Goal: Task Accomplishment & Management: Manage account settings

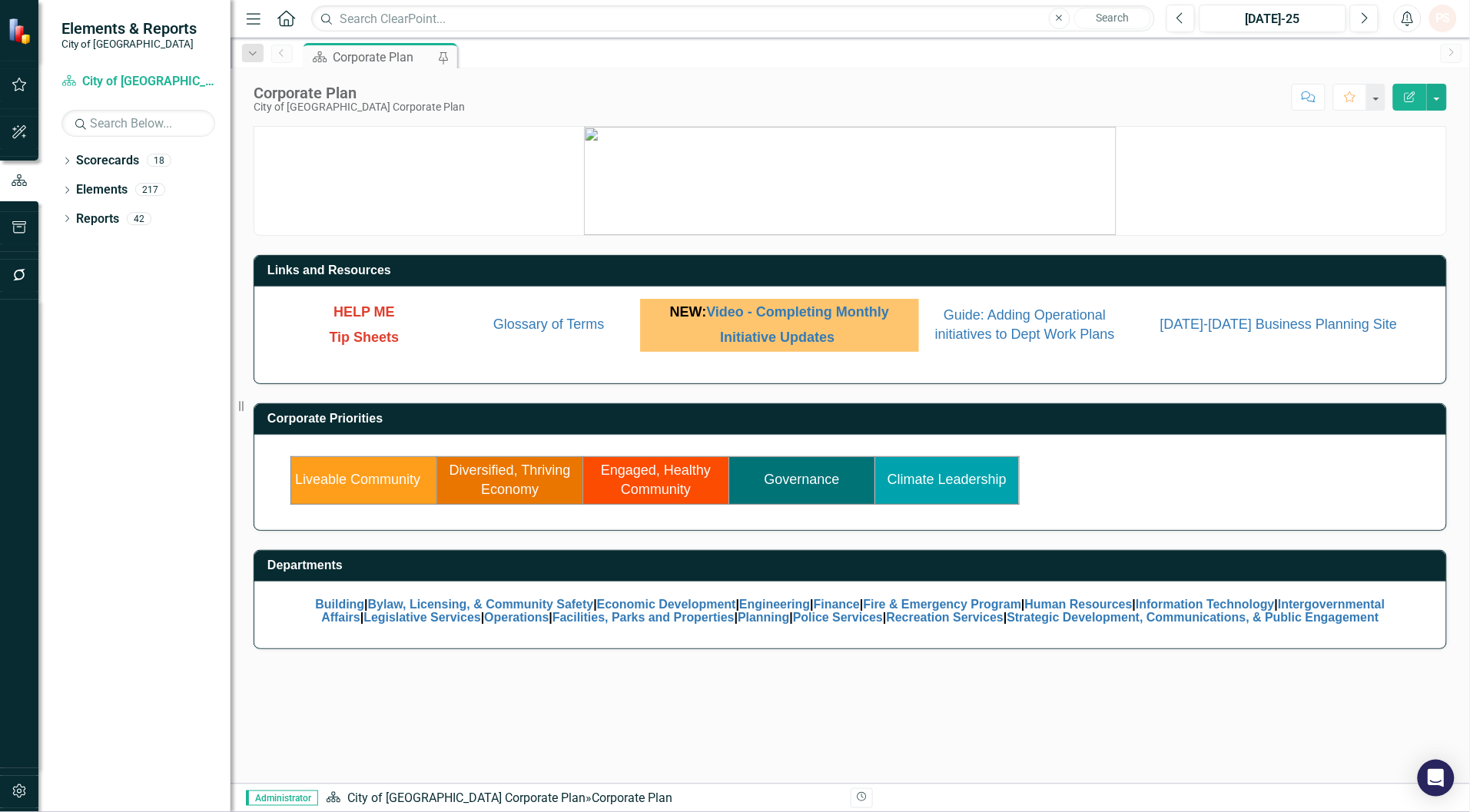
click at [811, 482] on link "Governance" at bounding box center [802, 479] width 76 height 15
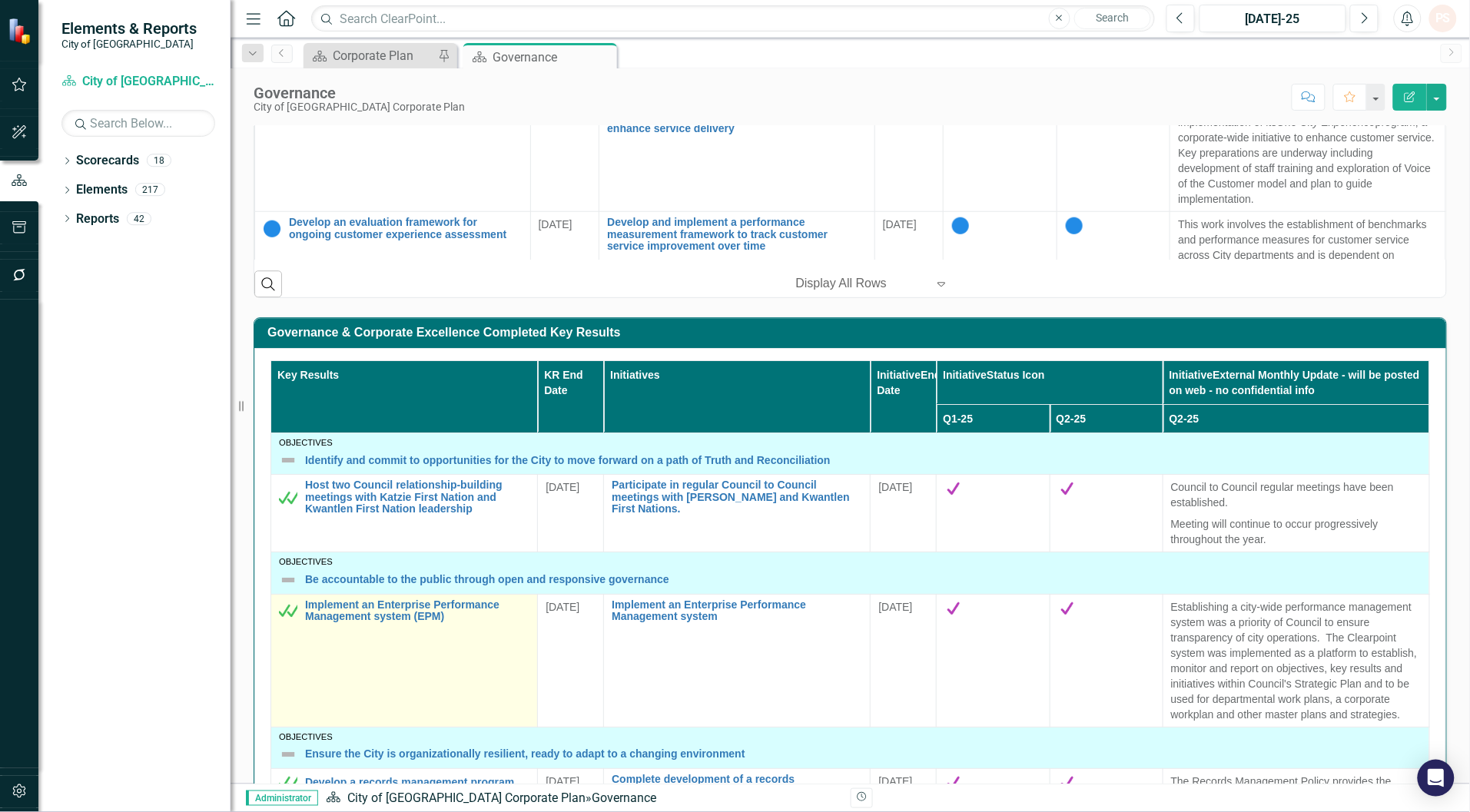
scroll to position [1186, 0]
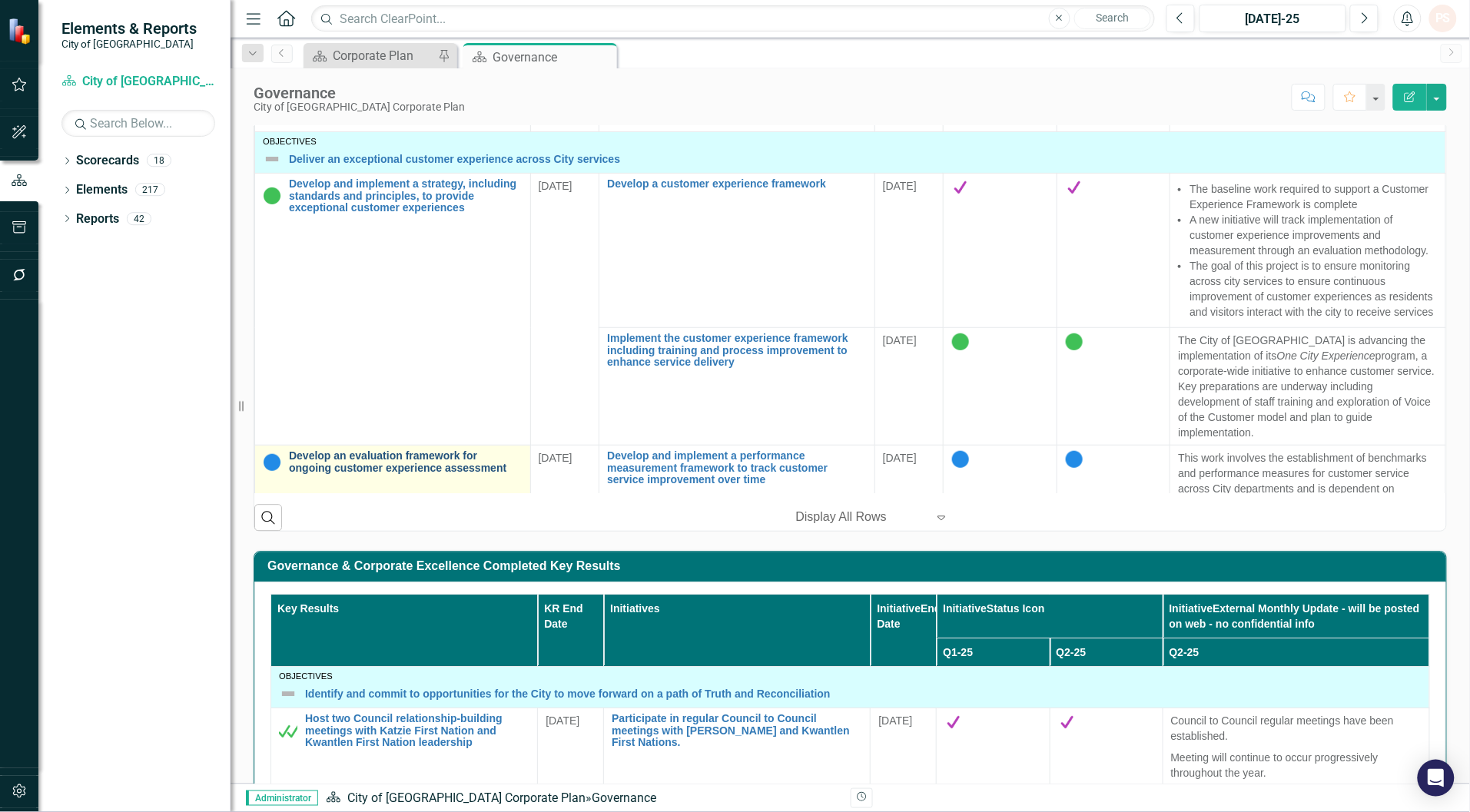
click at [421, 473] on link "Develop an evaluation framework for ongoing customer experience assessment" at bounding box center [406, 460] width 234 height 24
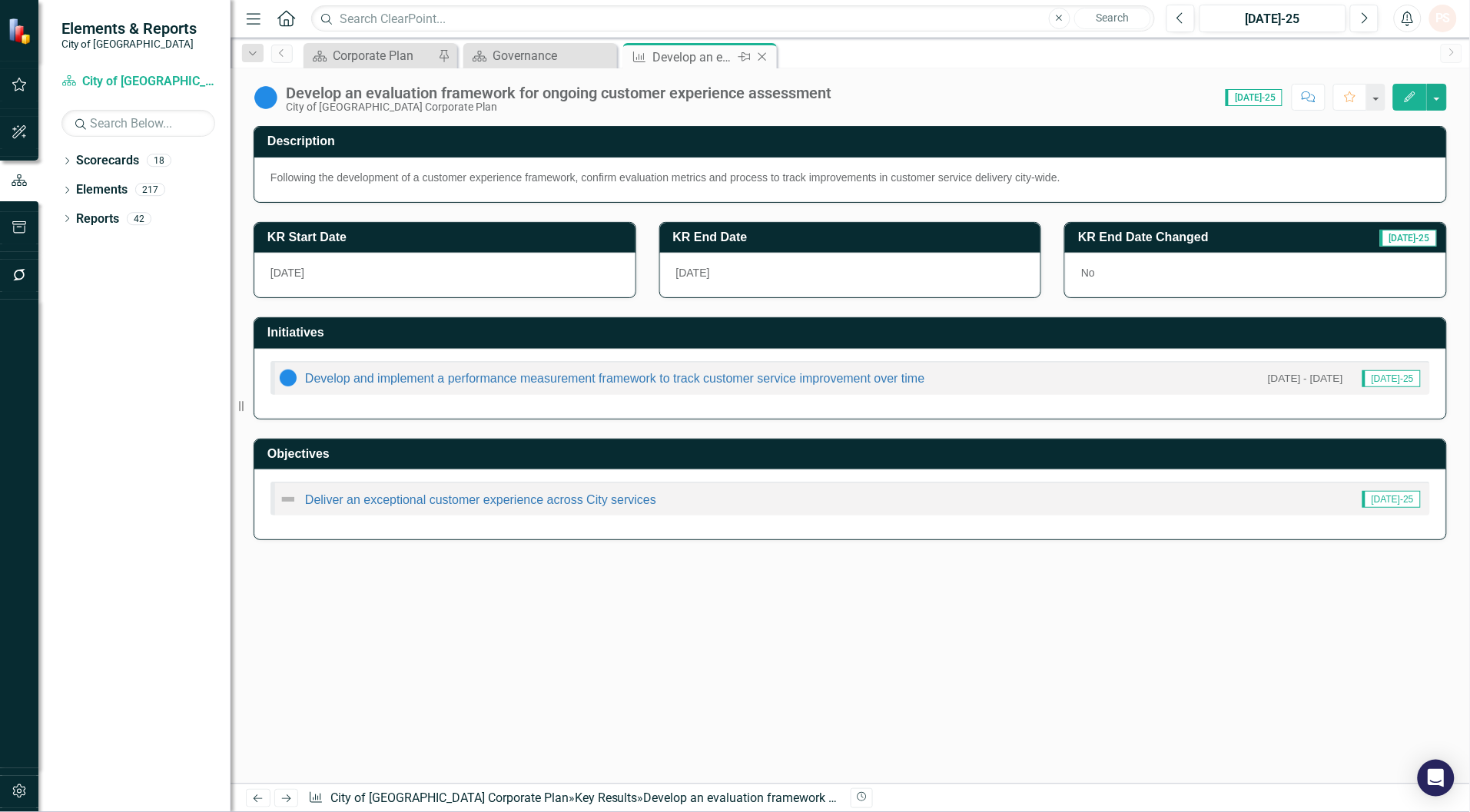
click at [765, 59] on icon "Close" at bounding box center [762, 56] width 15 height 12
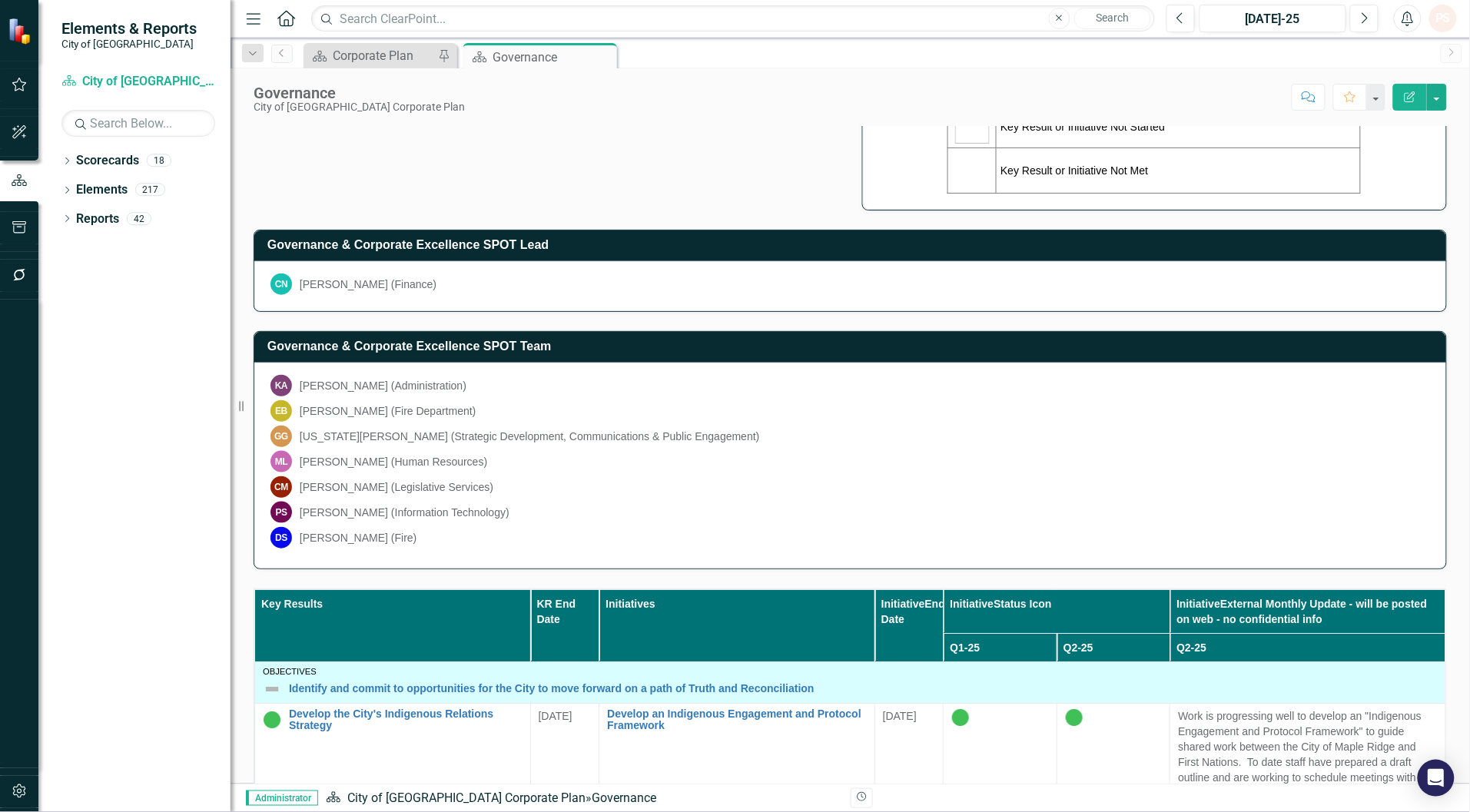
scroll to position [192, 0]
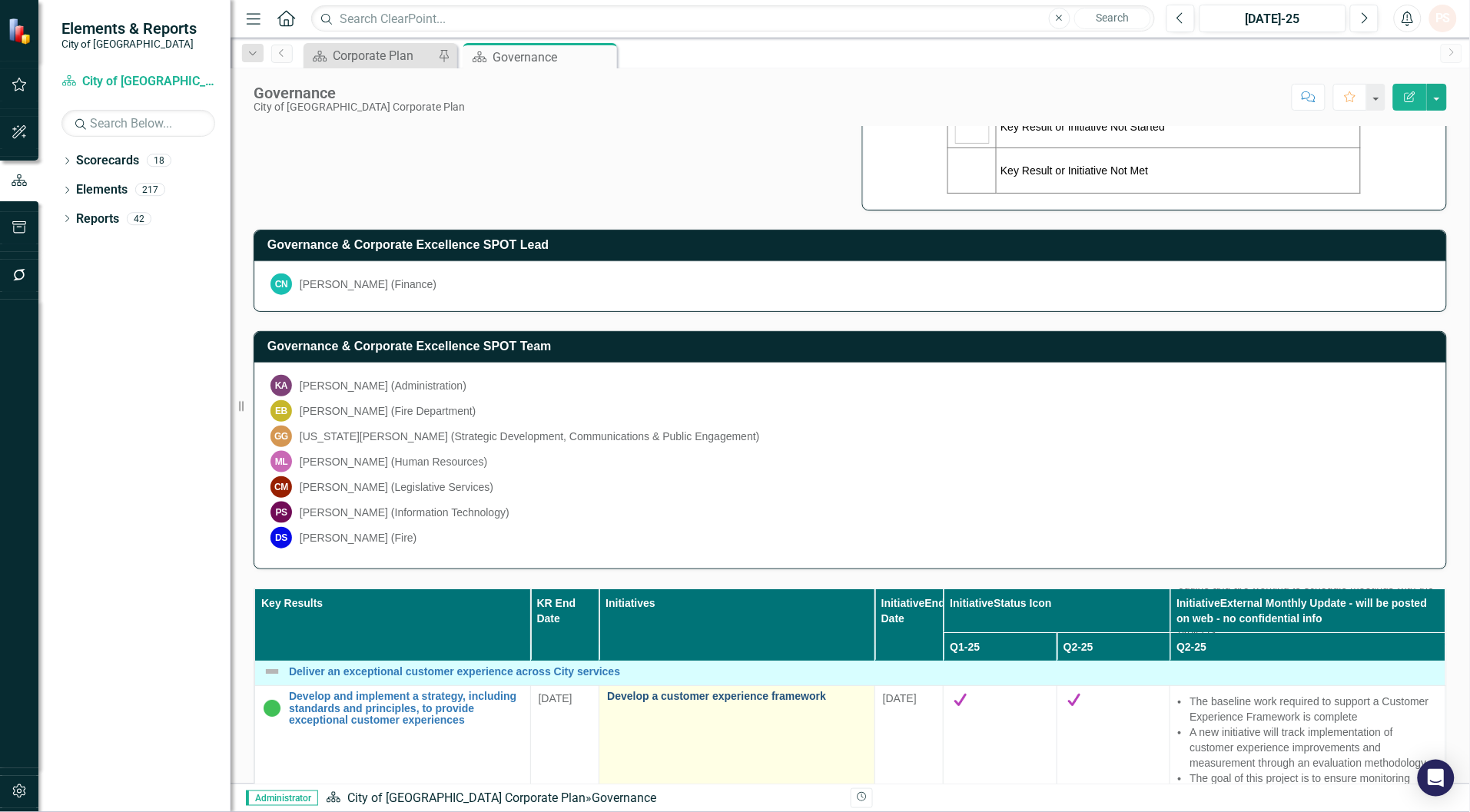
click at [705, 702] on link "Develop a customer experience framework" at bounding box center [737, 696] width 260 height 11
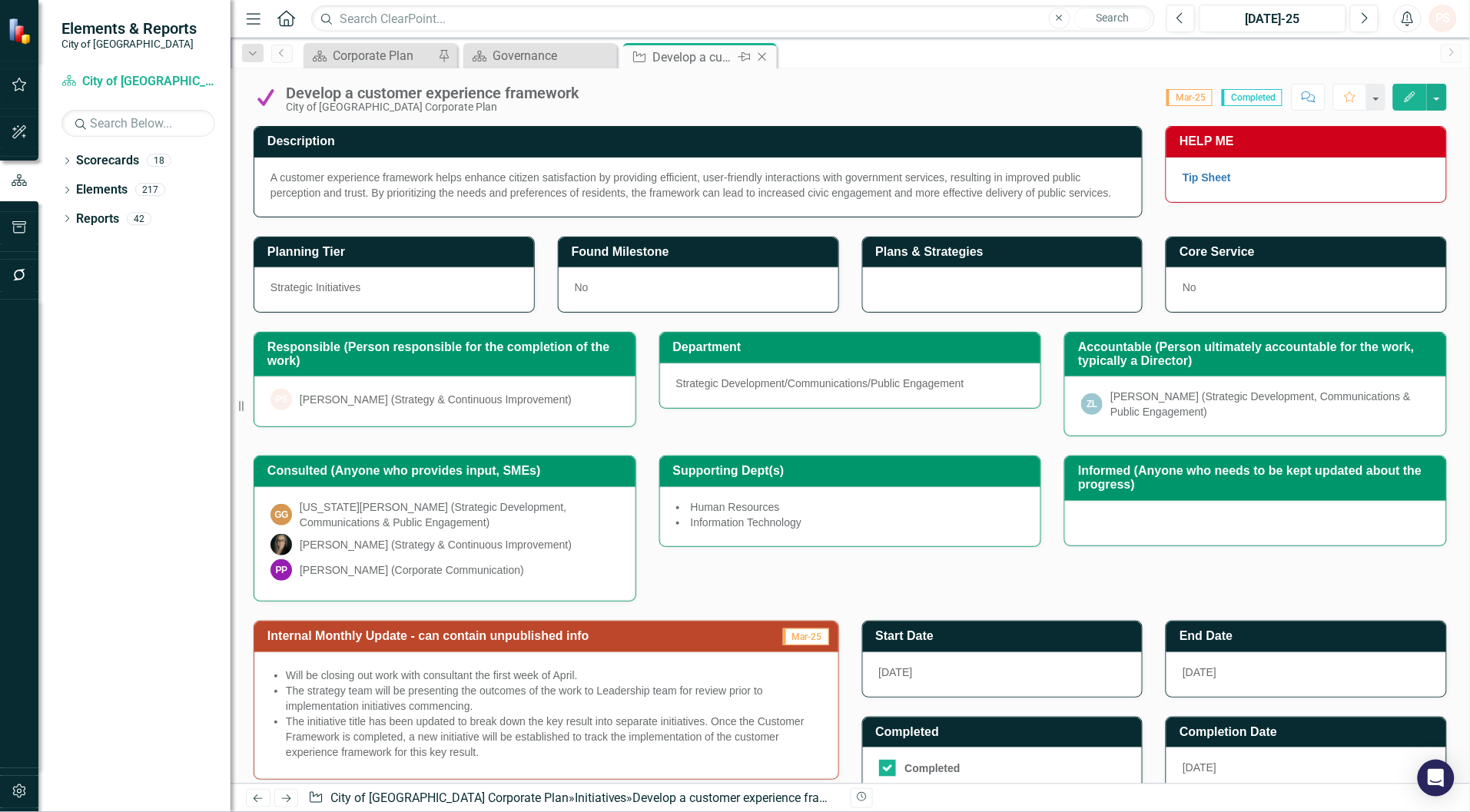
click at [765, 52] on icon "Close" at bounding box center [762, 56] width 15 height 12
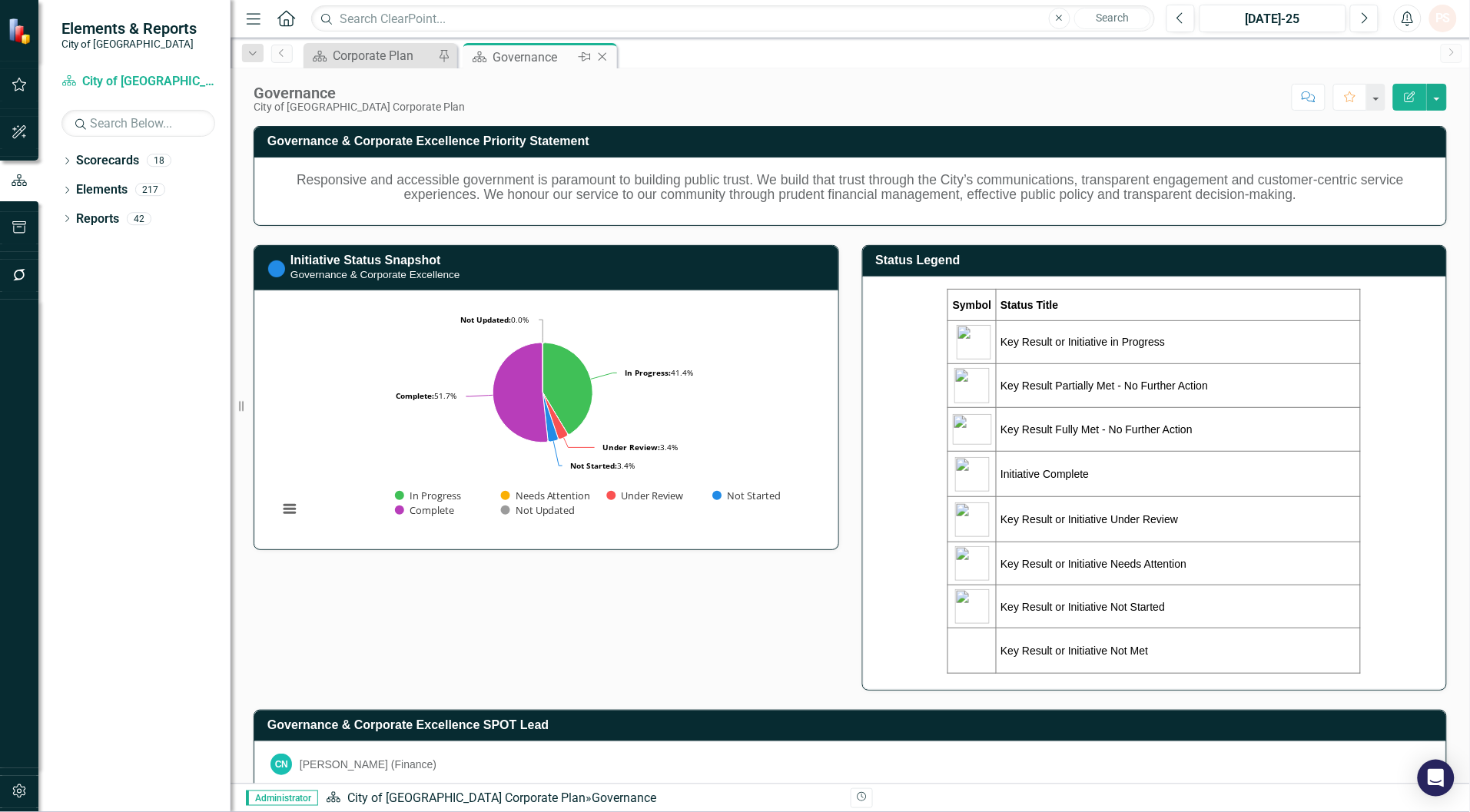
click at [601, 58] on icon "Close" at bounding box center [602, 56] width 15 height 12
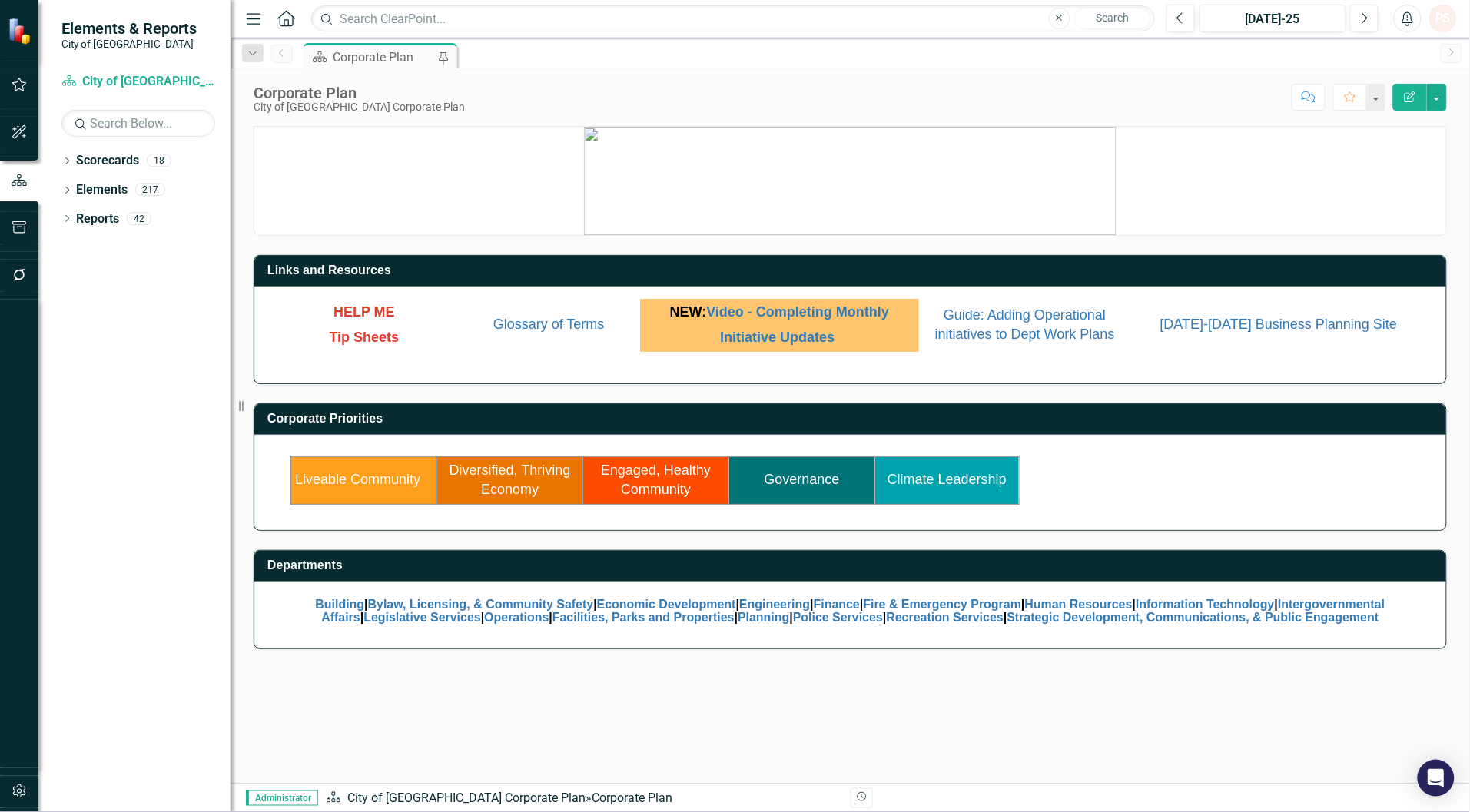
click at [928, 487] on link "Climate Leadership" at bounding box center [947, 479] width 119 height 15
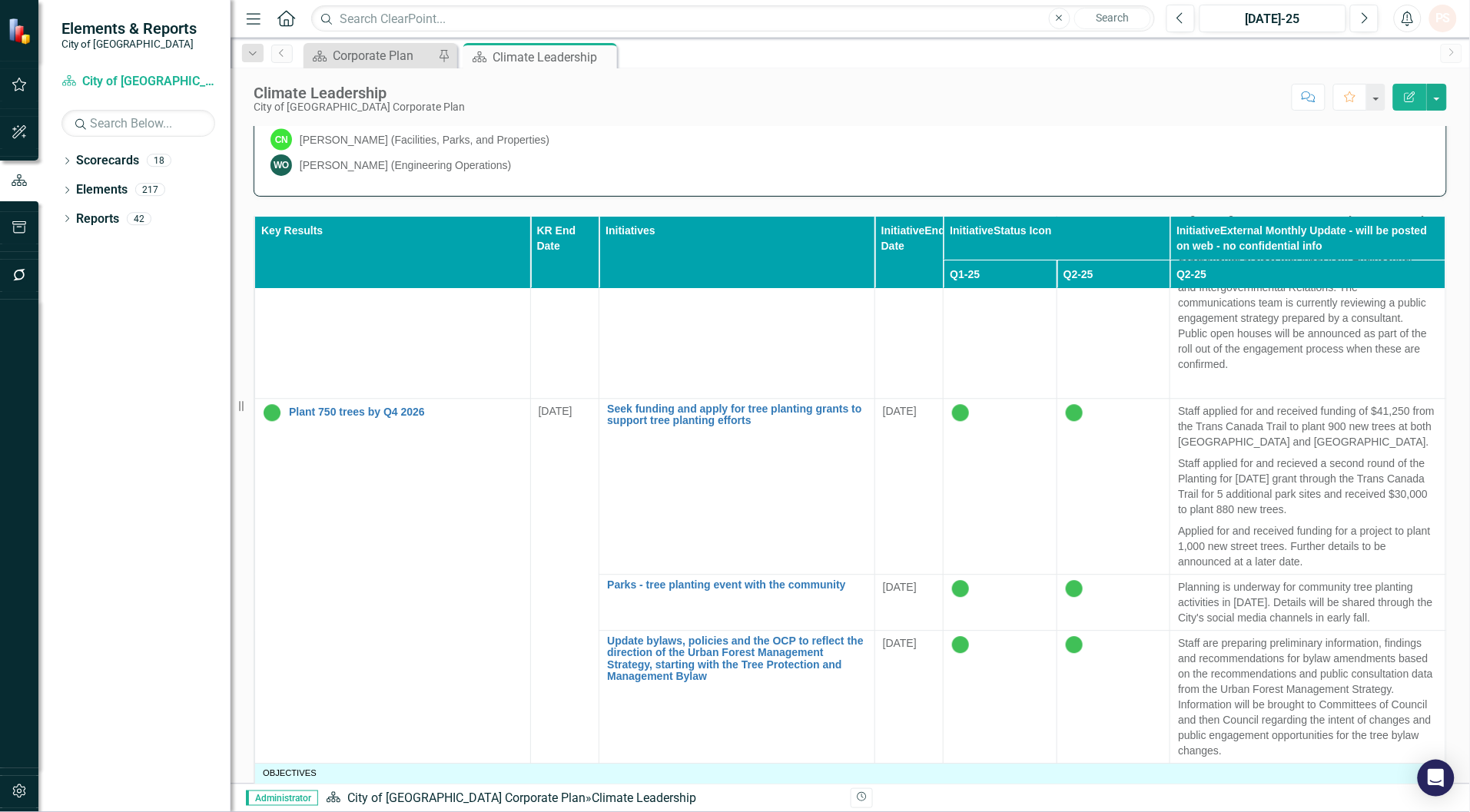
scroll to position [1206, 0]
drag, startPoint x: 594, startPoint y: 50, endPoint x: 598, endPoint y: 58, distance: 8.9
click at [0, 0] on icon "Close" at bounding box center [0, 0] width 0 height 0
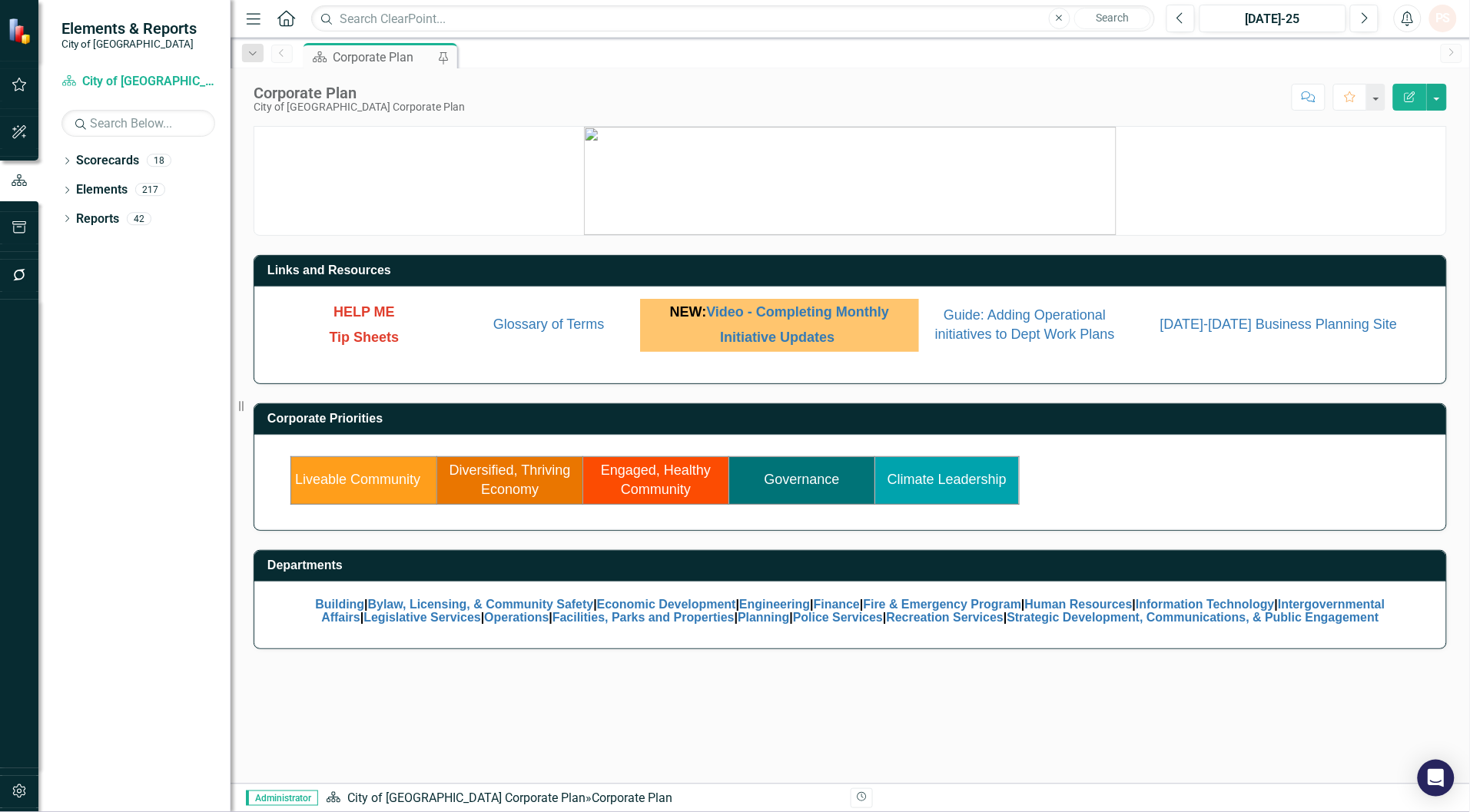
click at [480, 178] on p at bounding box center [850, 180] width 1191 height 108
click at [1104, 622] on link "Strategic Development, Communications, & Public Engagement" at bounding box center [1193, 617] width 372 height 13
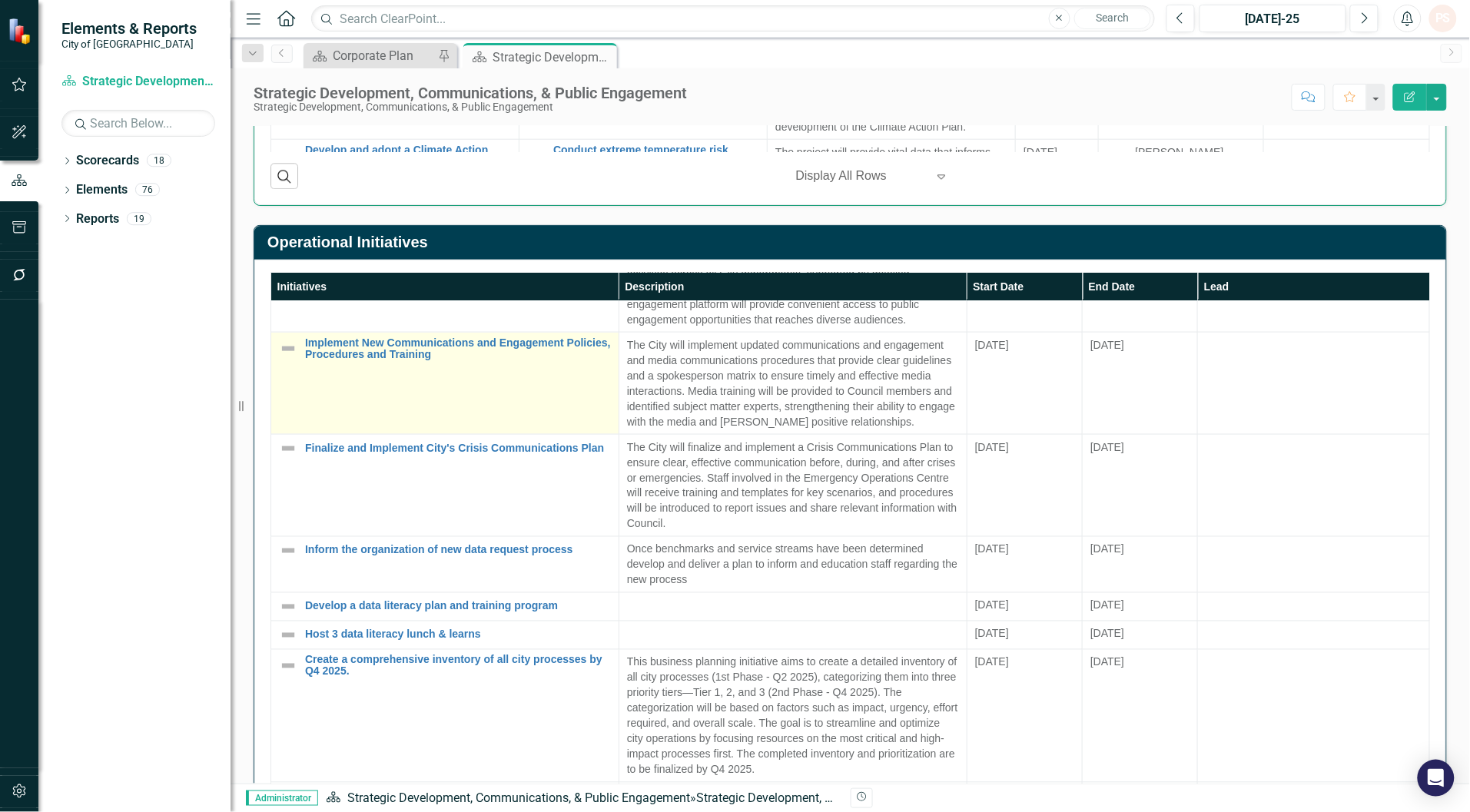
scroll to position [864, 0]
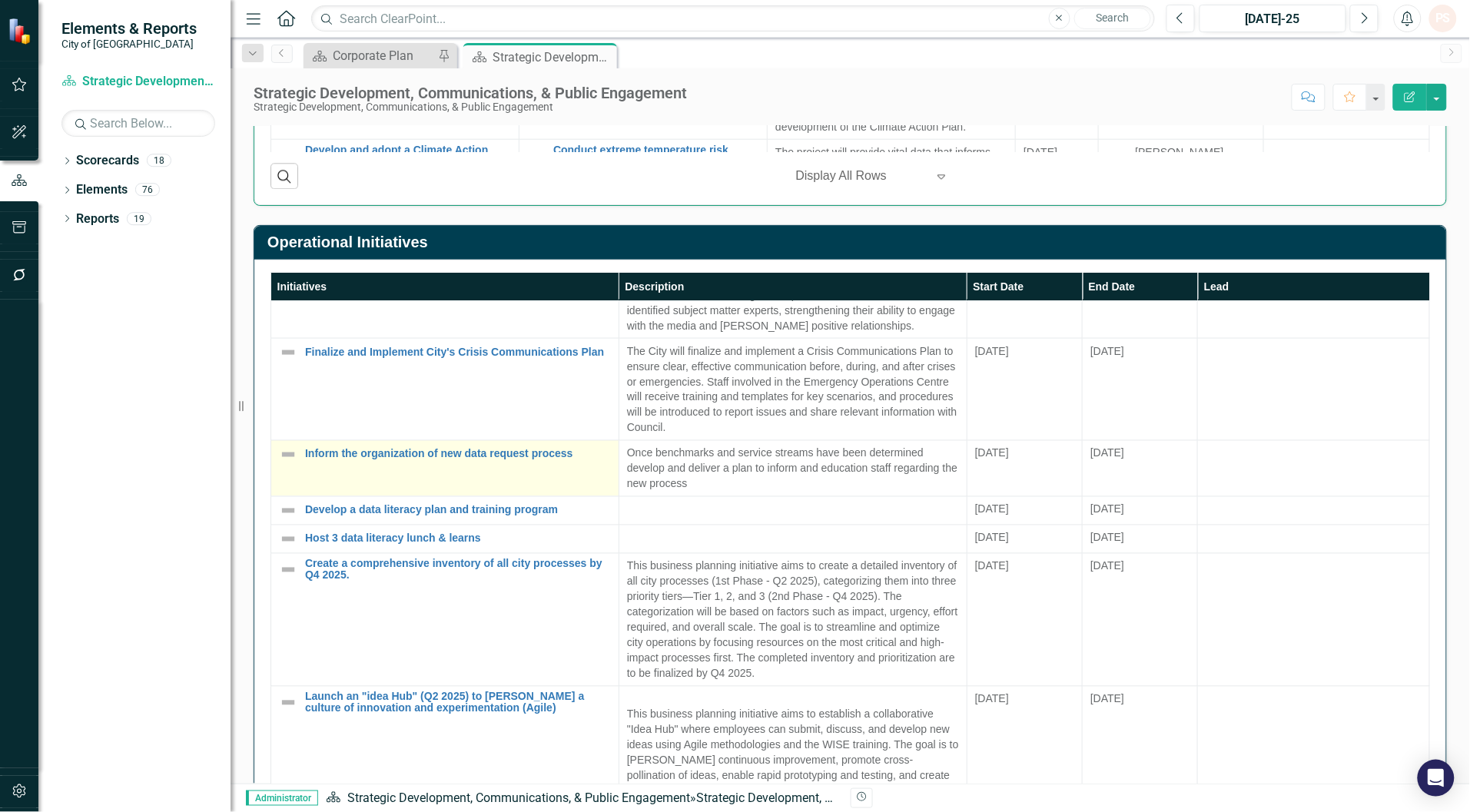
click at [289, 458] on img at bounding box center [288, 454] width 19 height 19
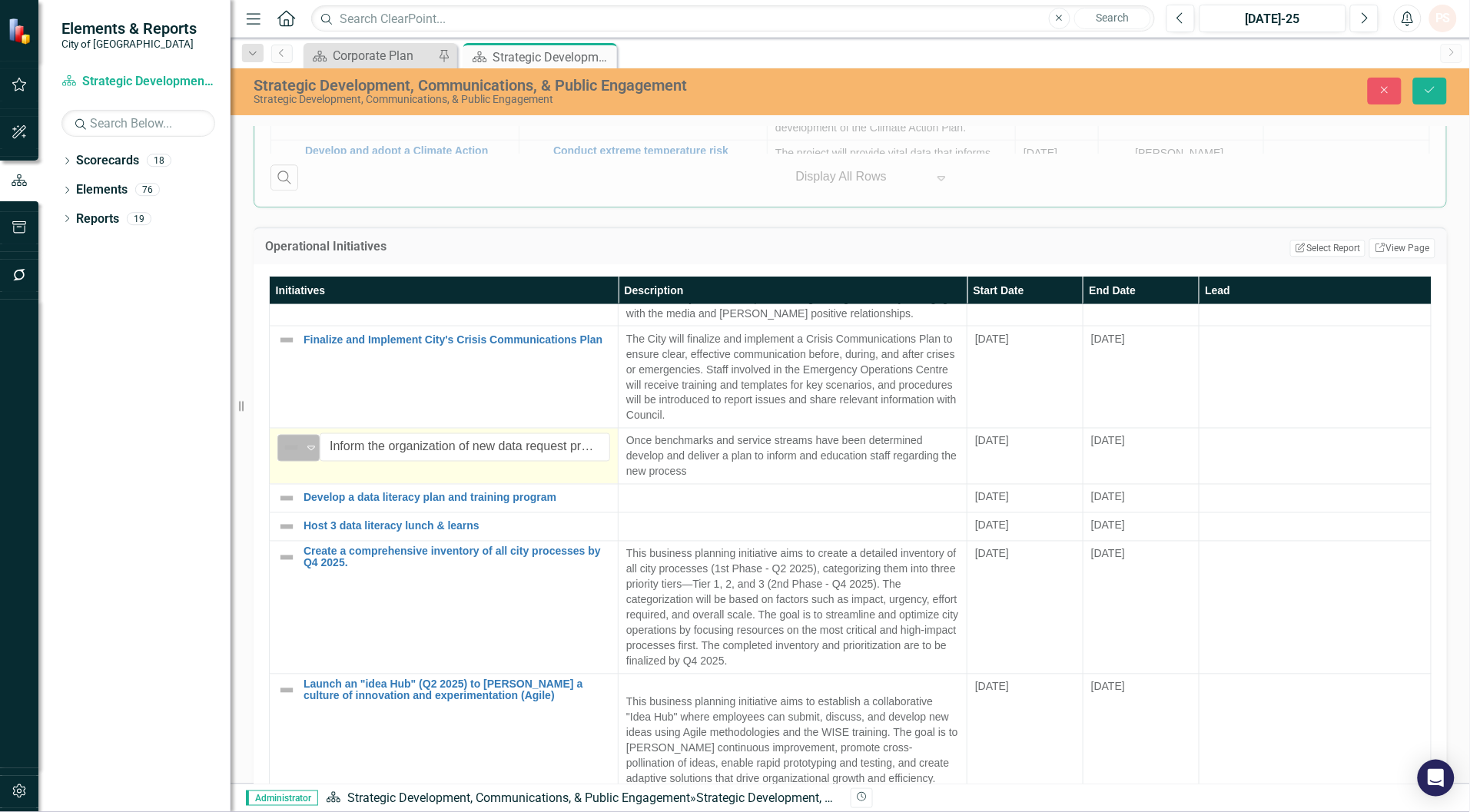
click at [307, 453] on icon "Expand" at bounding box center [311, 447] width 15 height 12
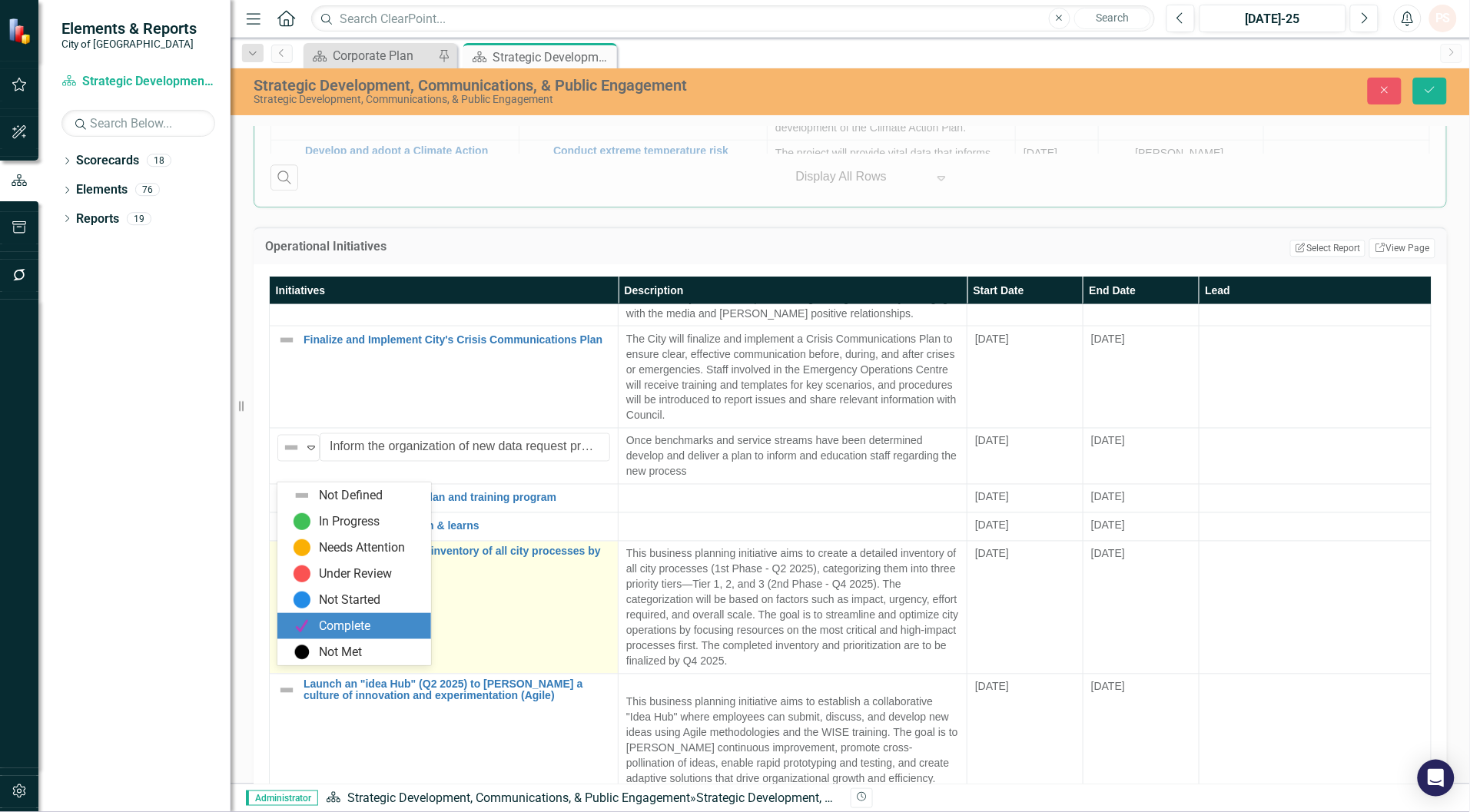
click at [344, 627] on div "Complete" at bounding box center [344, 627] width 51 height 18
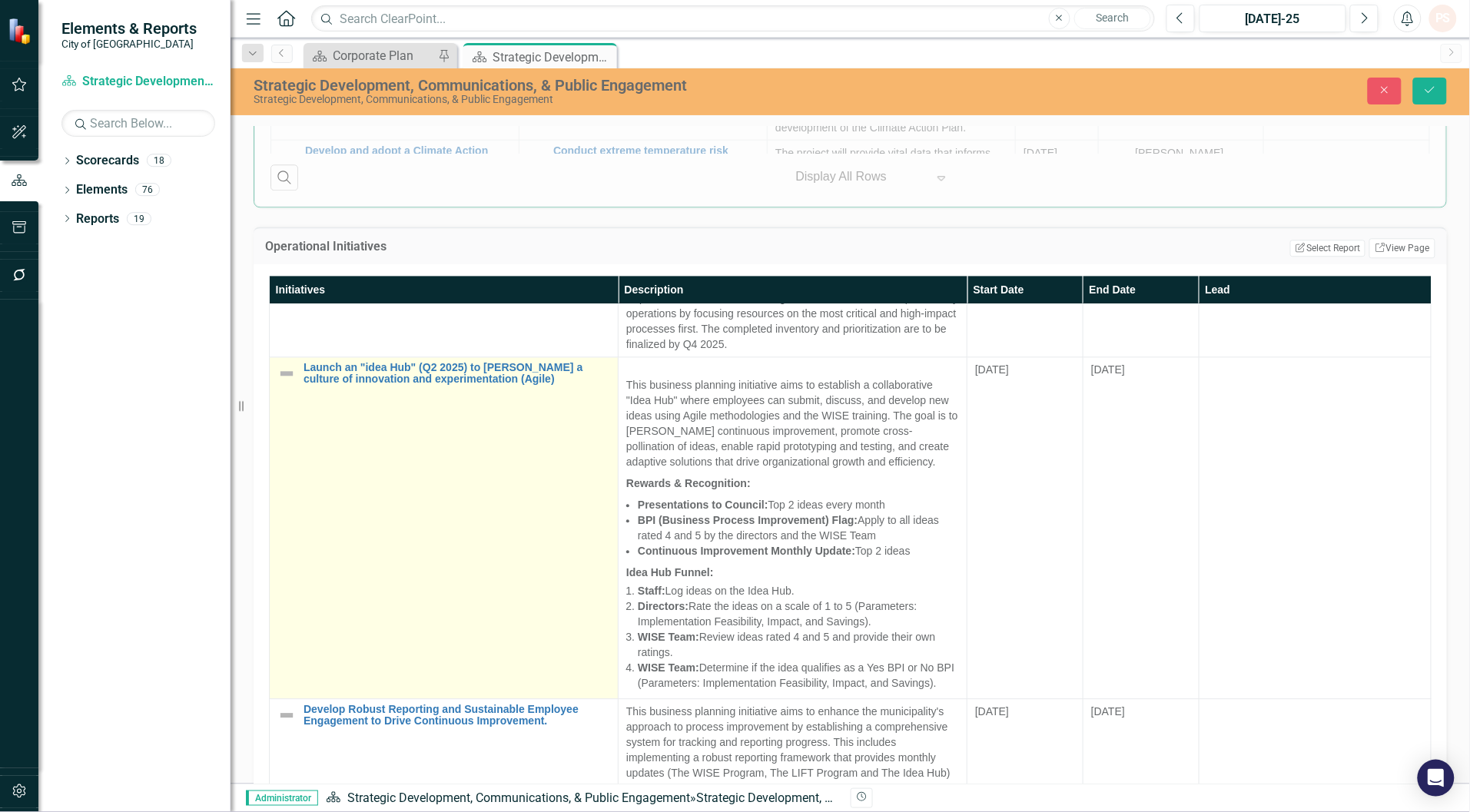
scroll to position [1152, 0]
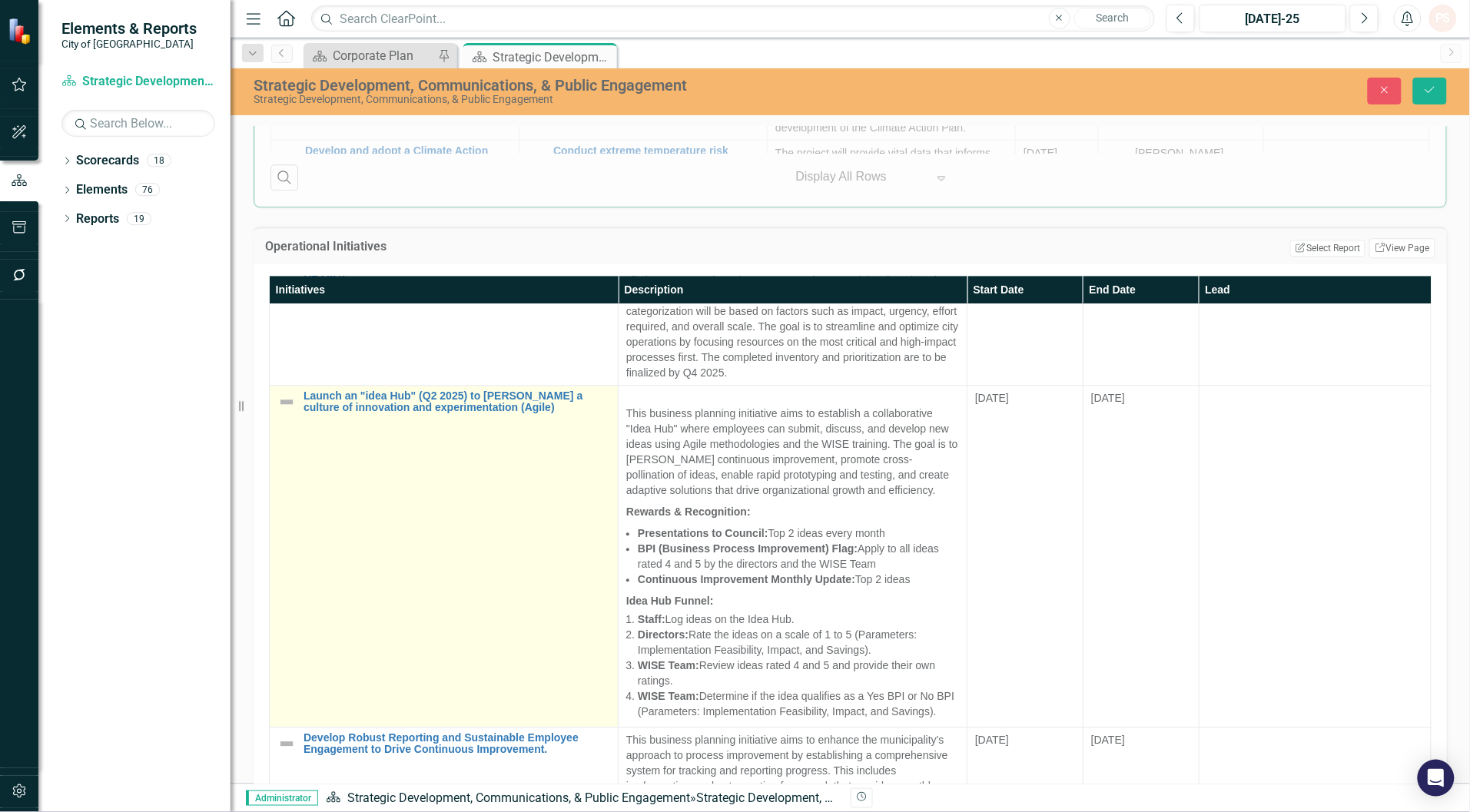
click at [285, 411] on img at bounding box center [286, 401] width 19 height 19
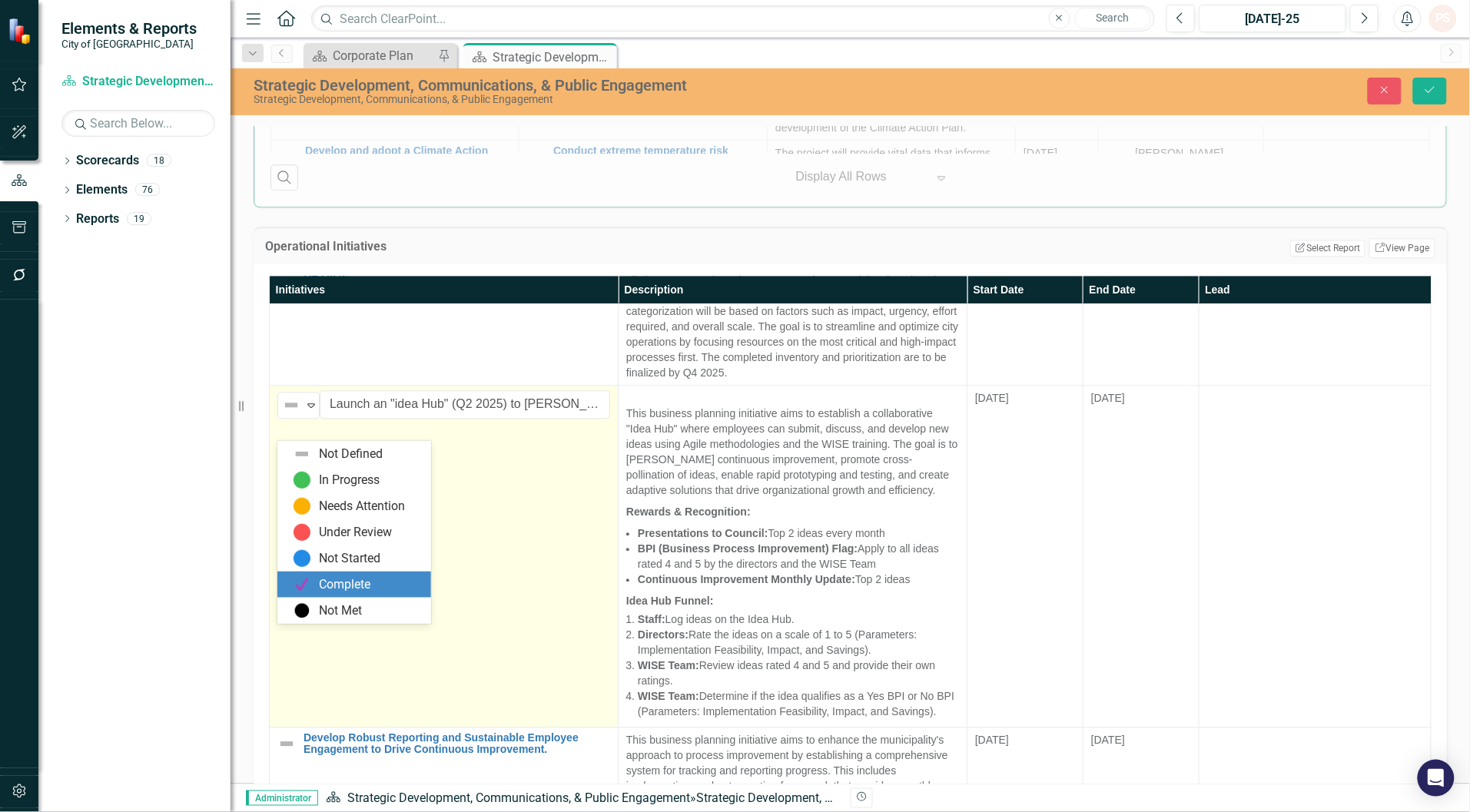
click at [333, 577] on div "Complete" at bounding box center [344, 585] width 51 height 18
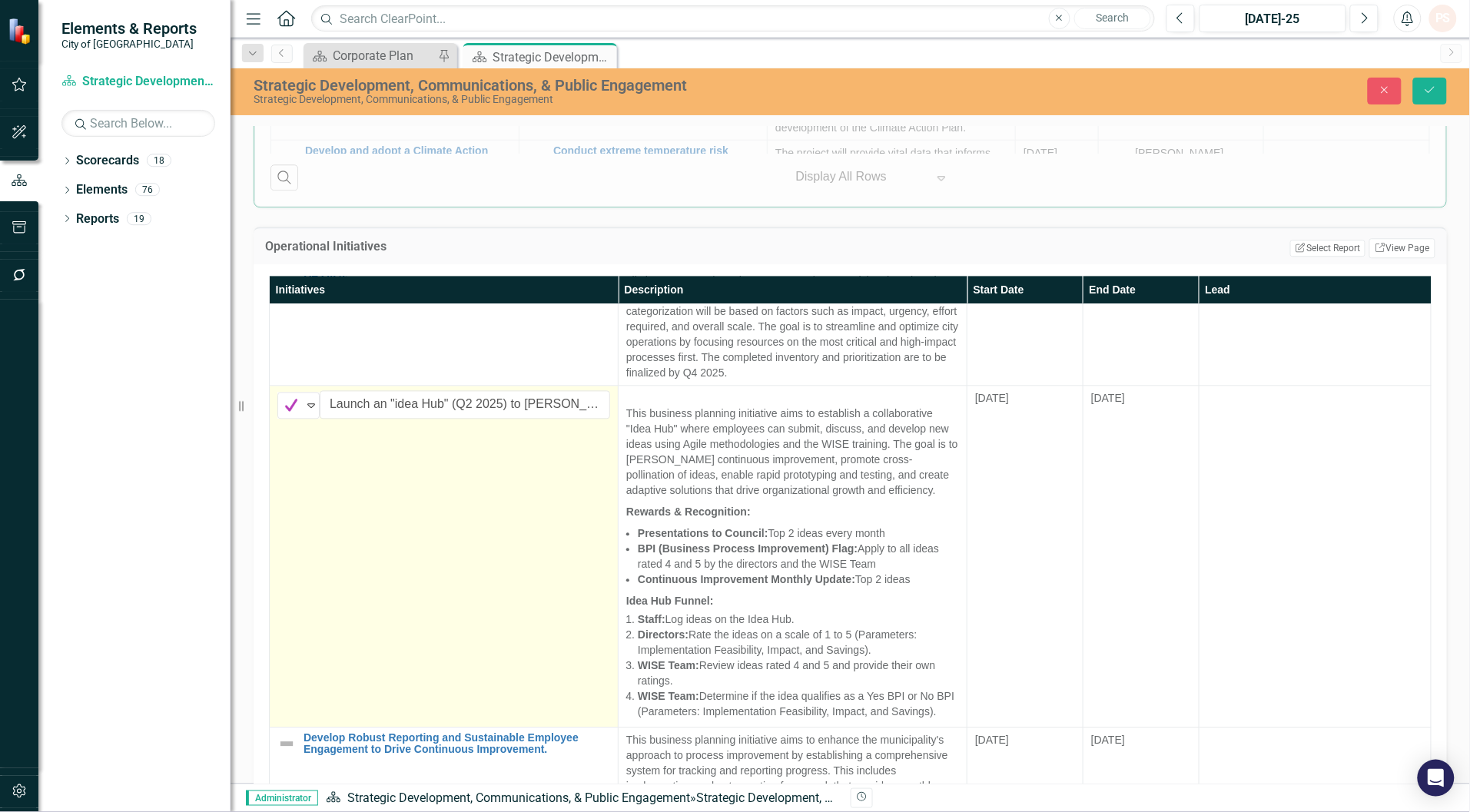
click at [381, 562] on td "Complete Expand Launch an "idea Hub" (Q2 2025) to [PERSON_NAME] a culture of in…" at bounding box center [443, 556] width 348 height 342
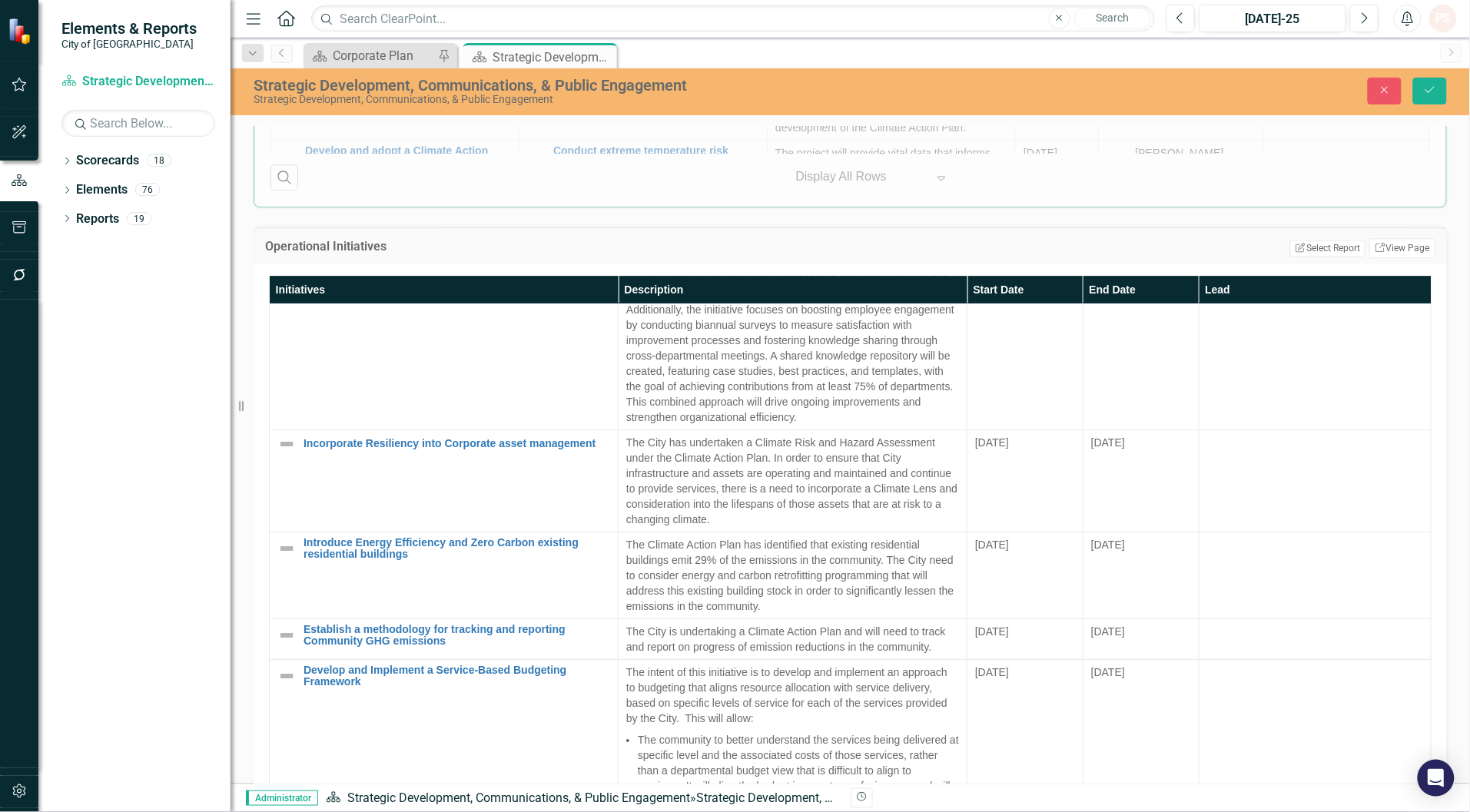
scroll to position [1728, 0]
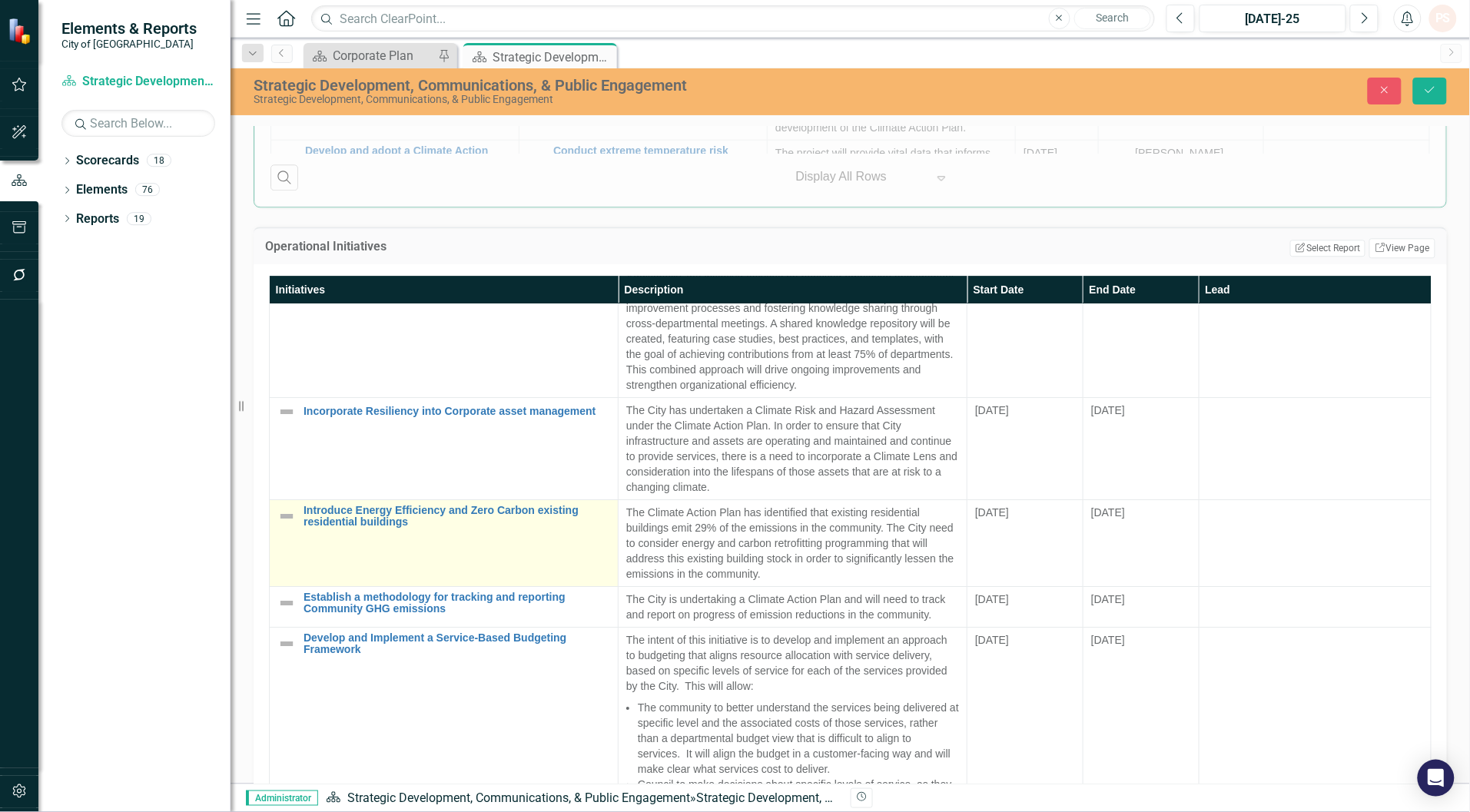
click at [281, 525] on img at bounding box center [286, 516] width 19 height 19
click at [309, 525] on icon "Expand" at bounding box center [311, 519] width 15 height 12
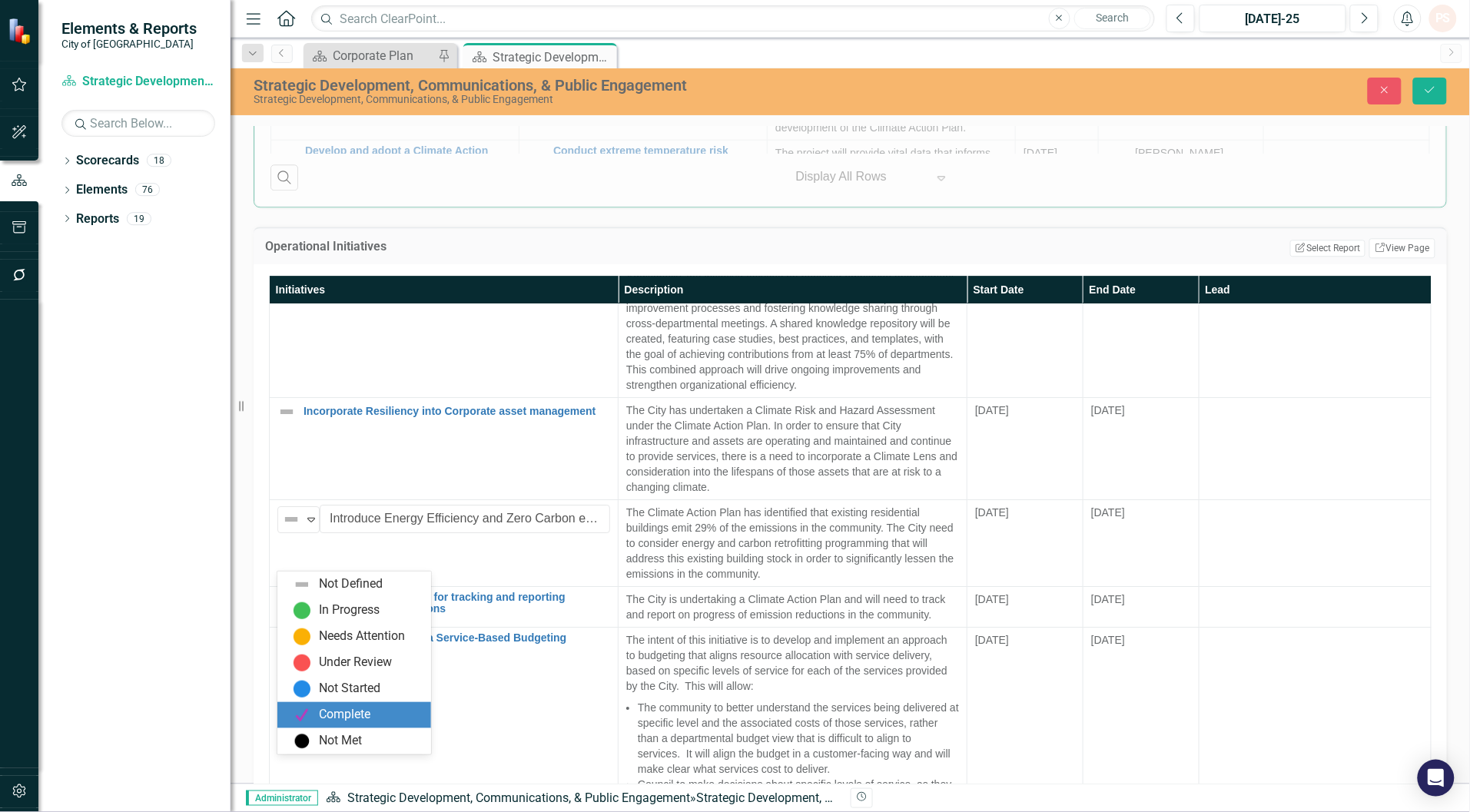
click at [339, 713] on div "Complete" at bounding box center [344, 715] width 51 height 18
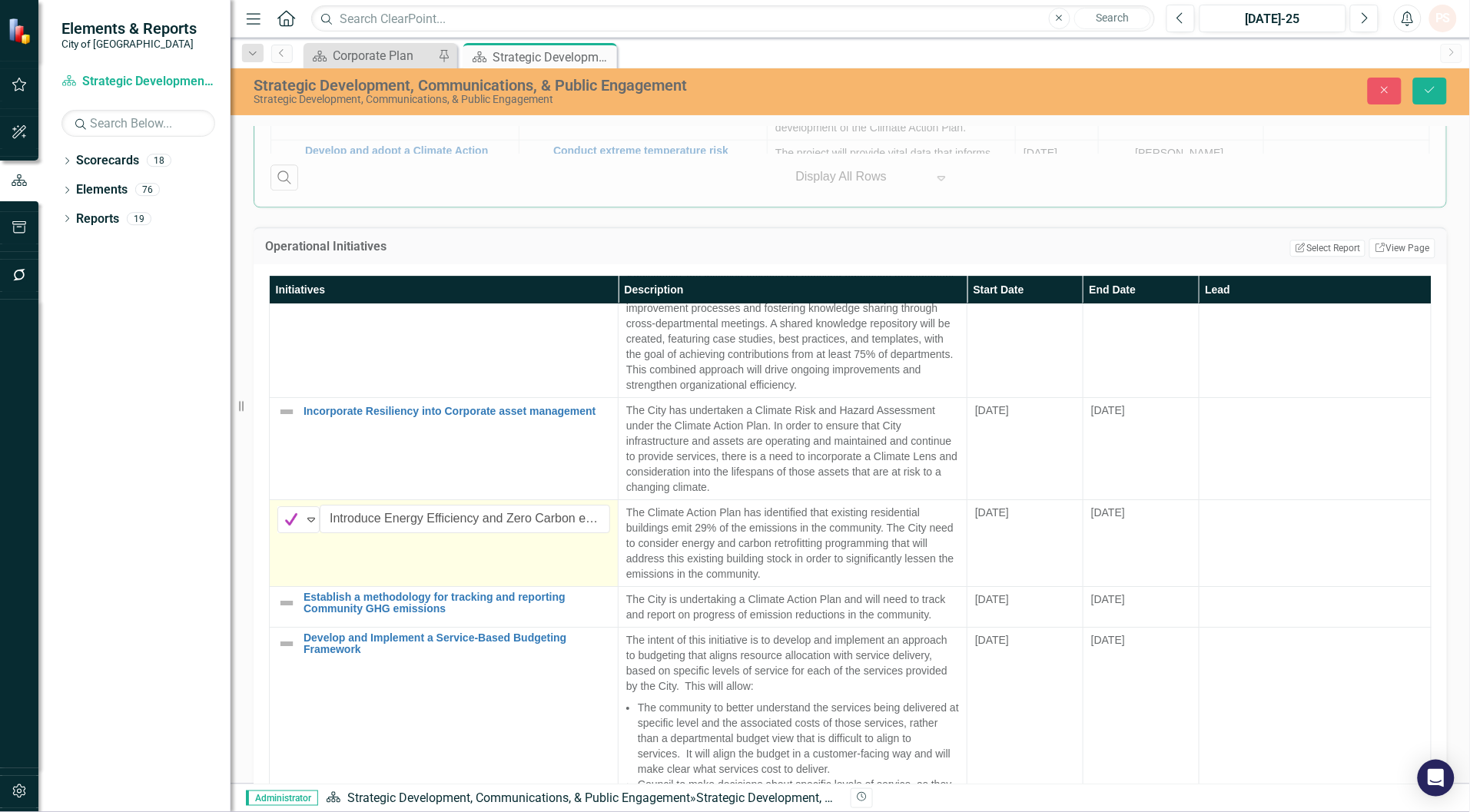
click at [438, 587] on td "Complete Expand Introduce Energy Efficiency and Zero Carbon existing residentia…" at bounding box center [443, 543] width 348 height 87
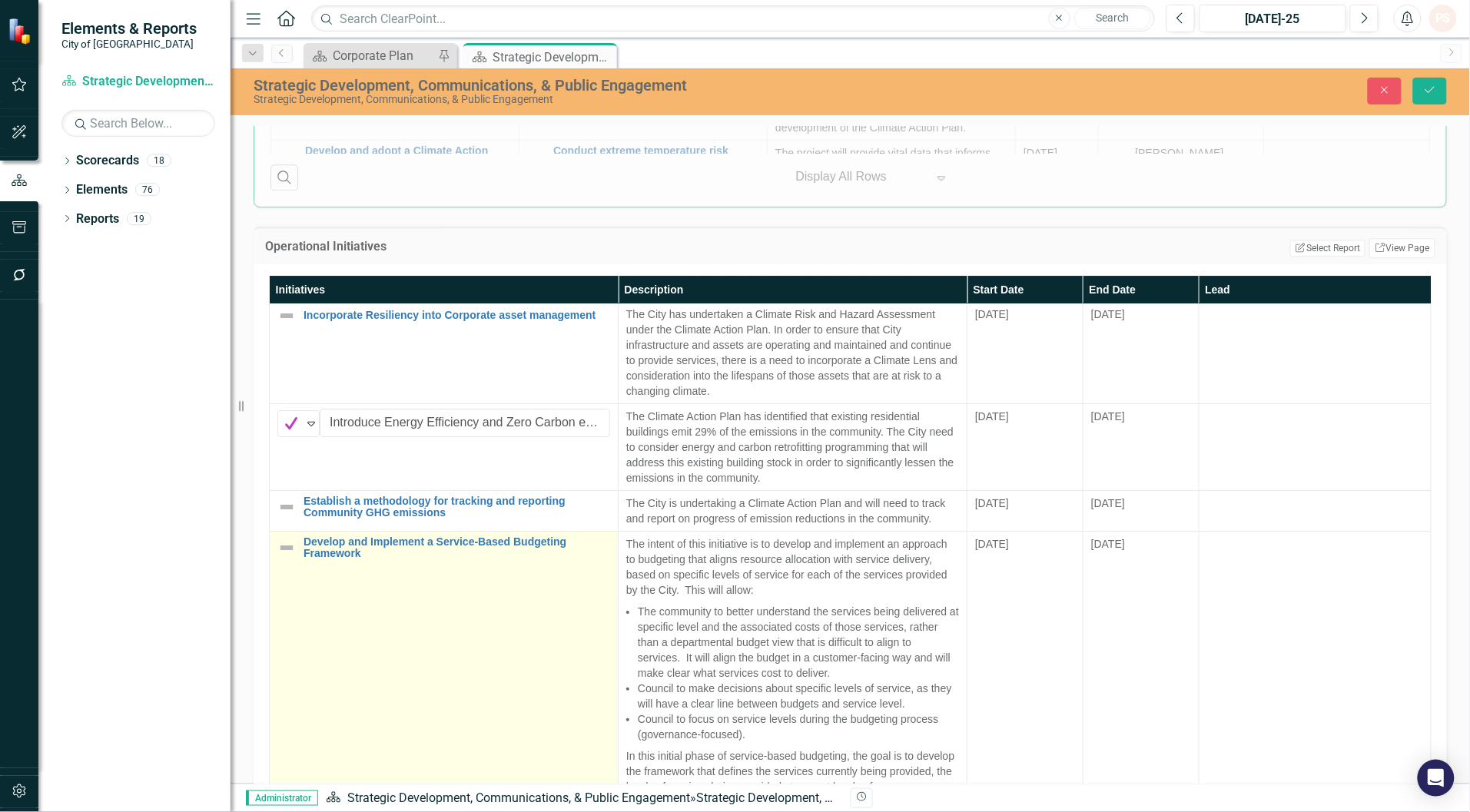
click at [416, 642] on td "Develop and Implement a Service-Based Budgeting Framework Link Map View Link Ma…" at bounding box center [443, 745] width 348 height 428
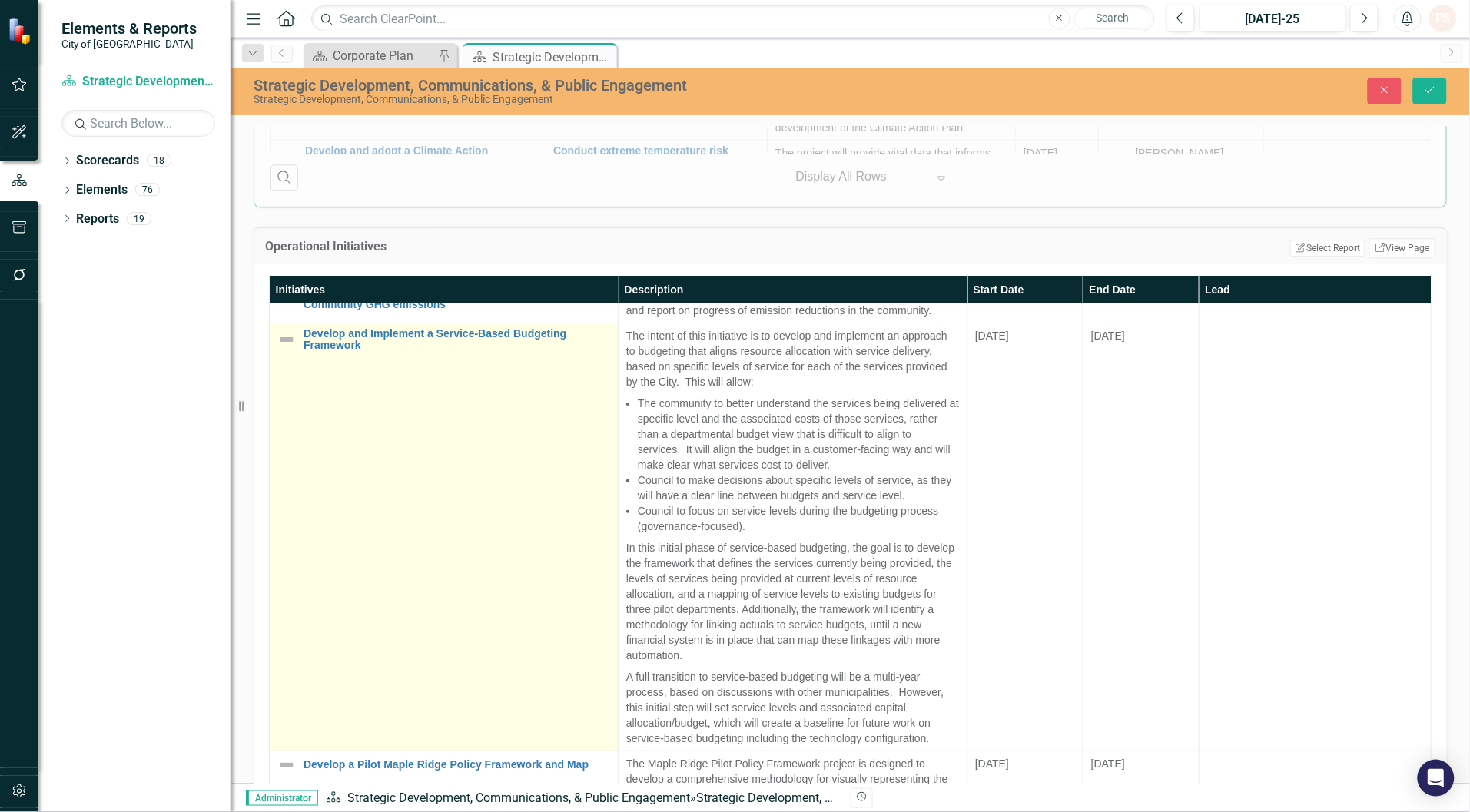
scroll to position [1913, 0]
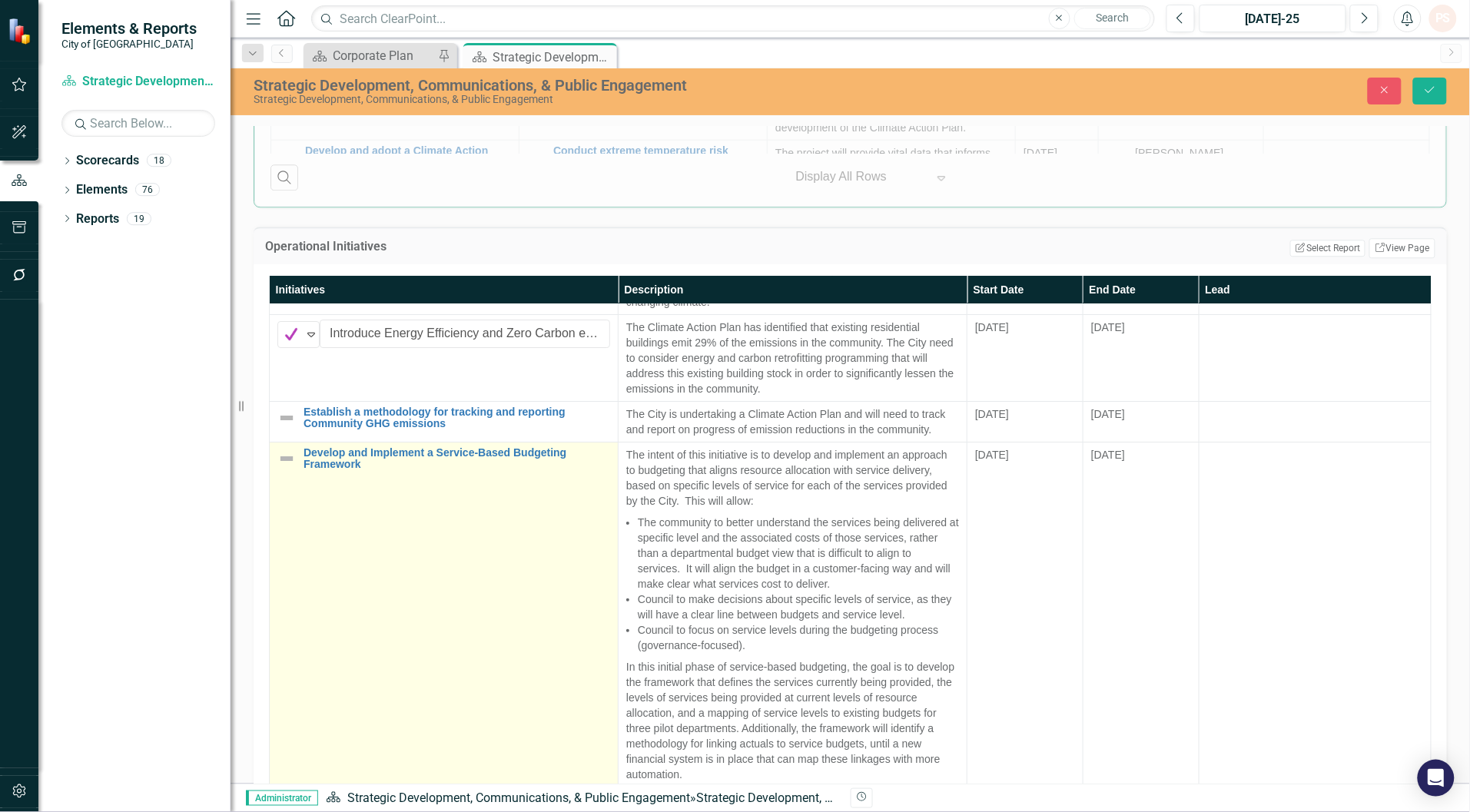
click at [288, 468] on img at bounding box center [286, 458] width 19 height 19
click at [307, 468] on icon "Expand" at bounding box center [311, 461] width 15 height 12
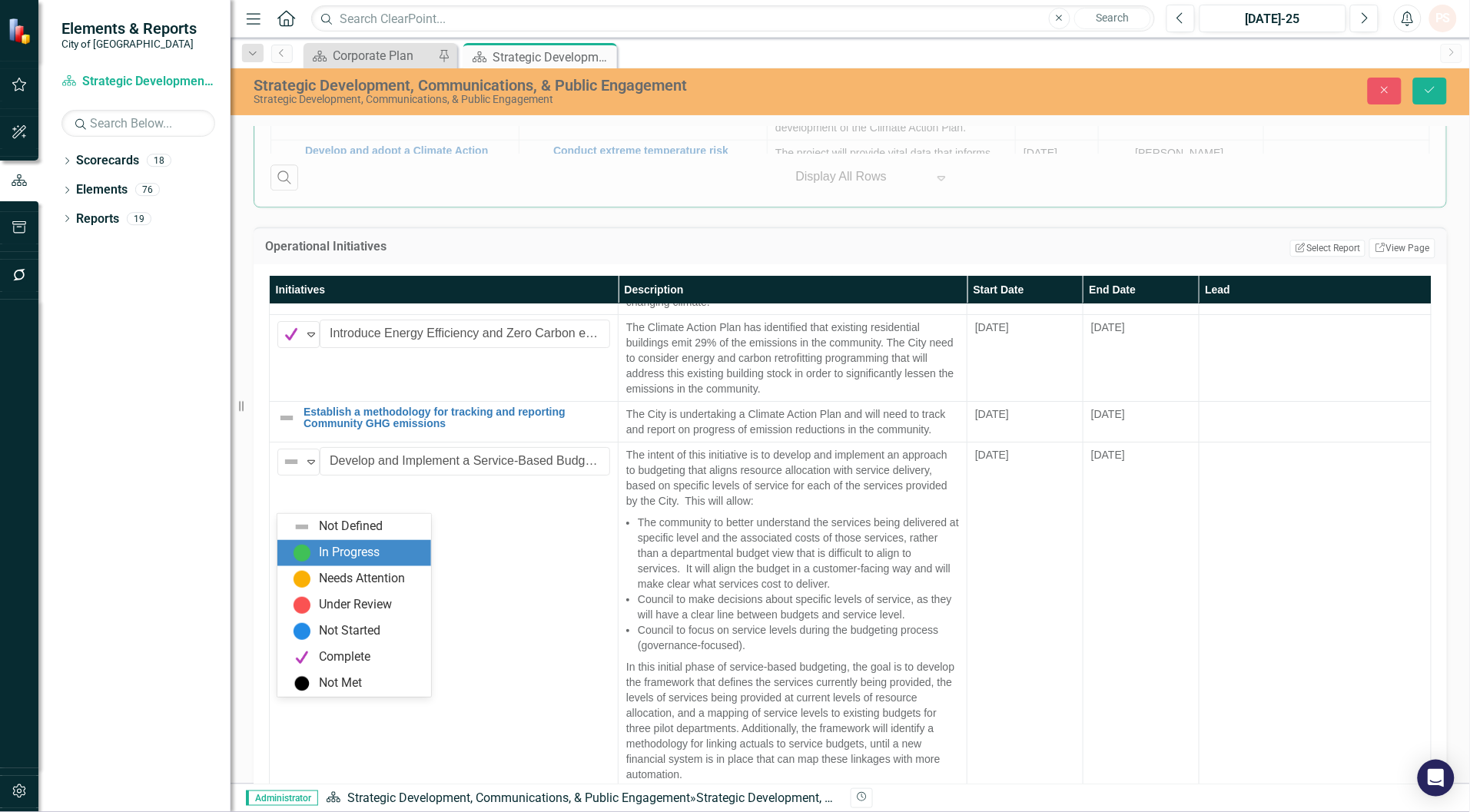
click at [309, 555] on img at bounding box center [301, 553] width 19 height 19
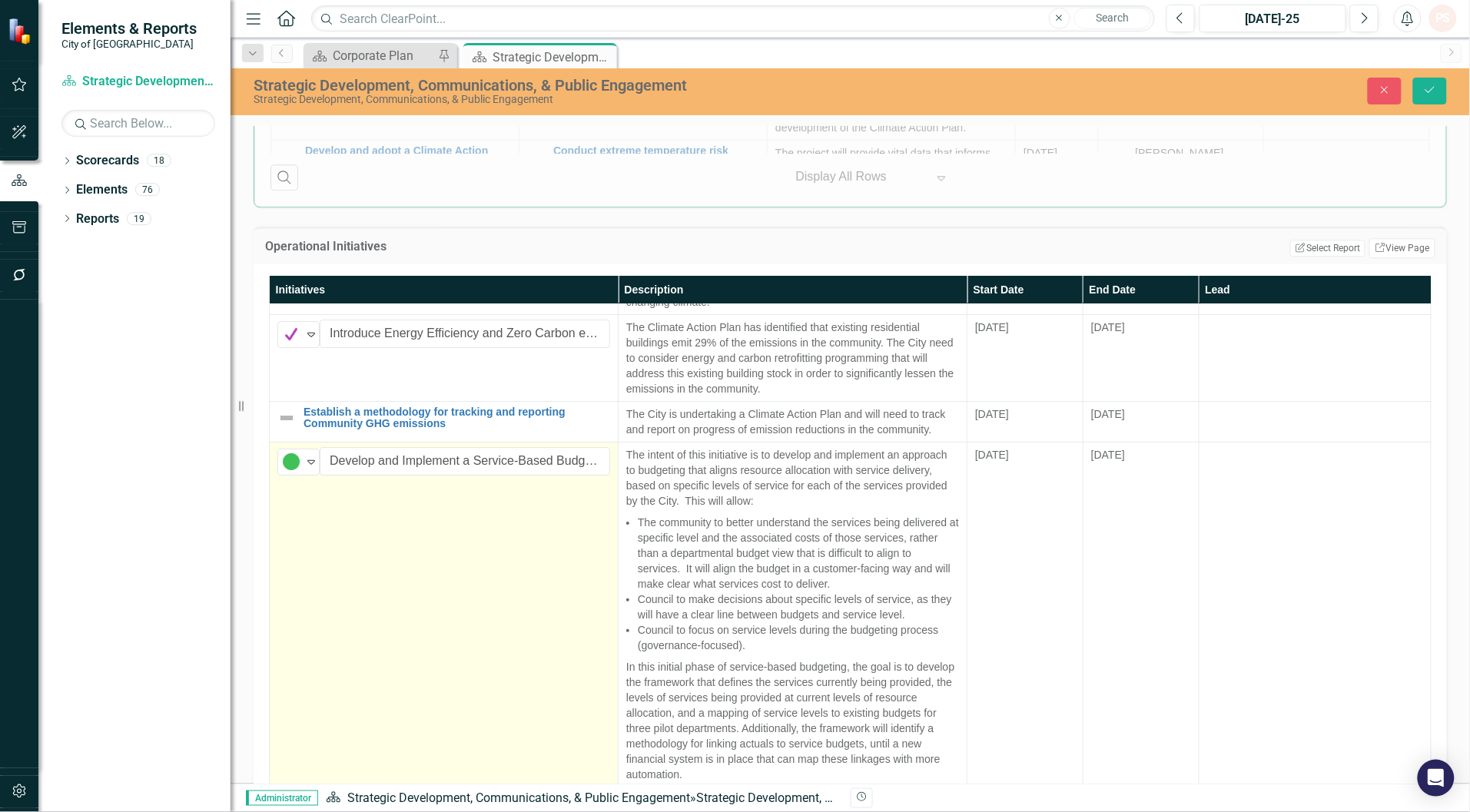
click at [455, 577] on td "option In Progress, selected. In Progress Expand Develop and Implement a Servic…" at bounding box center [443, 656] width 348 height 428
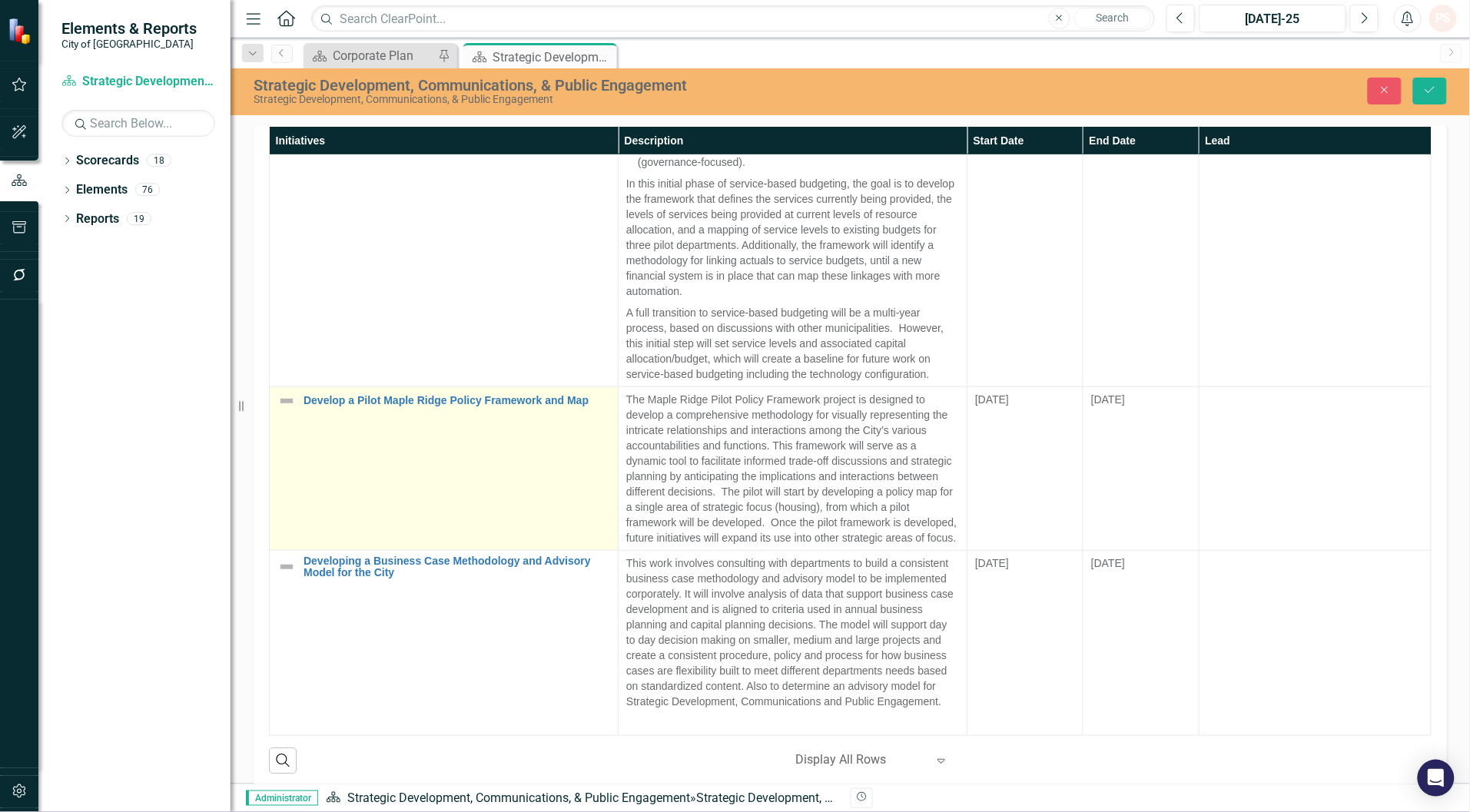
scroll to position [1535, 0]
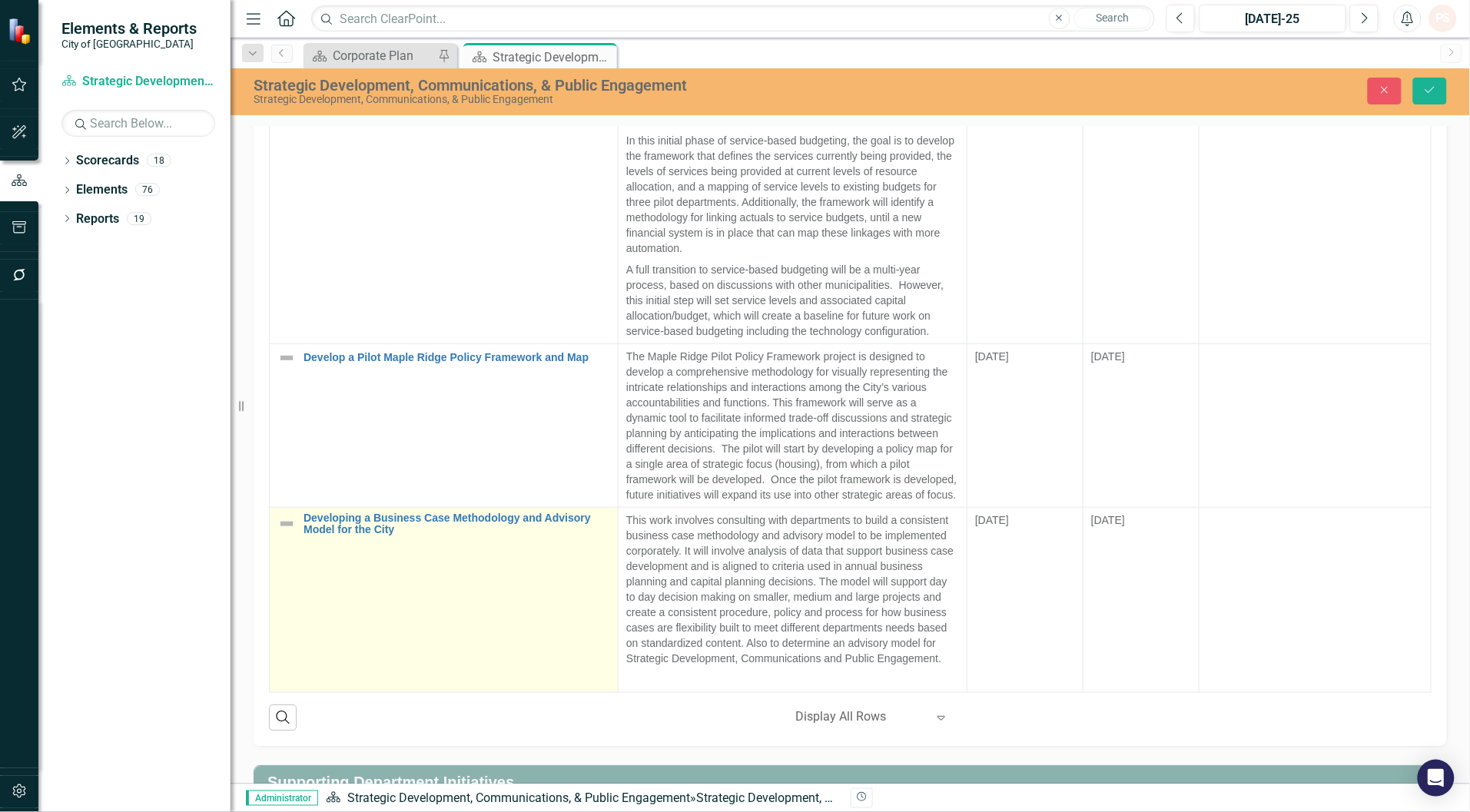
click at [377, 582] on td "Developing a Business Case Methodology and Advisory Model for the City Link Map…" at bounding box center [443, 600] width 348 height 185
click at [291, 529] on img at bounding box center [286, 524] width 19 height 19
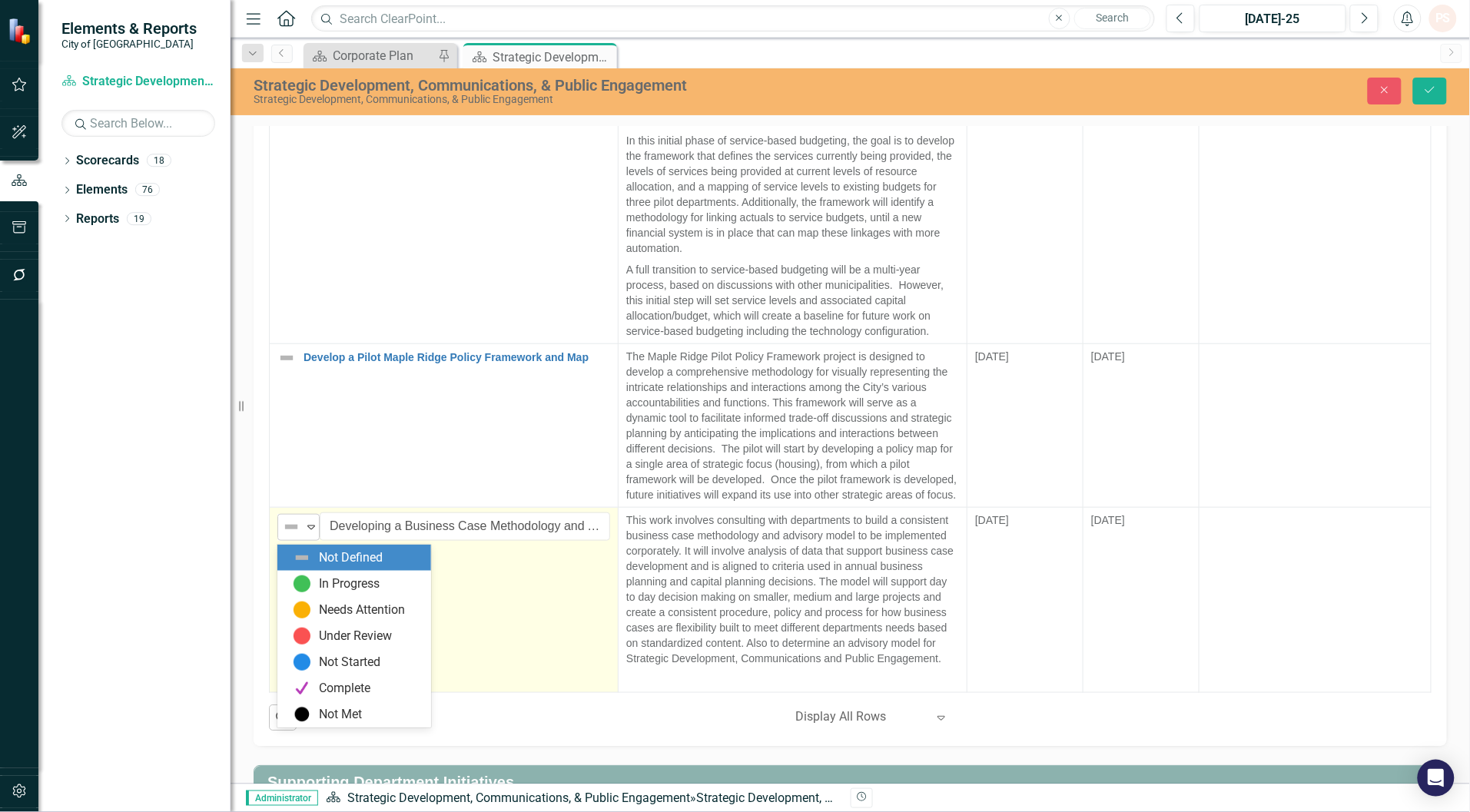
click at [309, 527] on icon "Expand" at bounding box center [311, 526] width 15 height 12
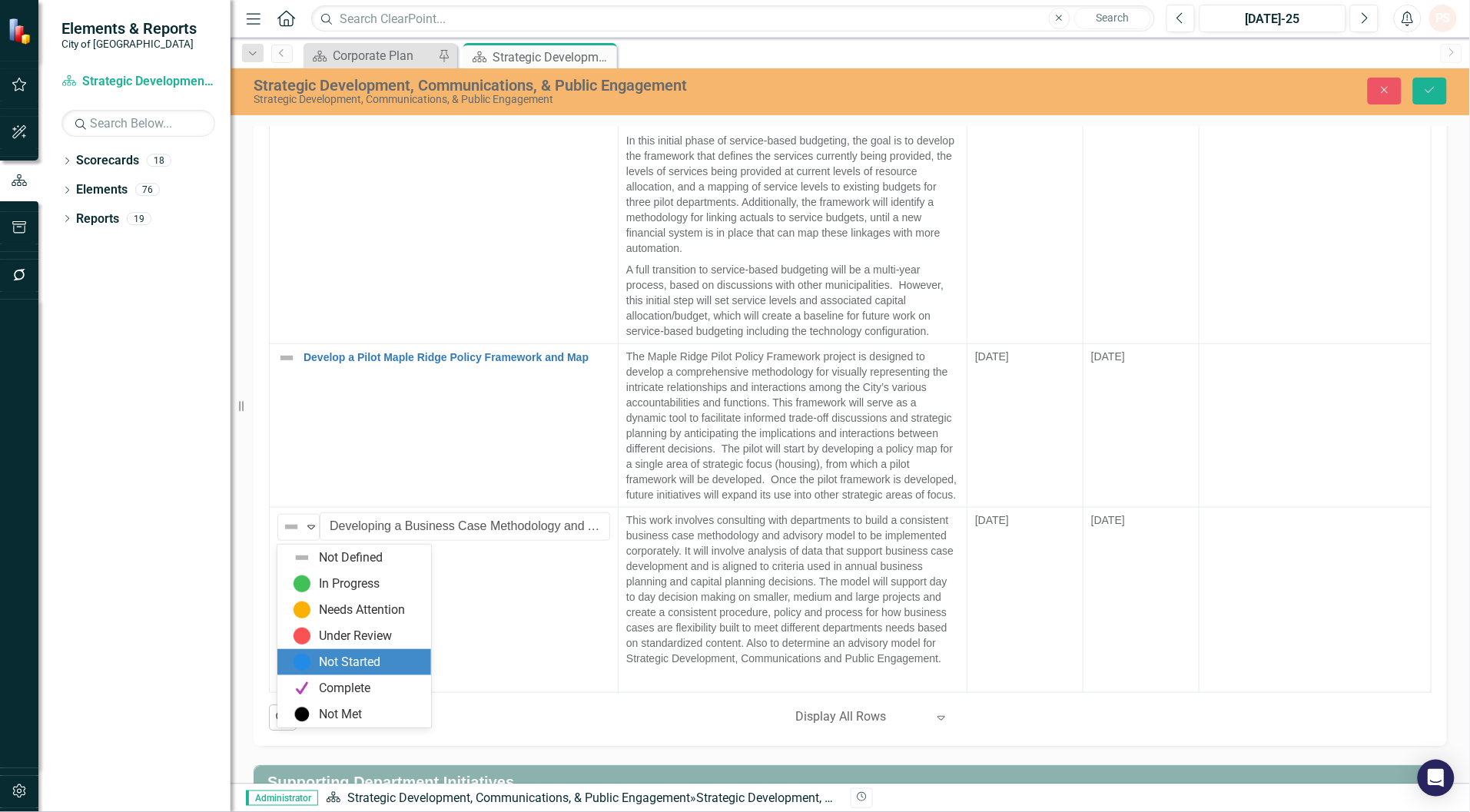
click at [327, 659] on div "Not Started" at bounding box center [350, 663] width 62 height 18
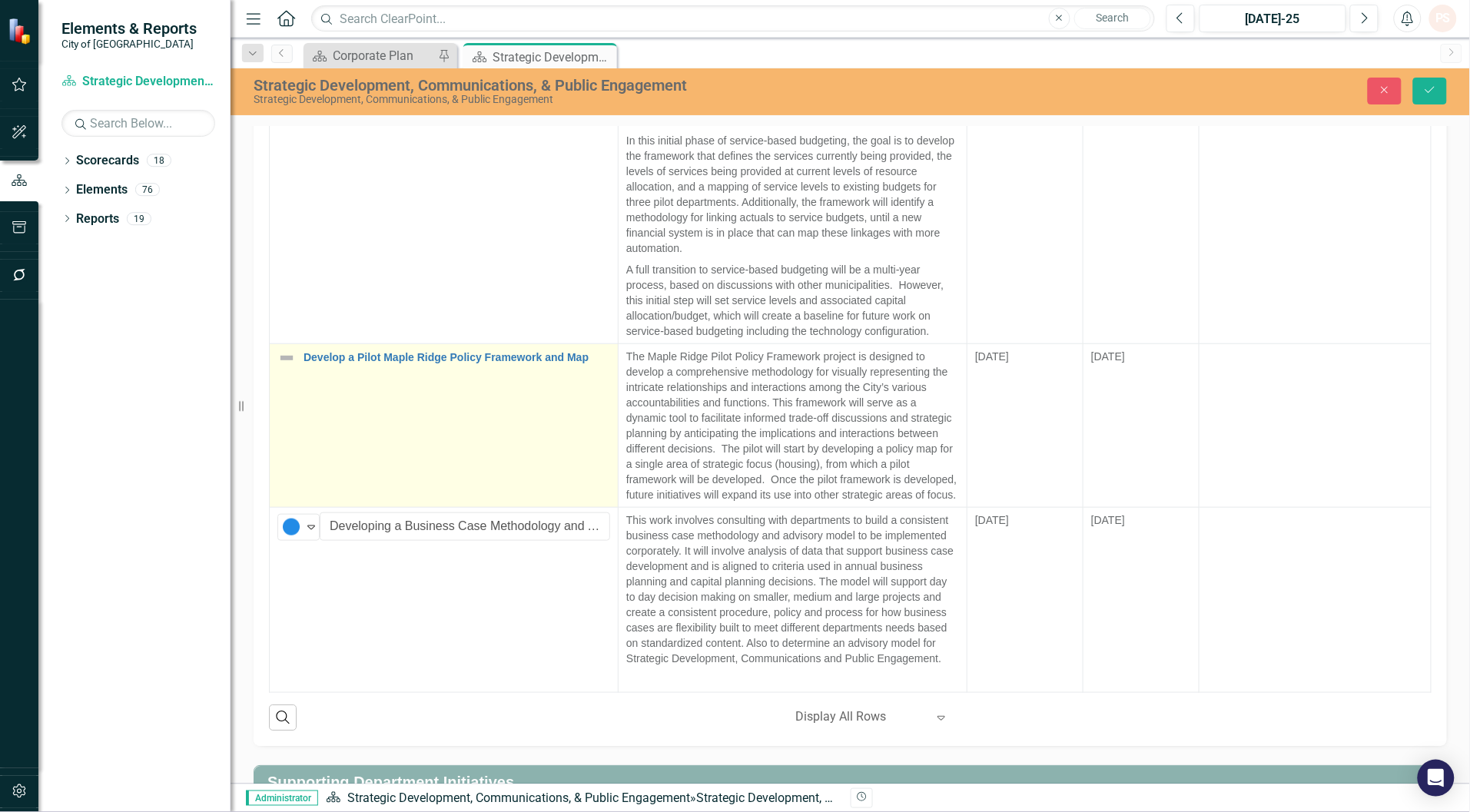
click at [375, 443] on td "Develop a Pilot Maple Ridge Policy Framework and Map Link Map View Link Map Edi…" at bounding box center [443, 425] width 348 height 163
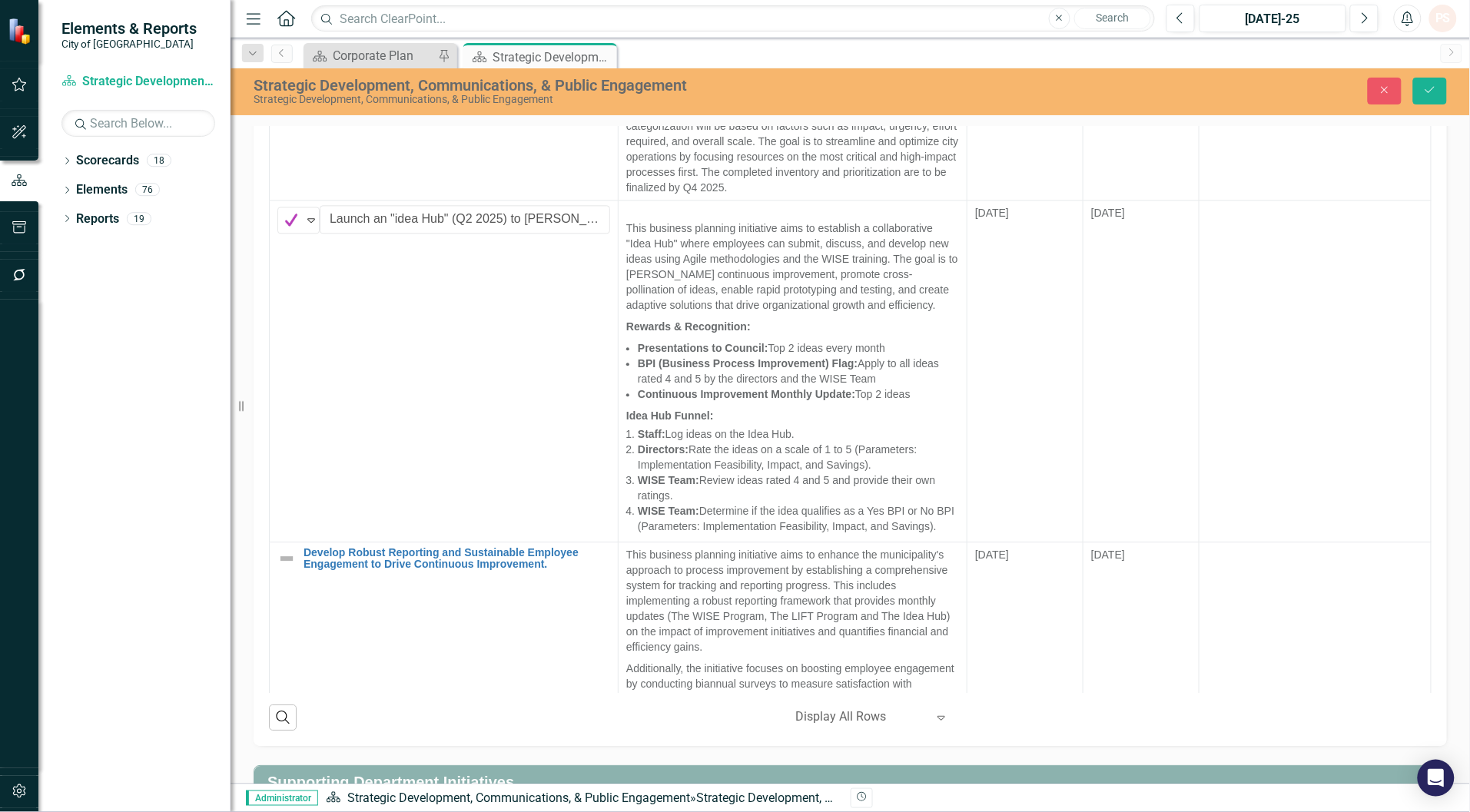
scroll to position [1242, 0]
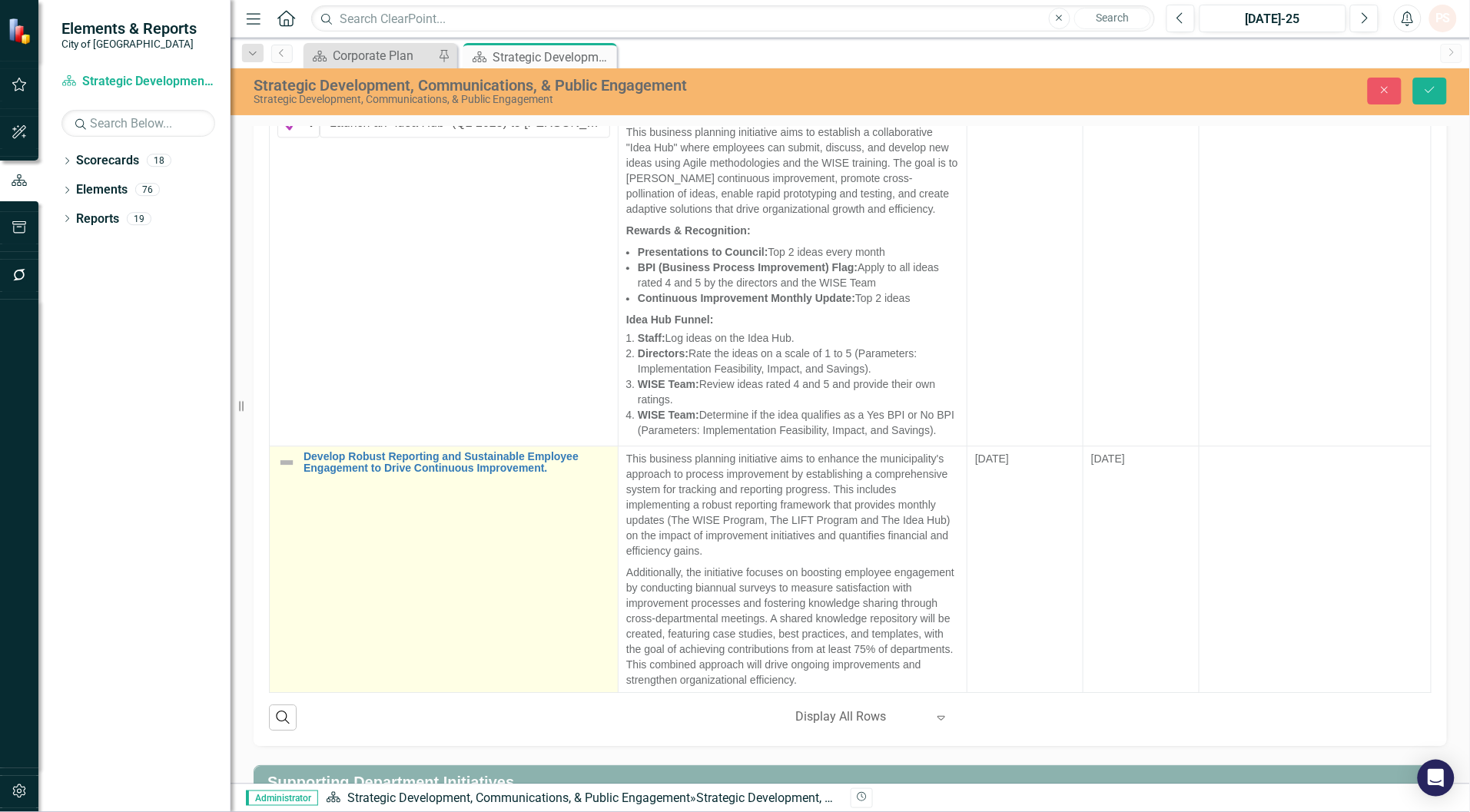
click at [287, 472] on img at bounding box center [286, 462] width 19 height 19
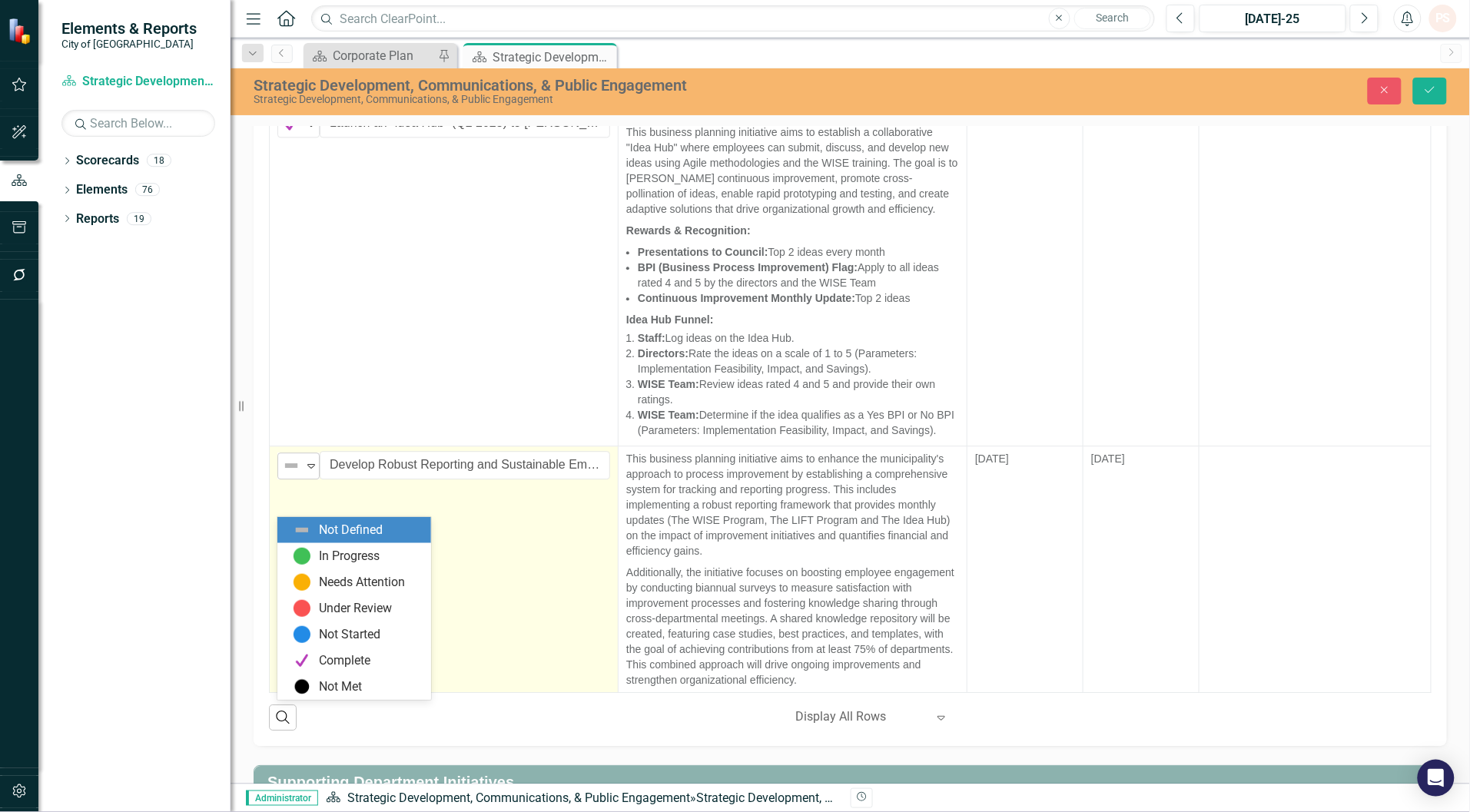
click at [309, 472] on icon "Expand" at bounding box center [311, 465] width 15 height 12
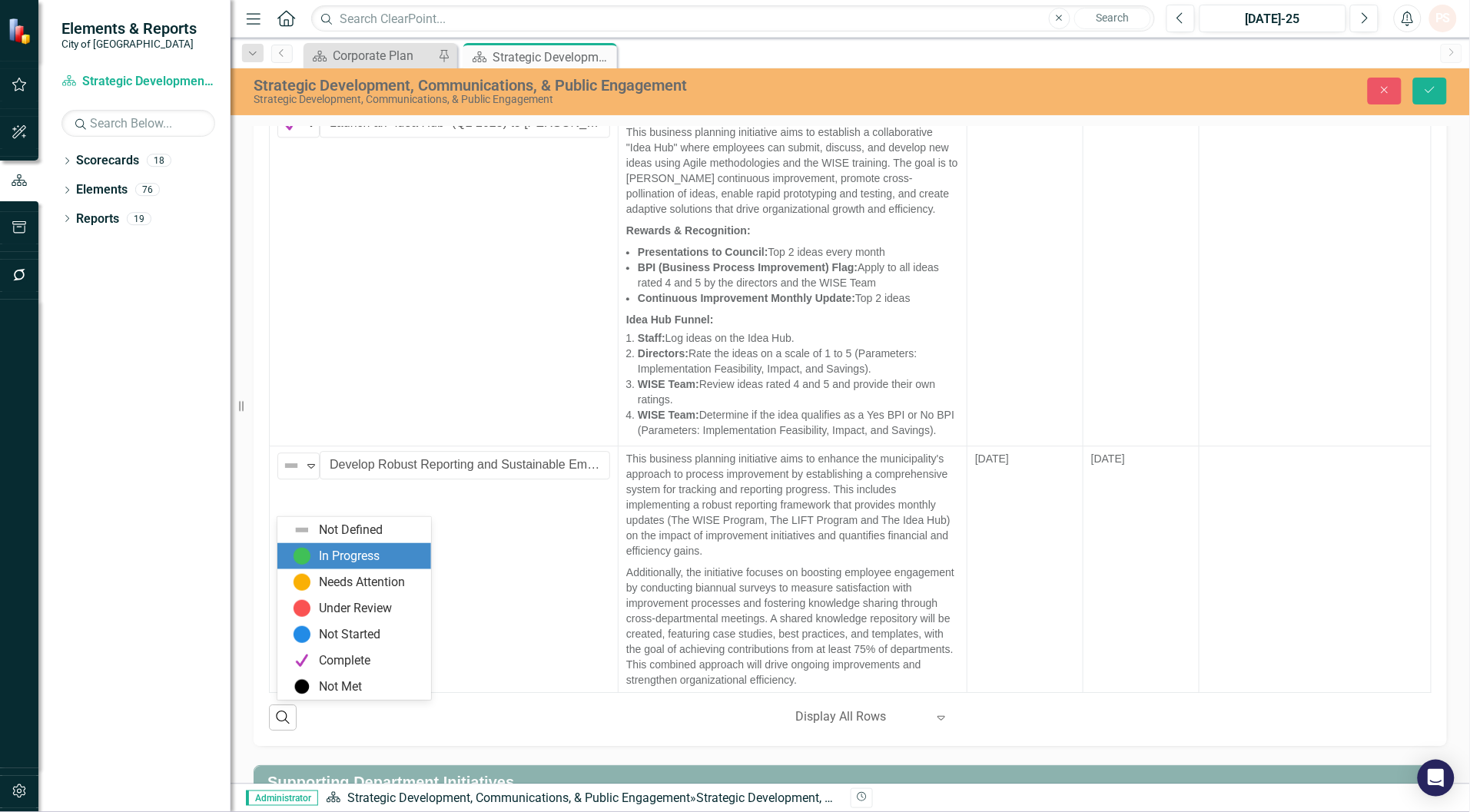
click at [355, 559] on div "In Progress" at bounding box center [349, 556] width 61 height 18
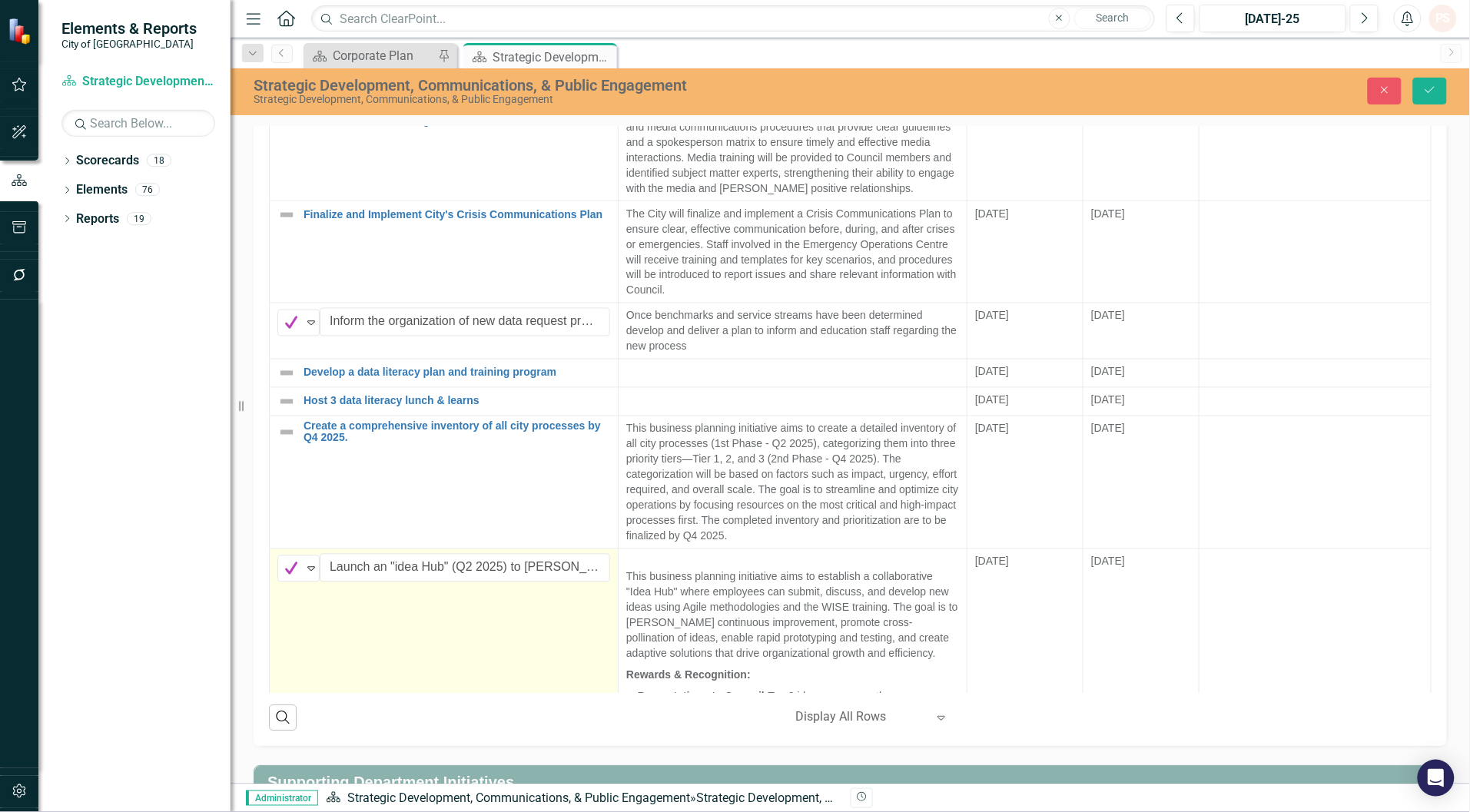
scroll to position [665, 0]
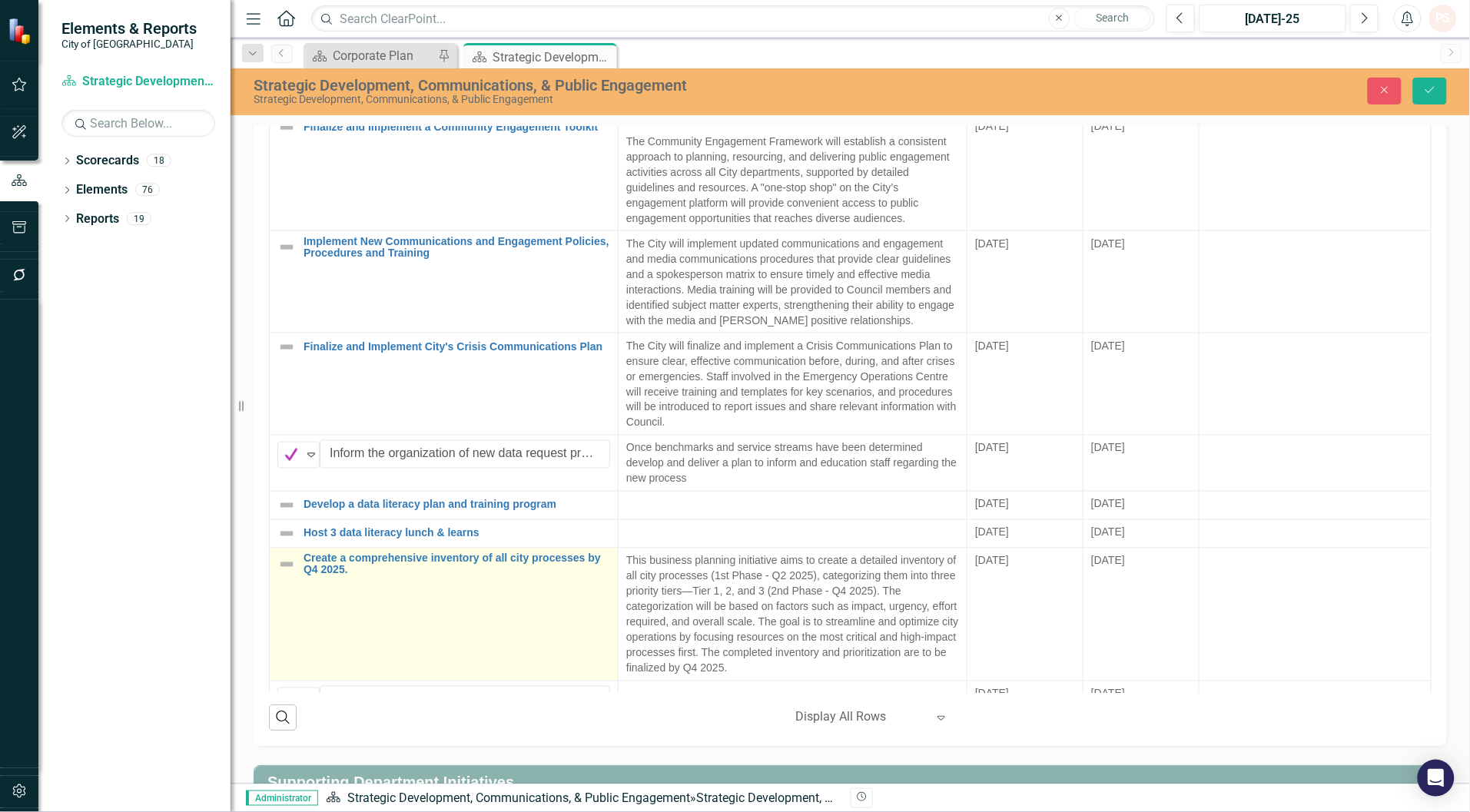
click at [292, 573] on img at bounding box center [286, 564] width 19 height 19
click at [311, 573] on icon "Expand" at bounding box center [311, 567] width 15 height 12
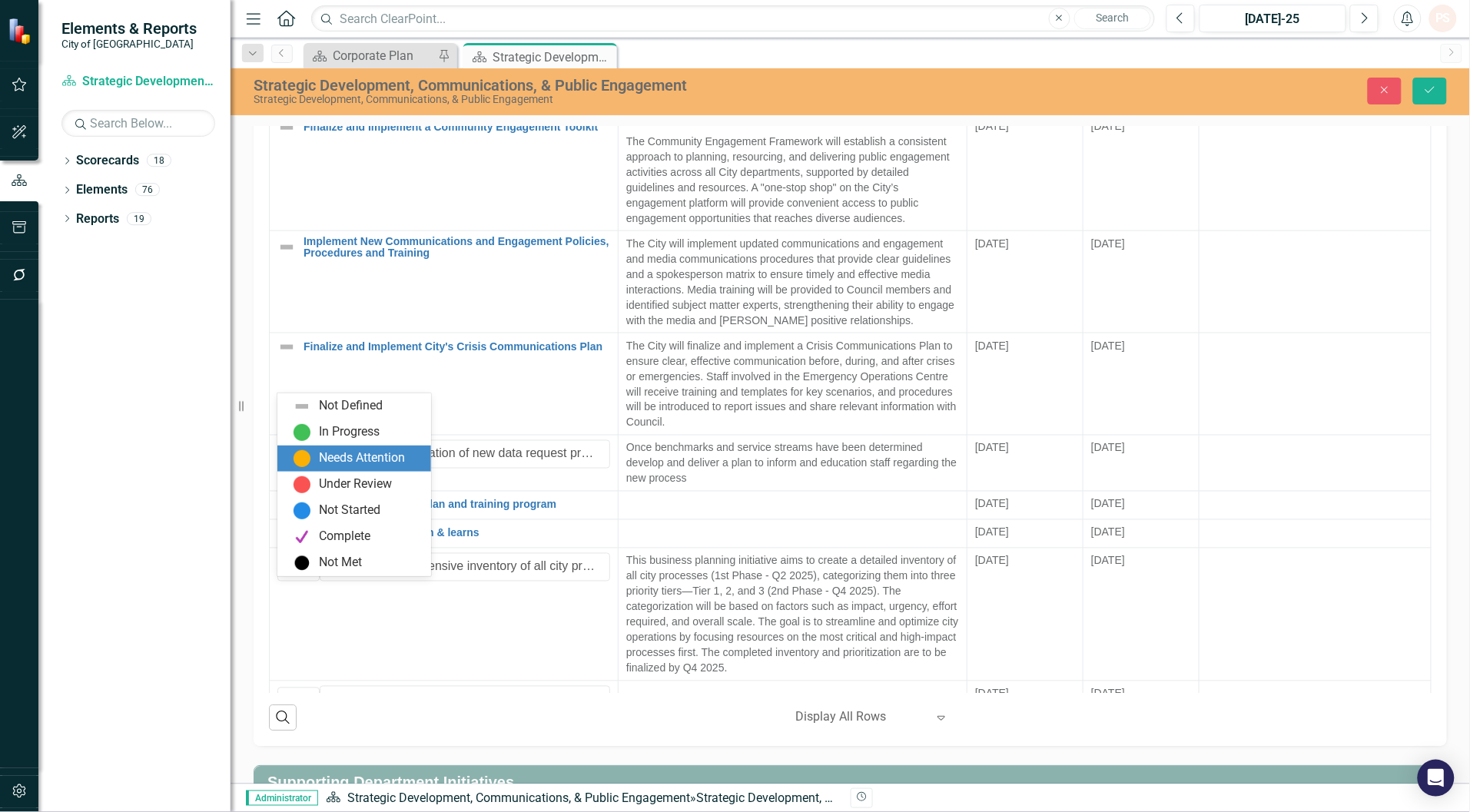
click at [336, 453] on div "Needs Attention" at bounding box center [362, 458] width 86 height 18
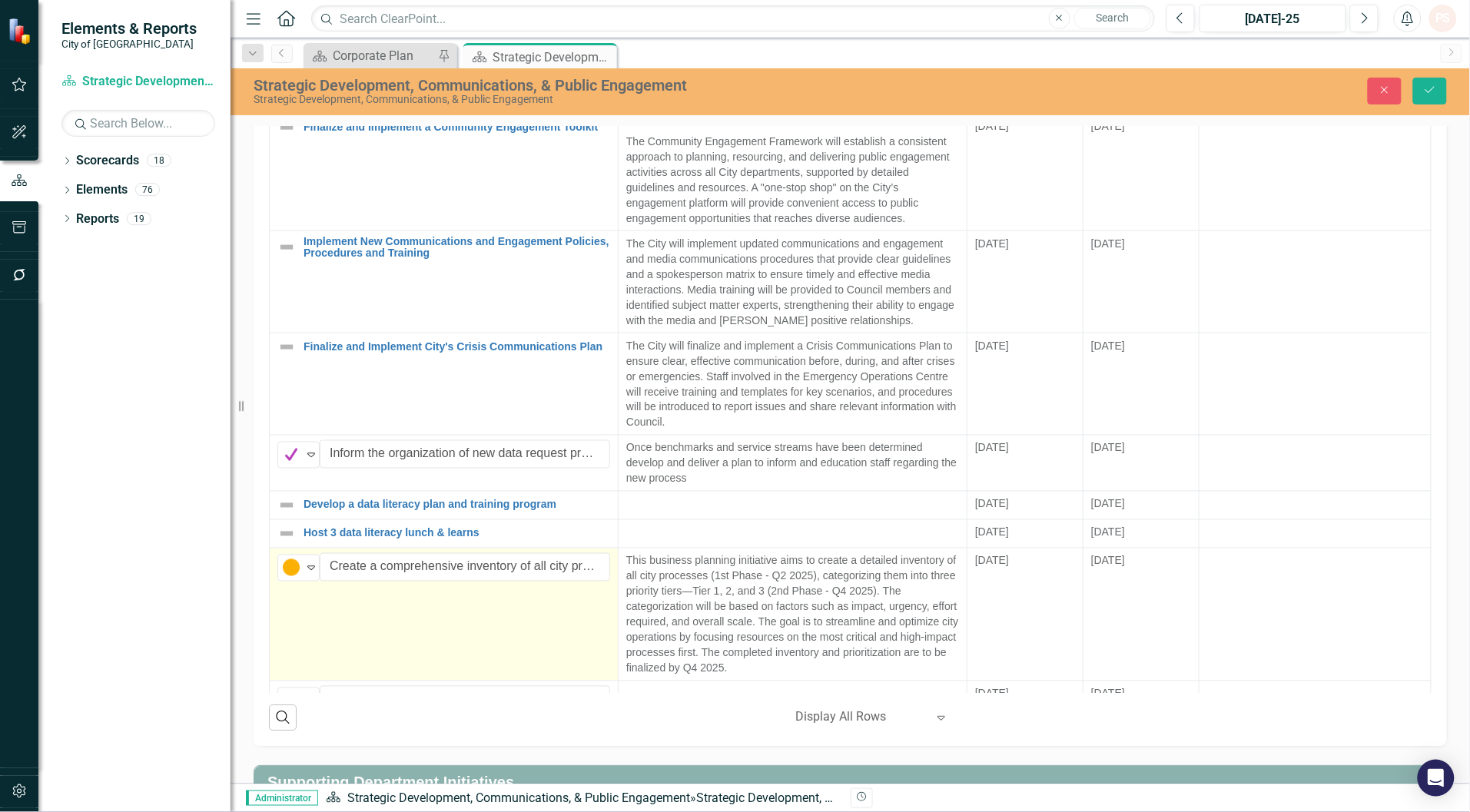
click at [346, 643] on td "Needs Attention Expand Create a comprehensive inventory of all city processes b…" at bounding box center [443, 614] width 348 height 133
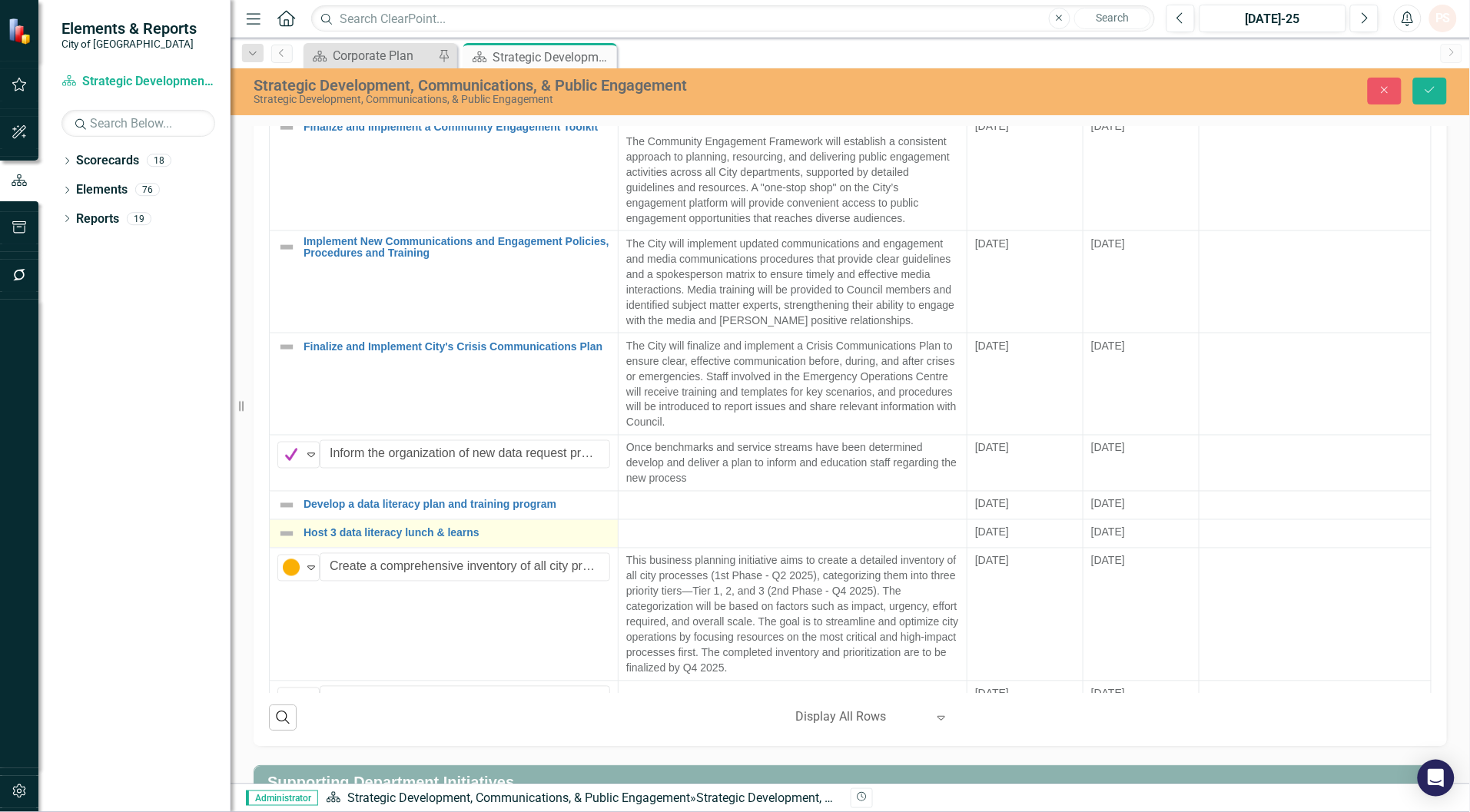
click at [280, 542] on img at bounding box center [286, 533] width 19 height 19
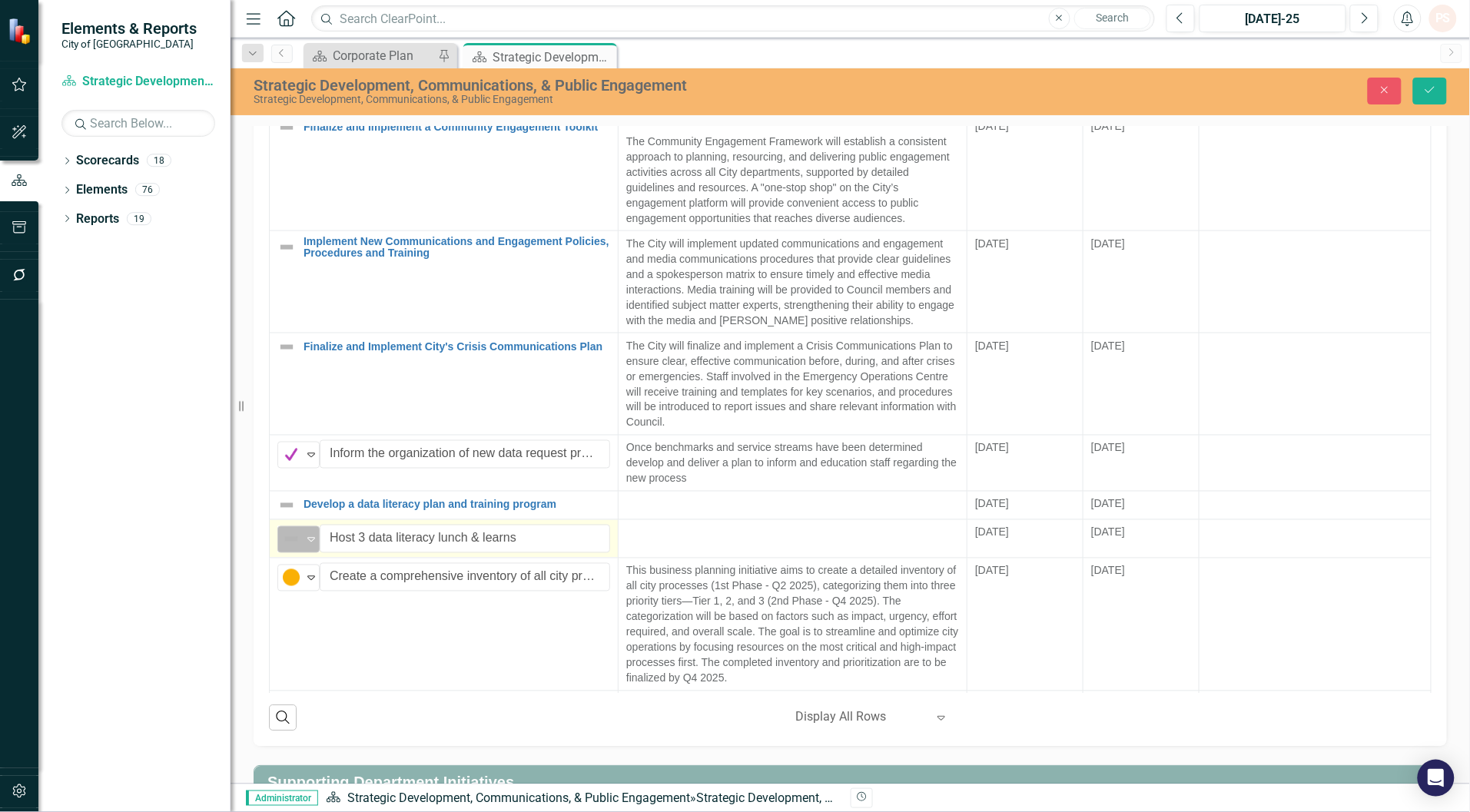
click at [301, 547] on div "Not Defined" at bounding box center [292, 538] width 20 height 19
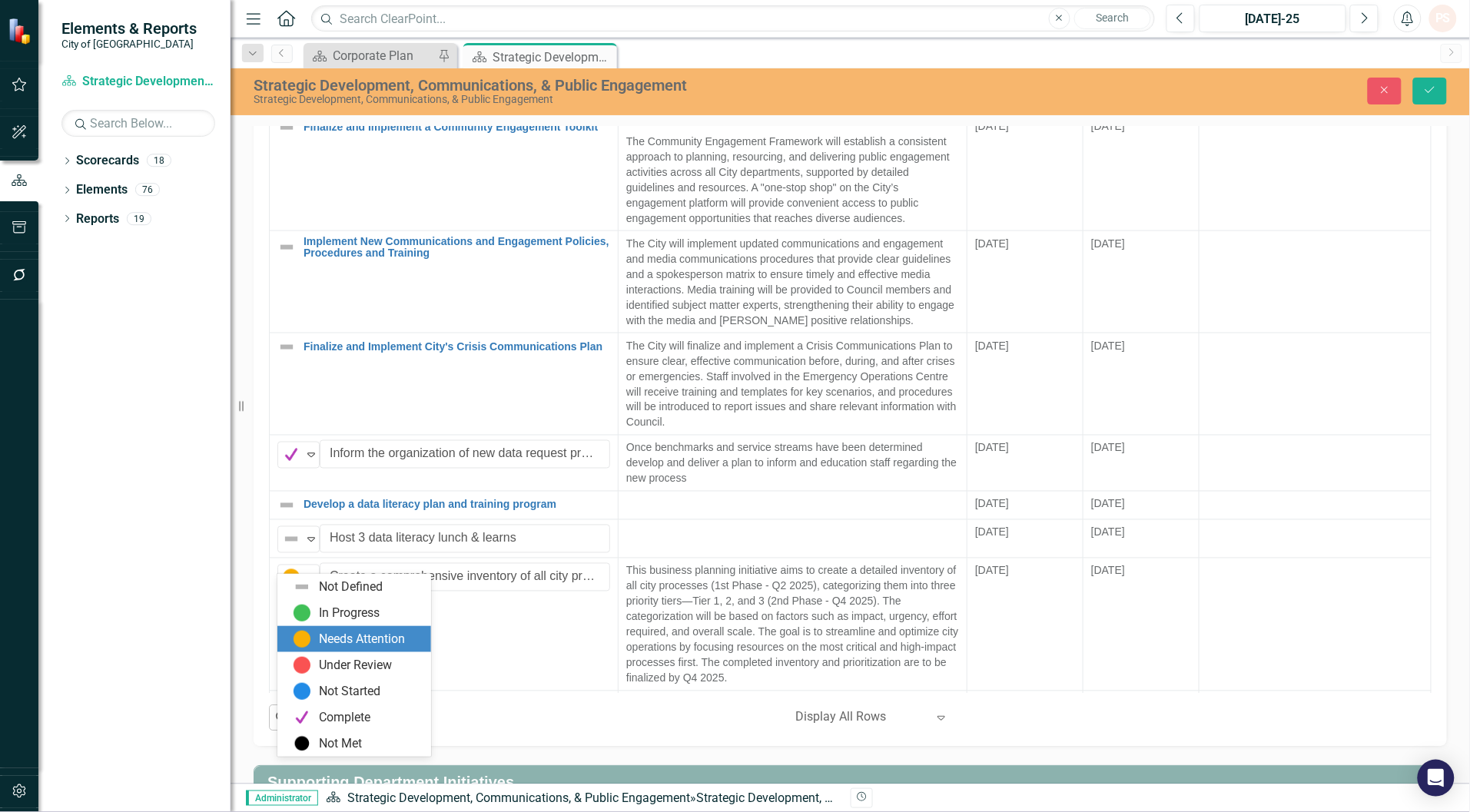
click at [329, 633] on div "Needs Attention" at bounding box center [362, 640] width 86 height 18
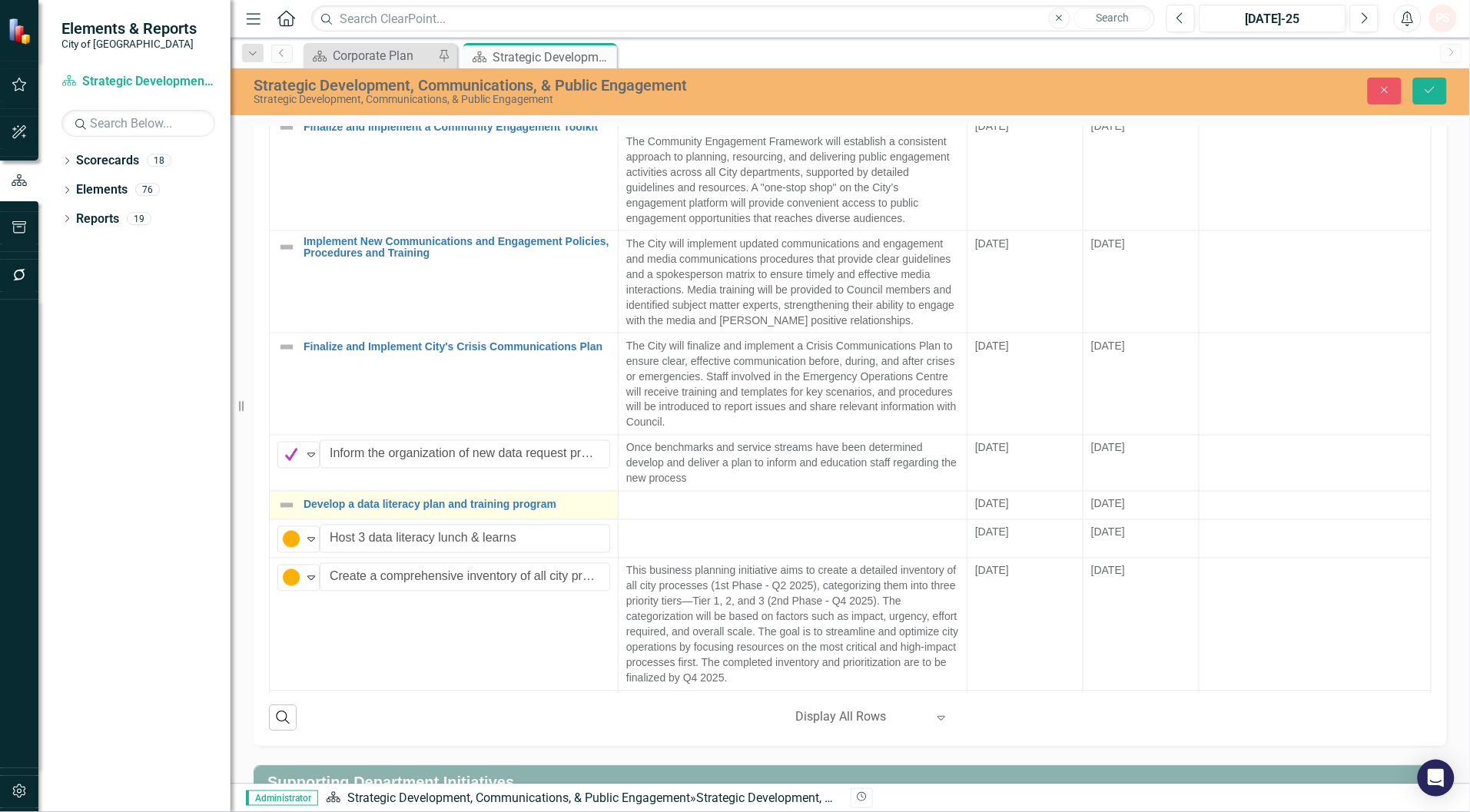
click at [296, 514] on img at bounding box center [286, 504] width 19 height 19
click at [296, 514] on div "Develop a data literacy plan and training program" at bounding box center [443, 504] width 333 height 19
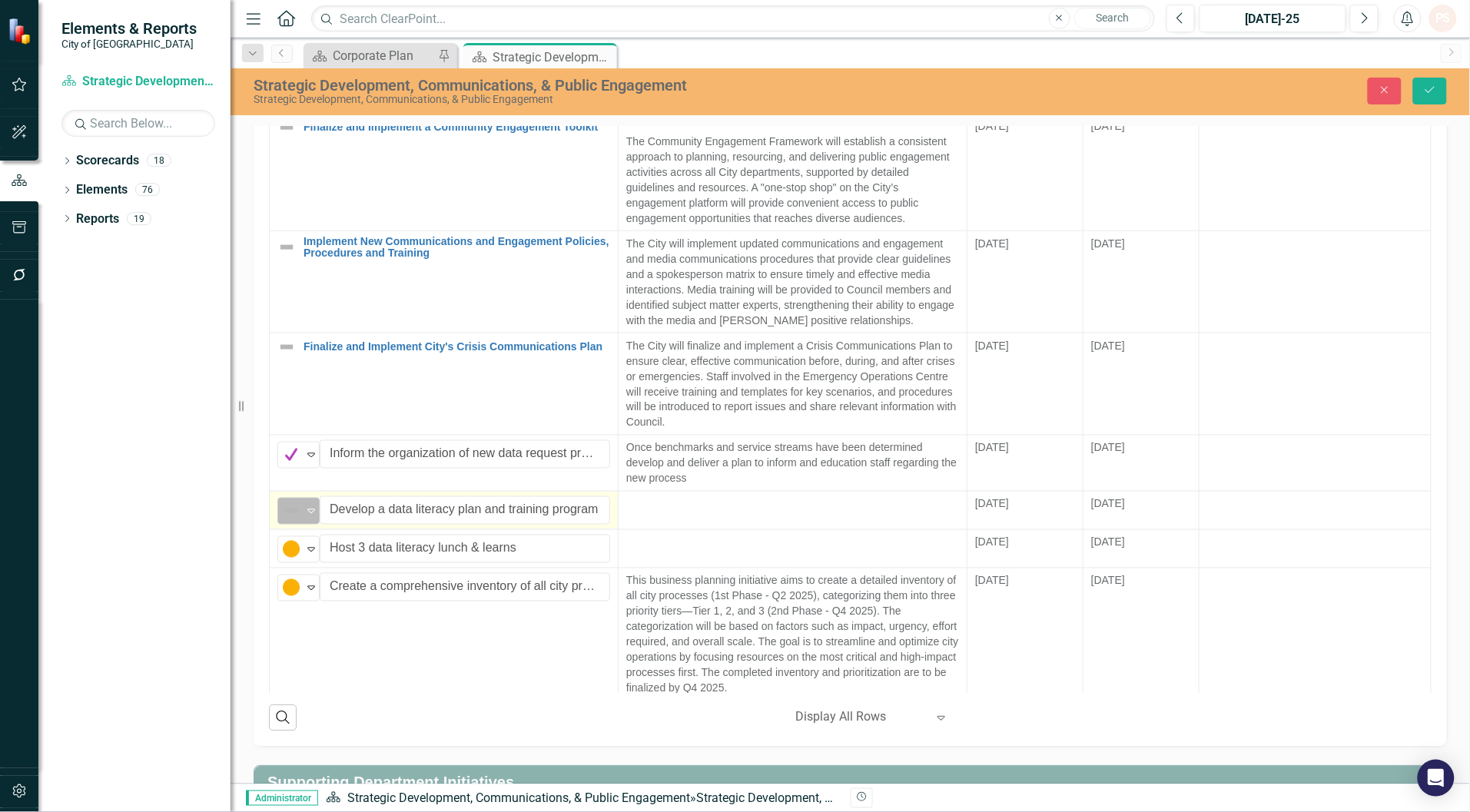
click at [304, 516] on icon "Expand" at bounding box center [311, 510] width 15 height 12
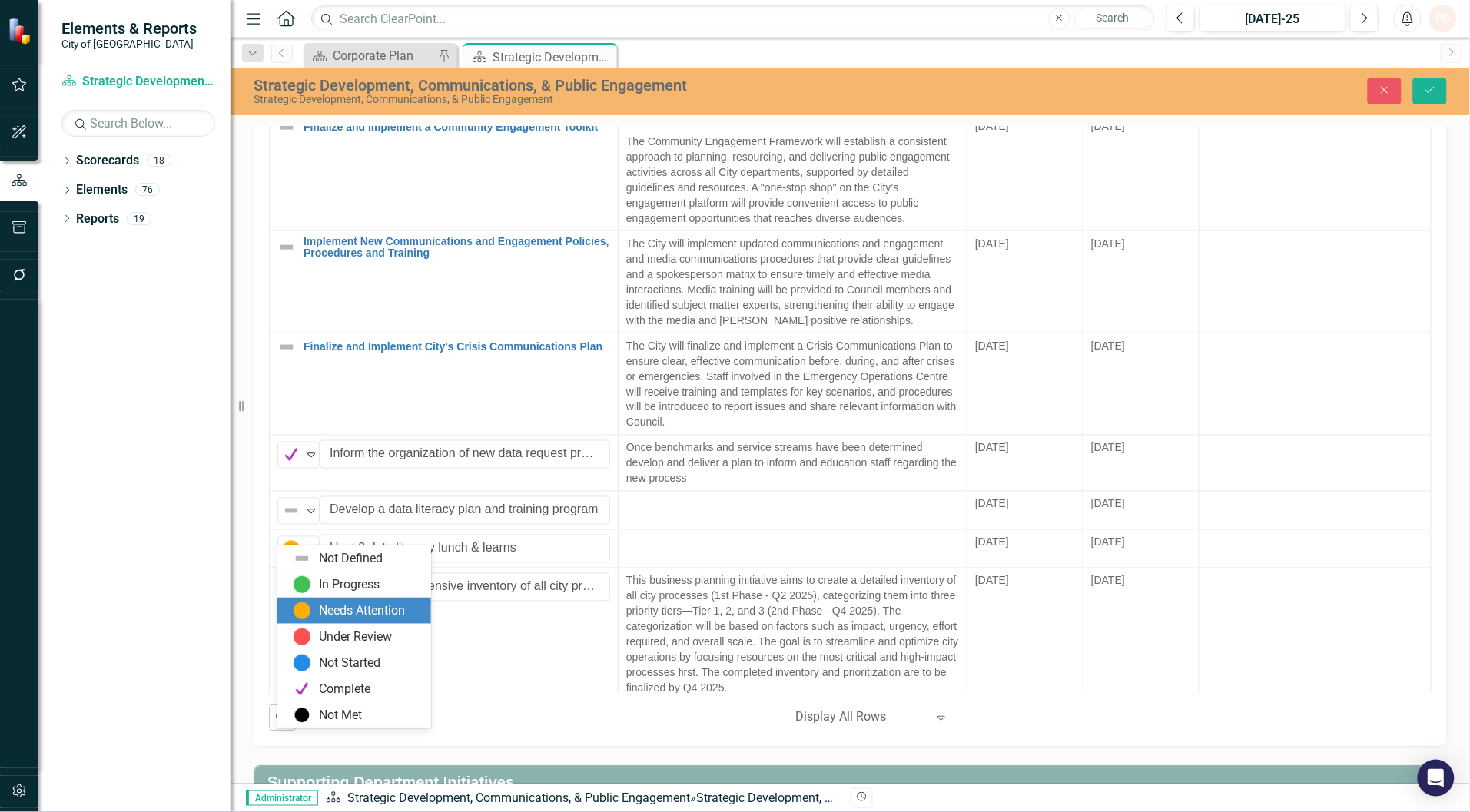
click at [320, 615] on div "Needs Attention" at bounding box center [362, 611] width 86 height 18
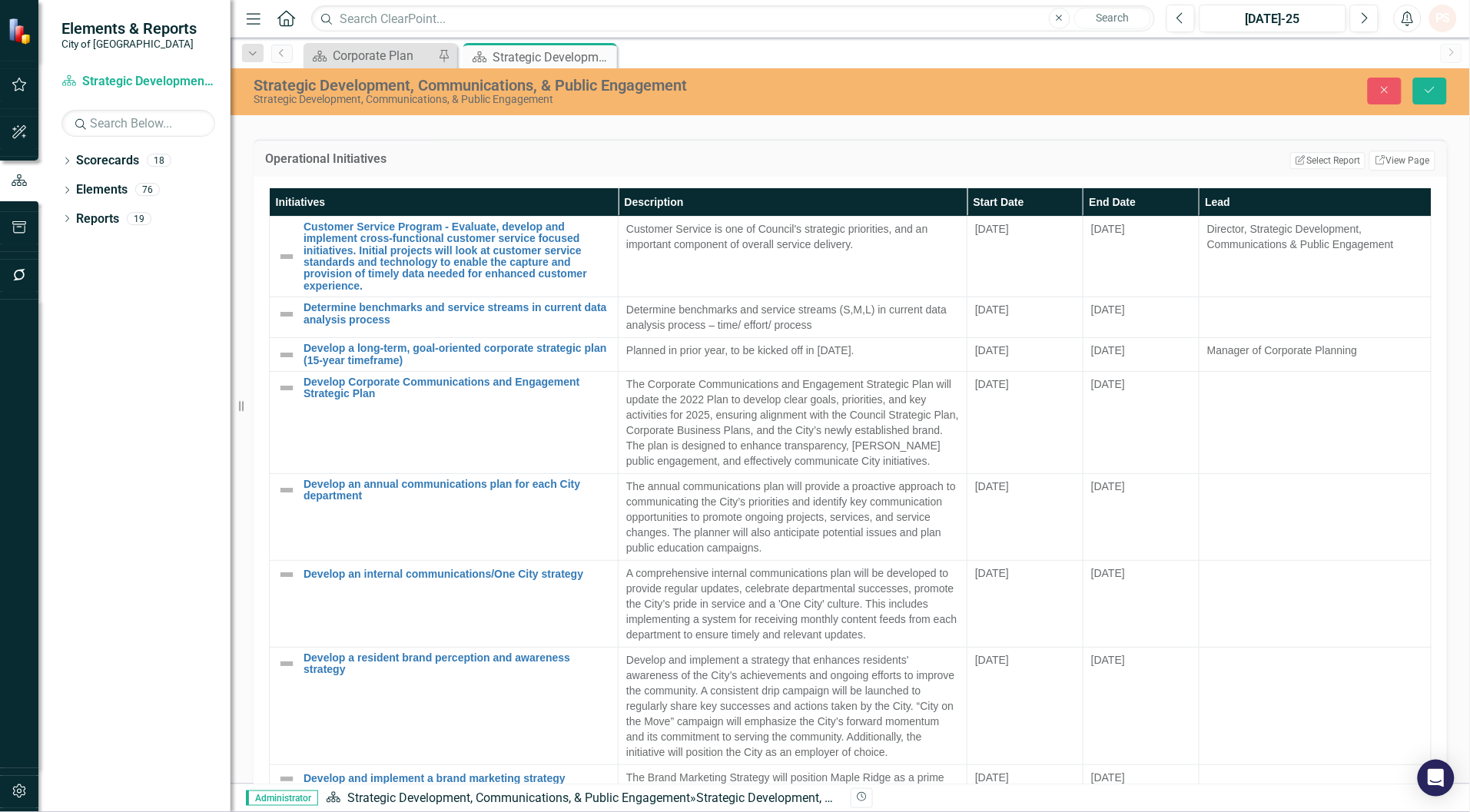
scroll to position [1343, 0]
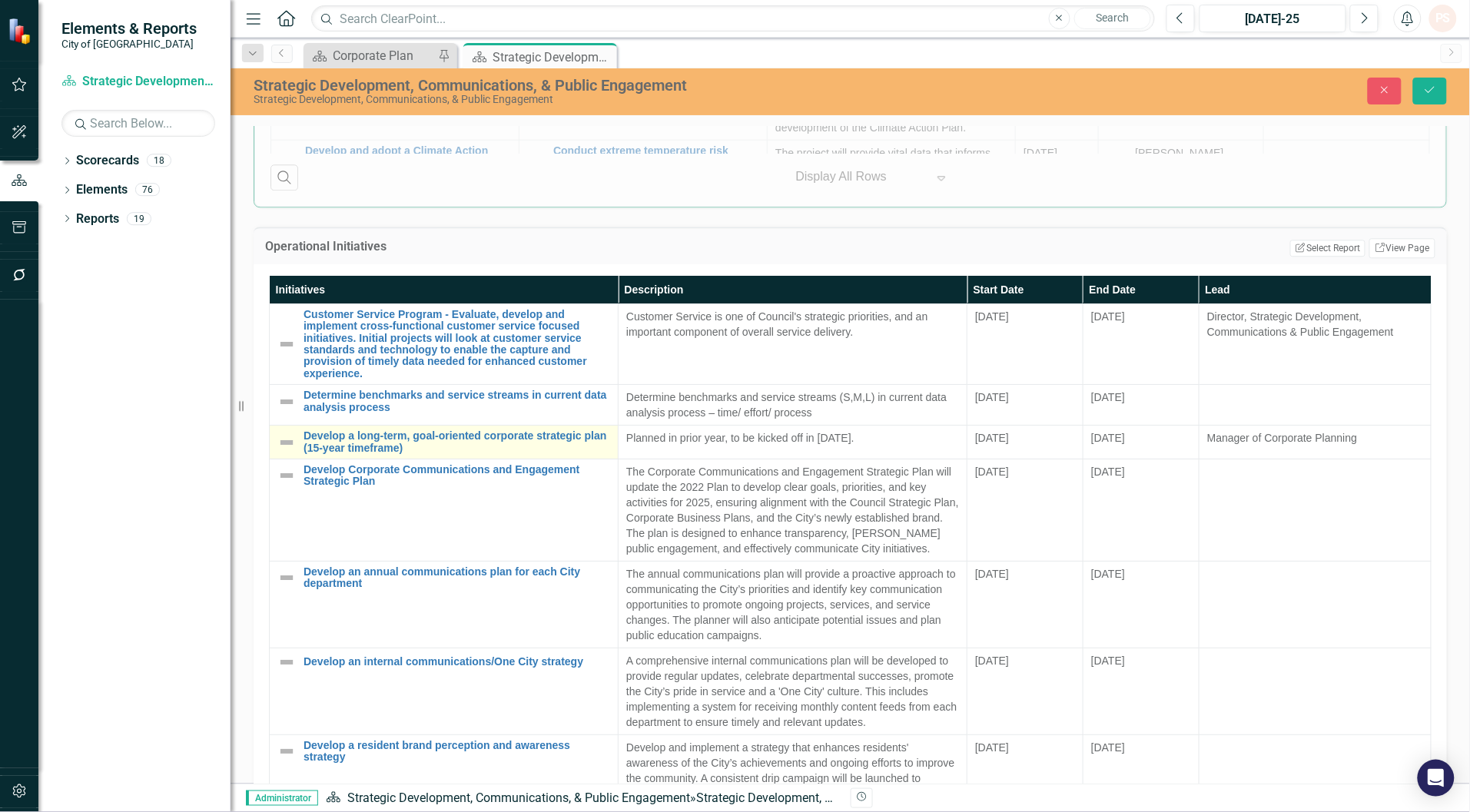
click at [284, 449] on img at bounding box center [286, 443] width 19 height 19
click at [285, 449] on img at bounding box center [286, 443] width 19 height 19
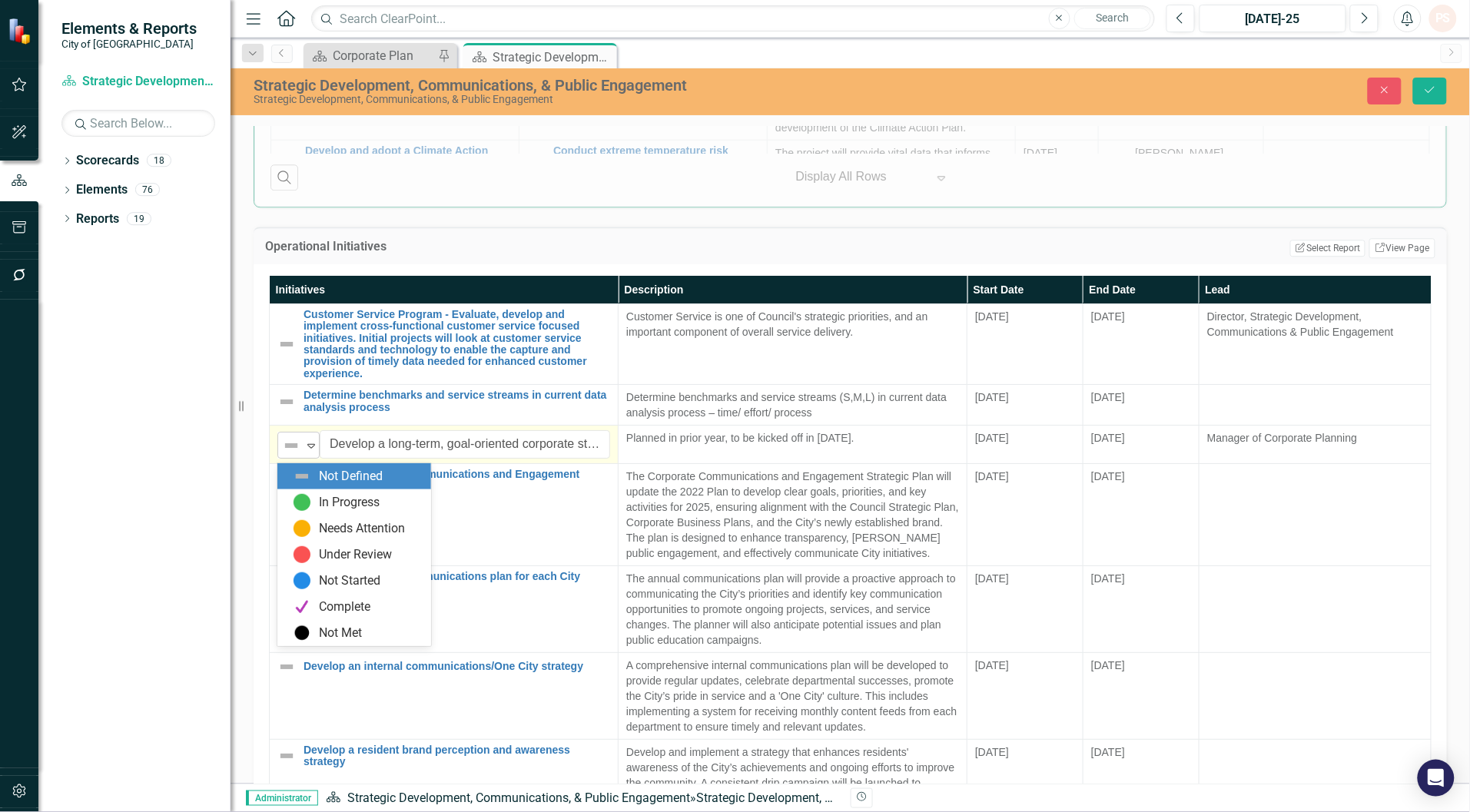
click at [307, 448] on icon at bounding box center [310, 447] width 7 height 5
click at [328, 551] on div "Under Review" at bounding box center [356, 555] width 73 height 18
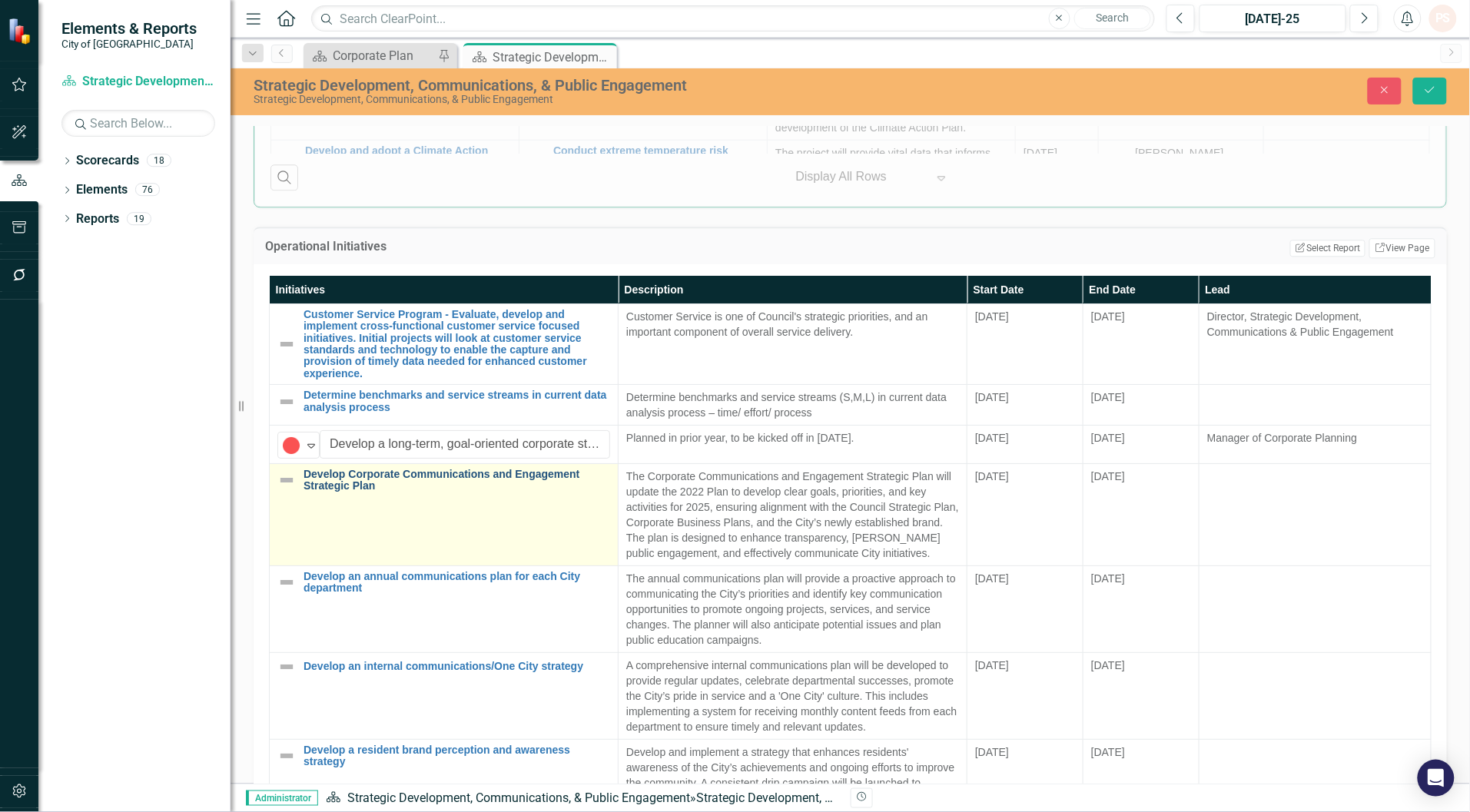
scroll to position [1246, 0]
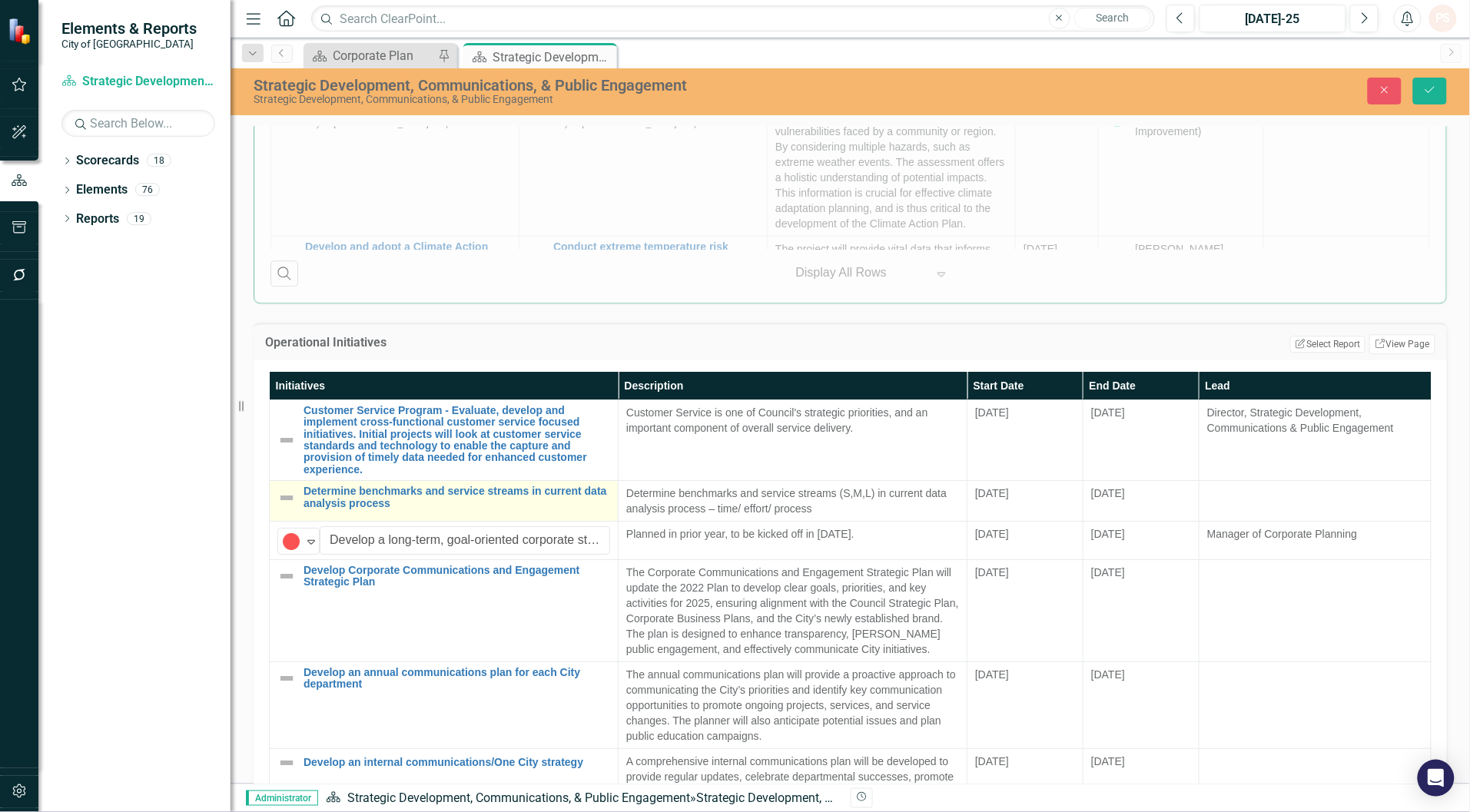
click at [284, 502] on img at bounding box center [286, 498] width 19 height 19
click at [309, 503] on icon "Expand" at bounding box center [311, 500] width 15 height 12
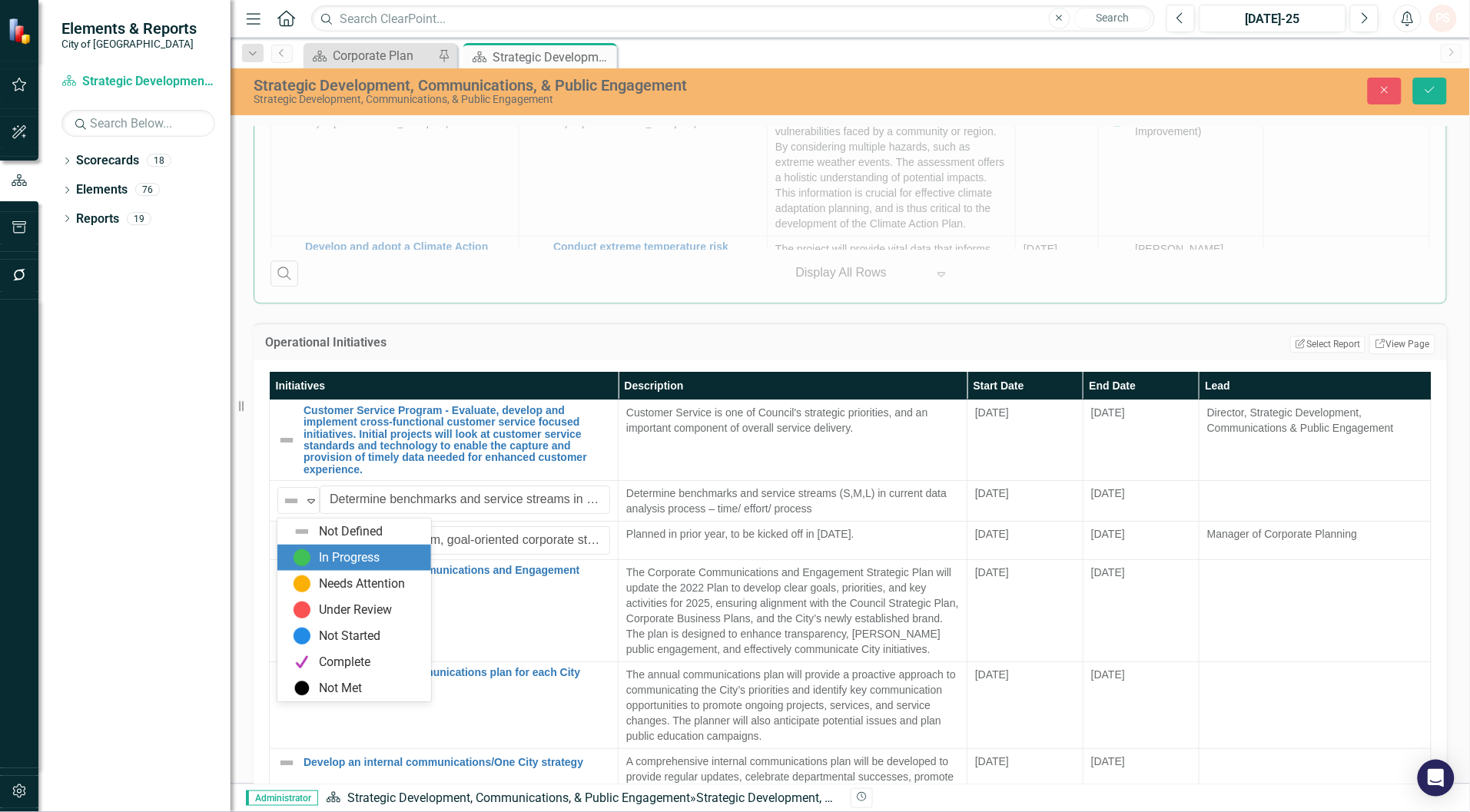
click at [332, 561] on div "In Progress" at bounding box center [349, 558] width 61 height 18
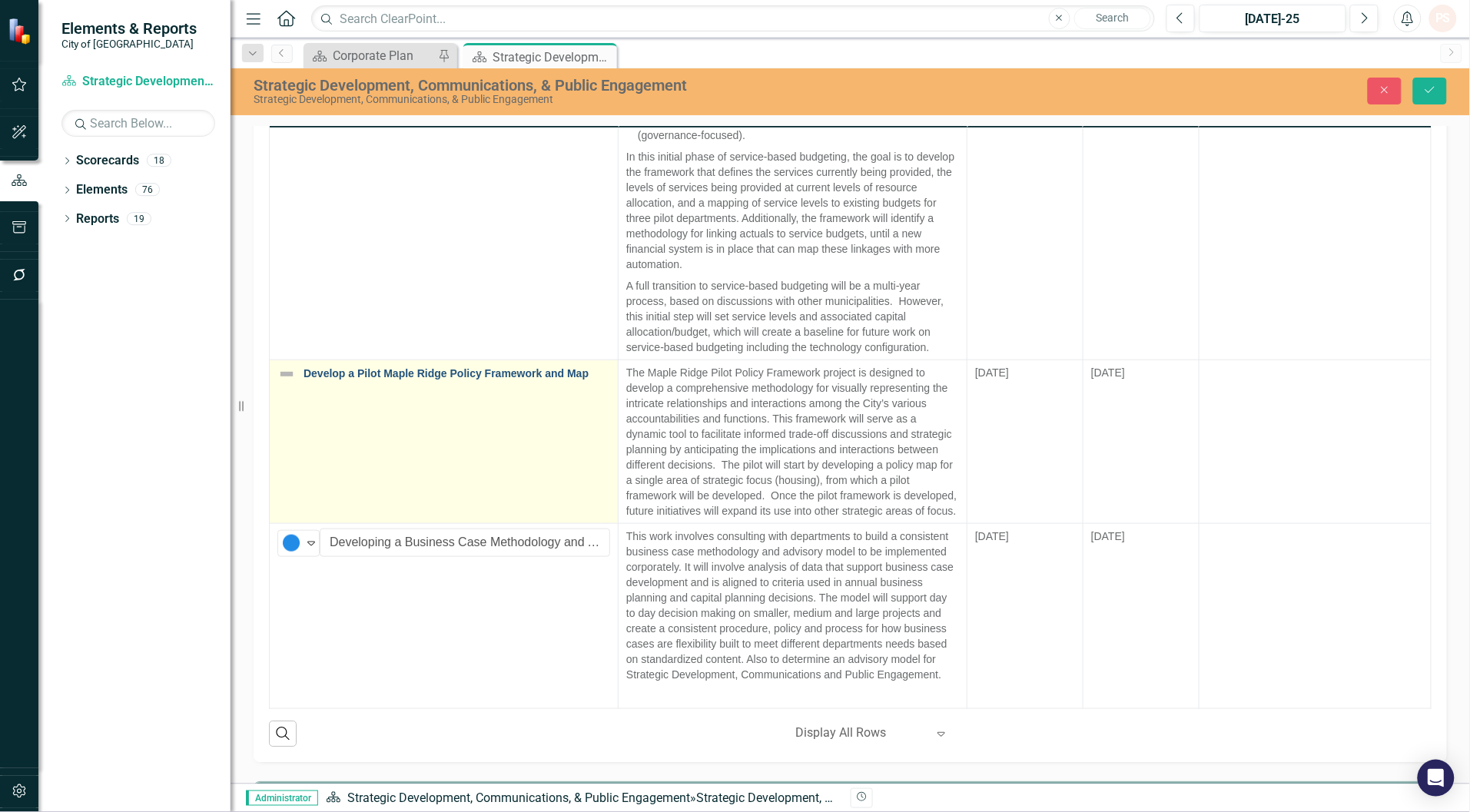
scroll to position [1535, 0]
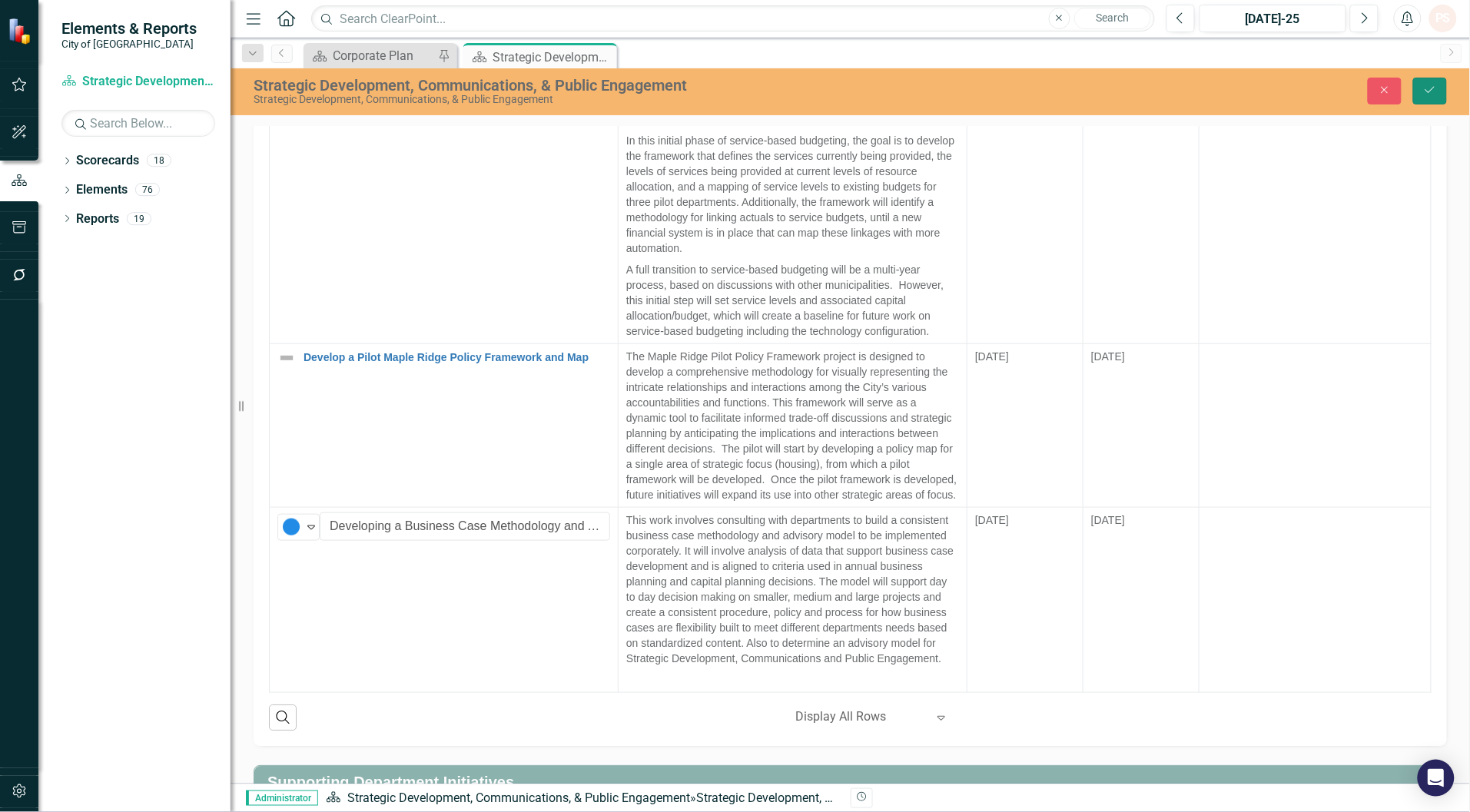
click at [1433, 90] on icon "Save" at bounding box center [1429, 89] width 14 height 11
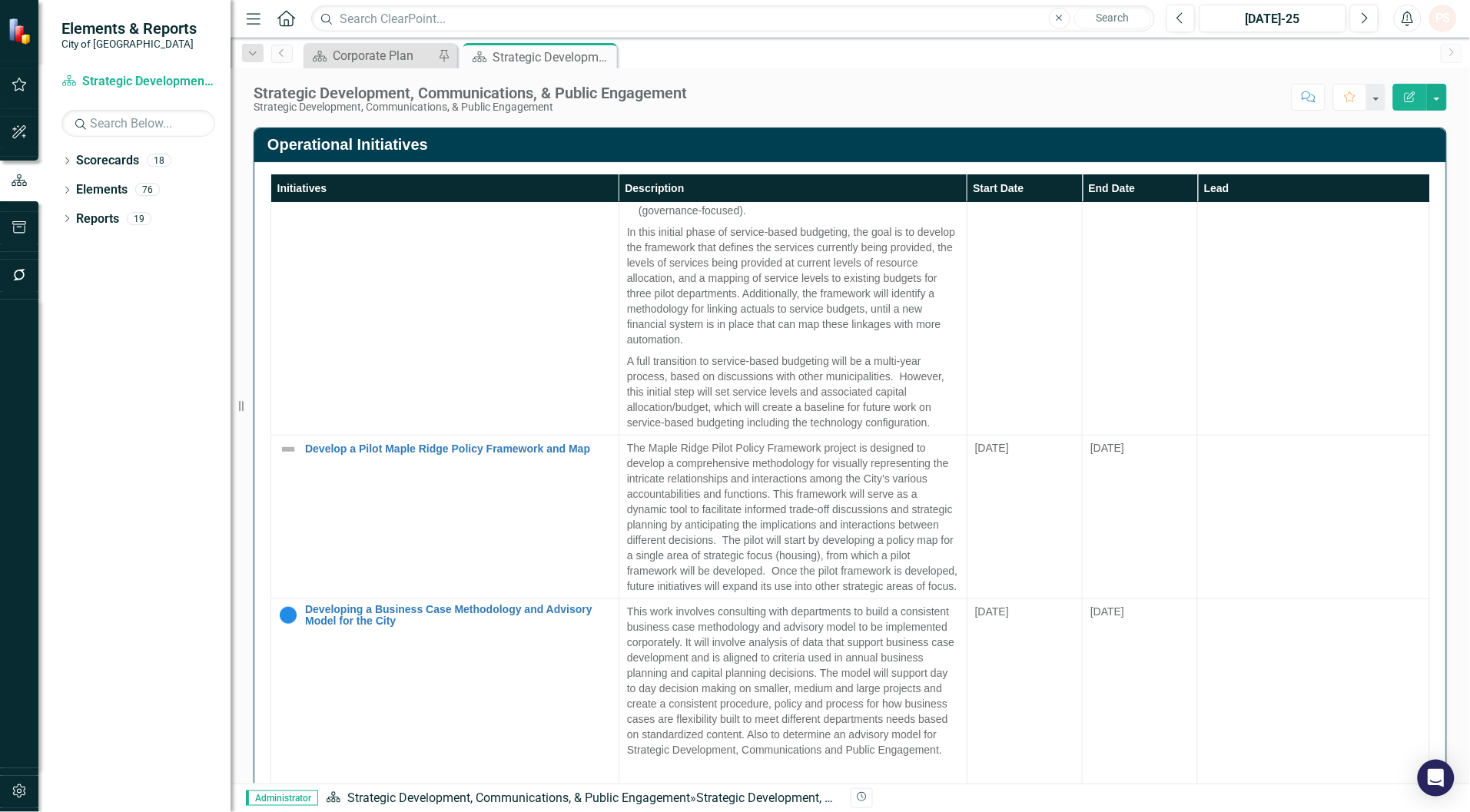
scroll to position [1825, 0]
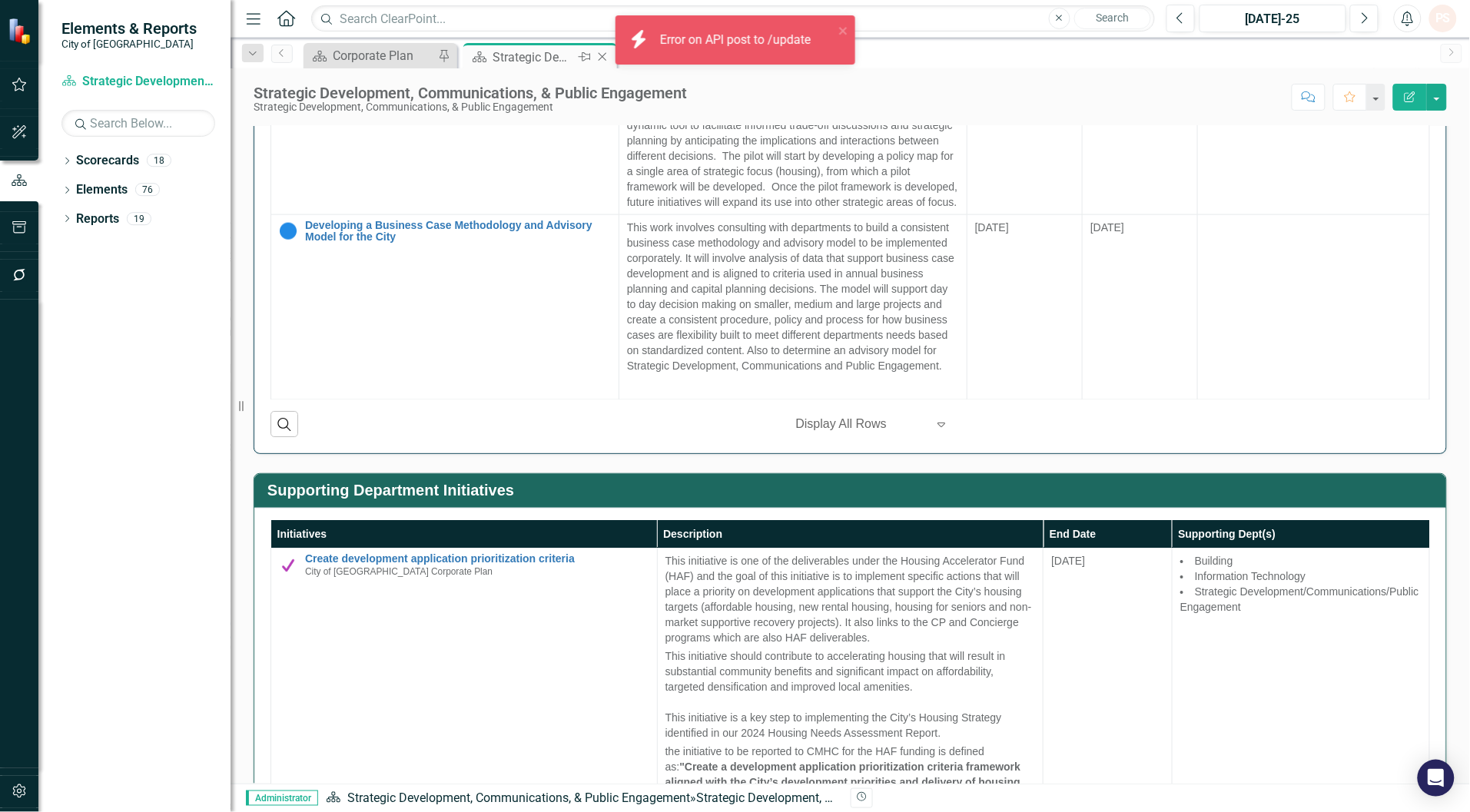
click at [601, 56] on icon "Close" at bounding box center [602, 56] width 15 height 12
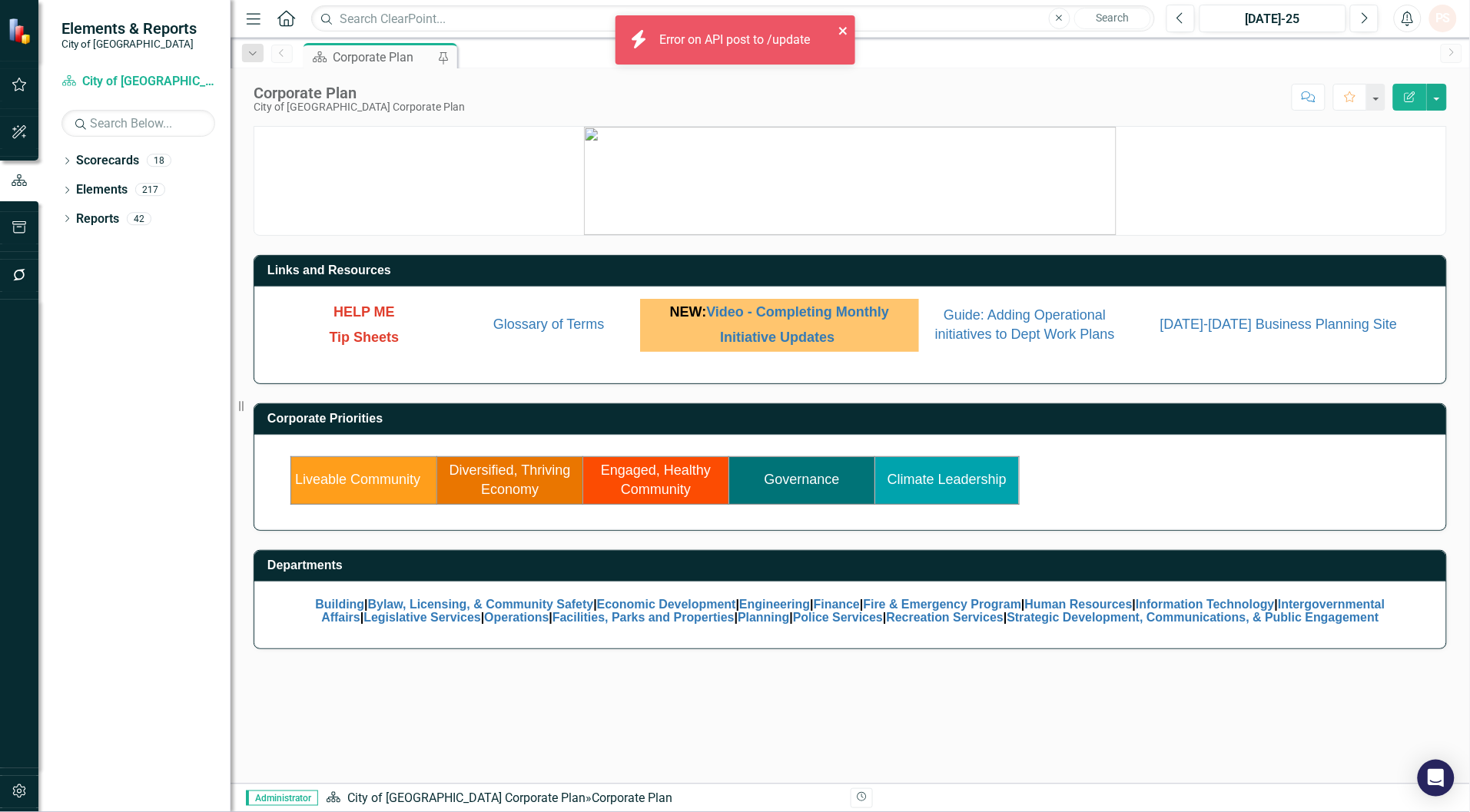
click at [842, 31] on icon "close" at bounding box center [842, 30] width 7 height 7
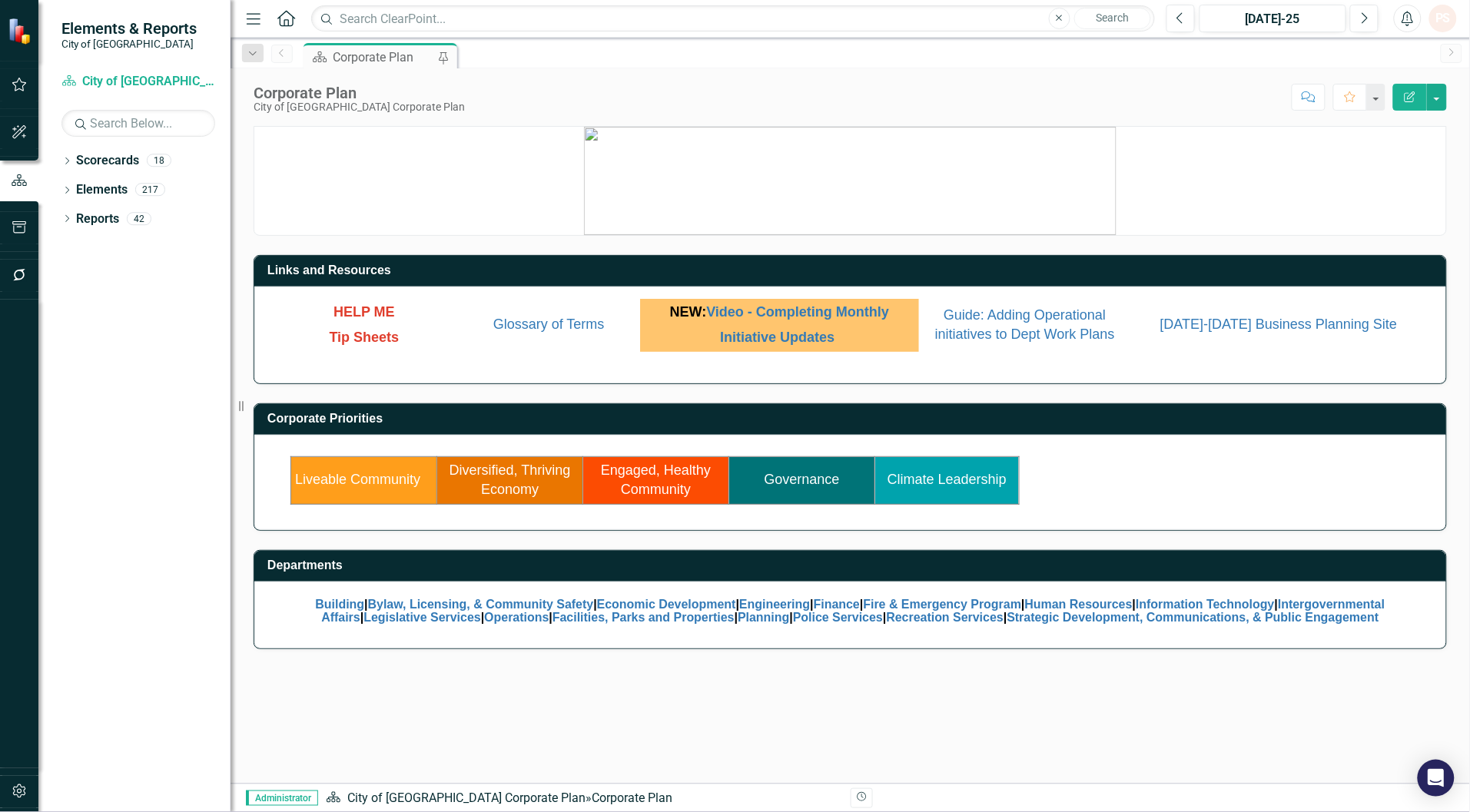
click at [523, 102] on div "Score: N/A [DATE]-25 Completed Comment Favorite Edit Report" at bounding box center [959, 97] width 974 height 26
click at [527, 695] on div "Links and Resources HELP ME Tip Sheets Glossary of Terms NEW: Video - Completin…" at bounding box center [850, 455] width 1239 height 658
click at [1188, 465] on div "Liveable Community Diversified, Thriving Economy Engaged, Healthy Community Gov…" at bounding box center [850, 482] width 1191 height 95
